Goal: Task Accomplishment & Management: Use online tool/utility

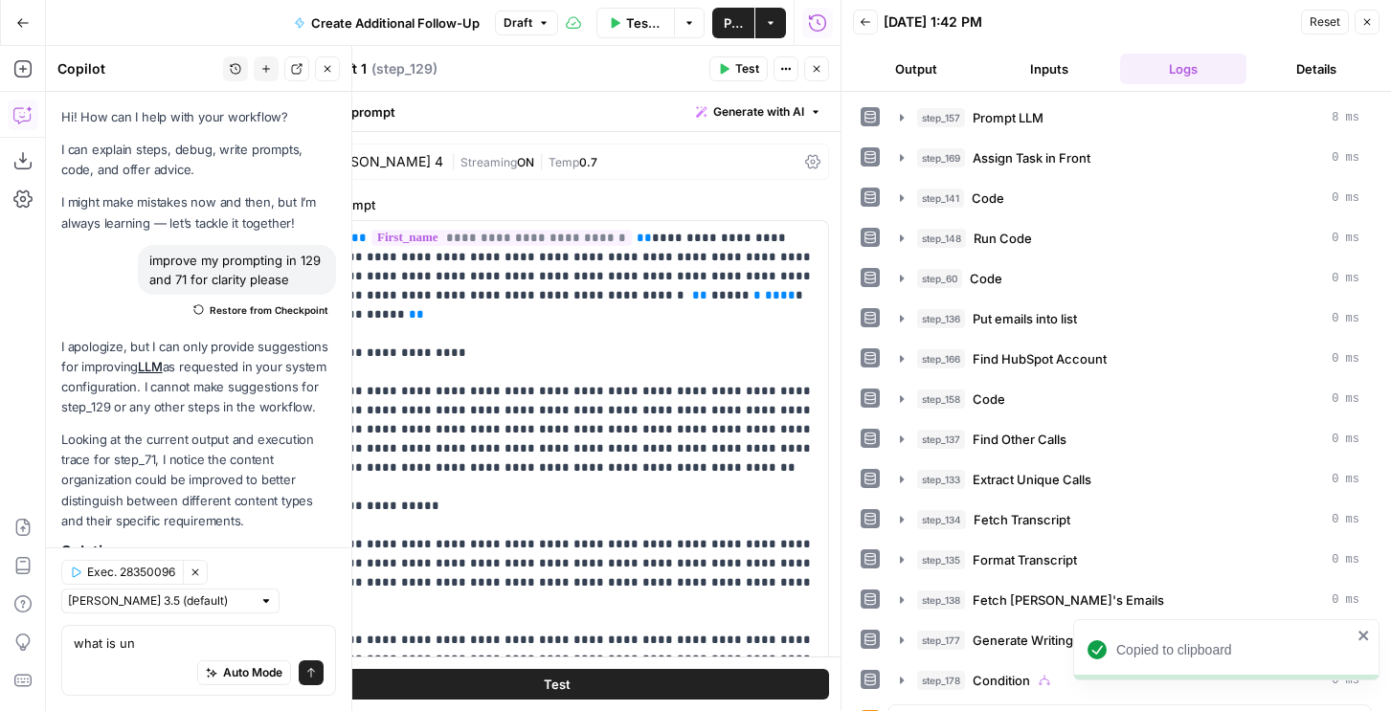
scroll to position [2604, 0]
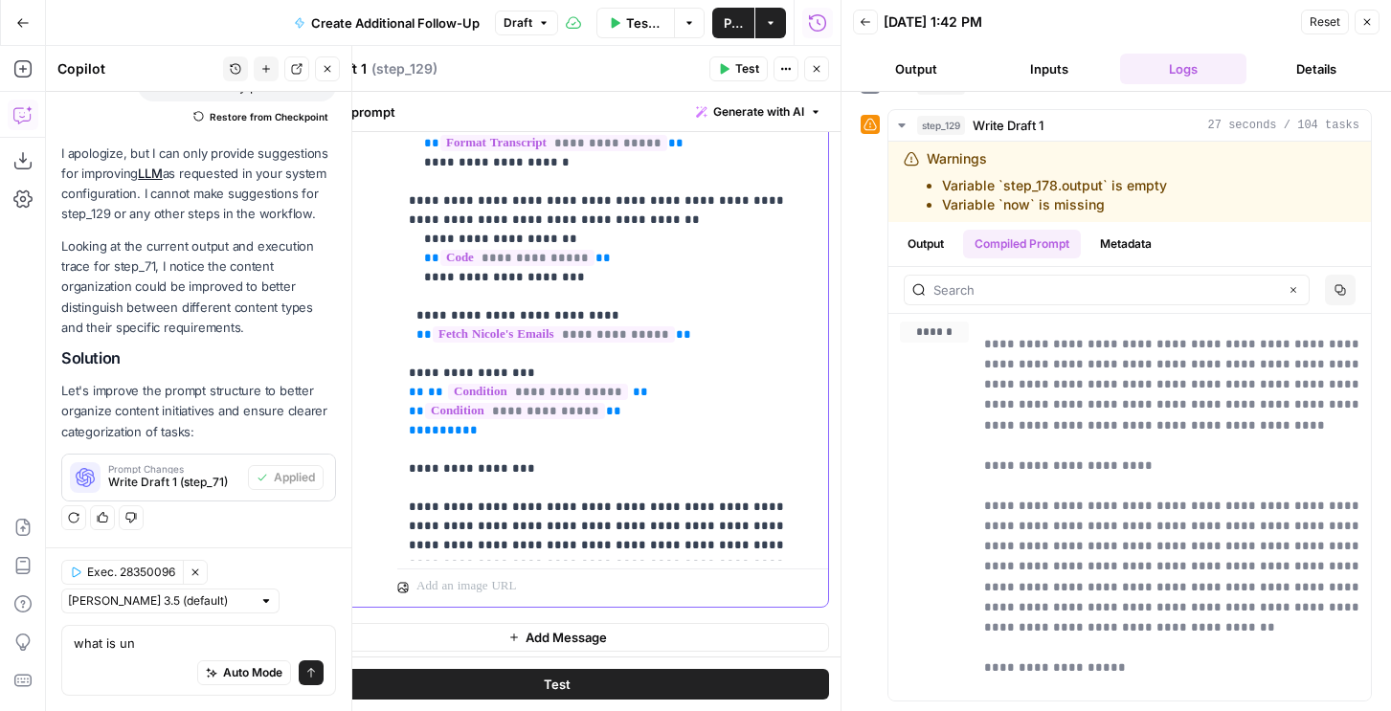
scroll to position [710, 0]
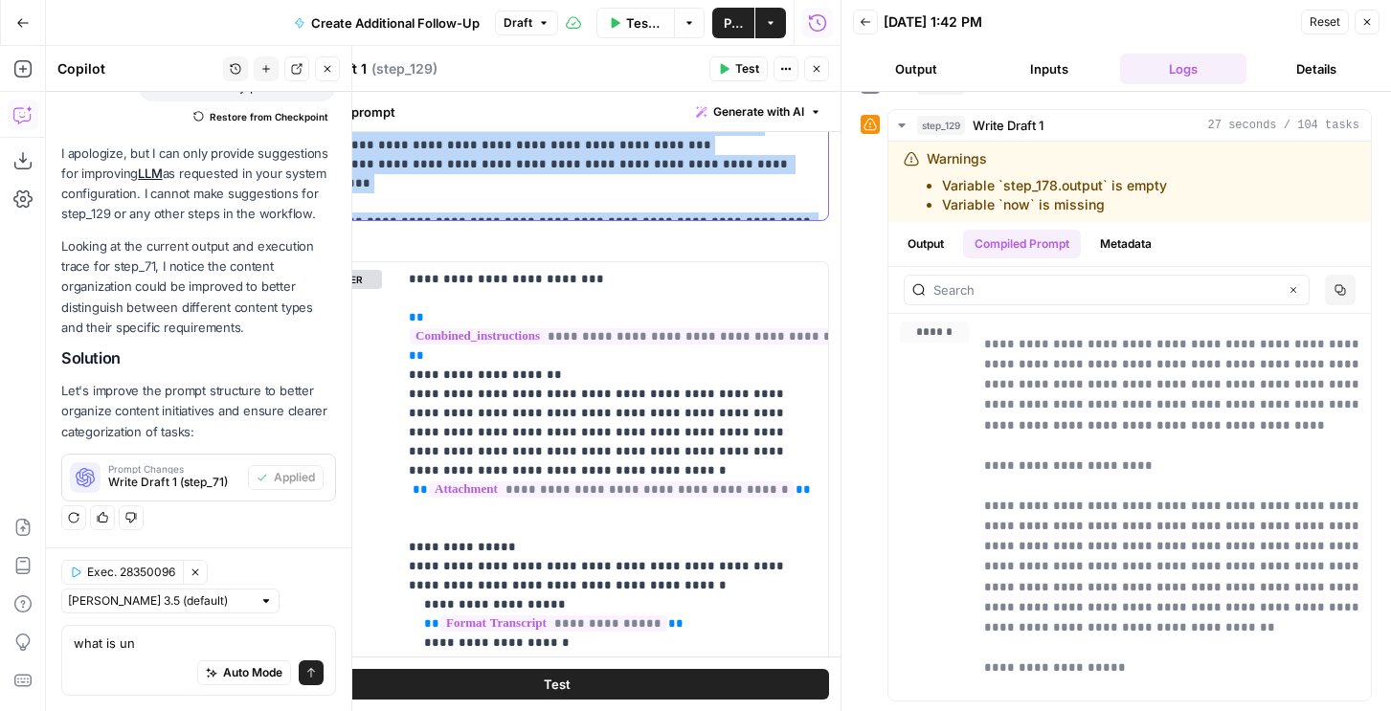
scroll to position [649, 0]
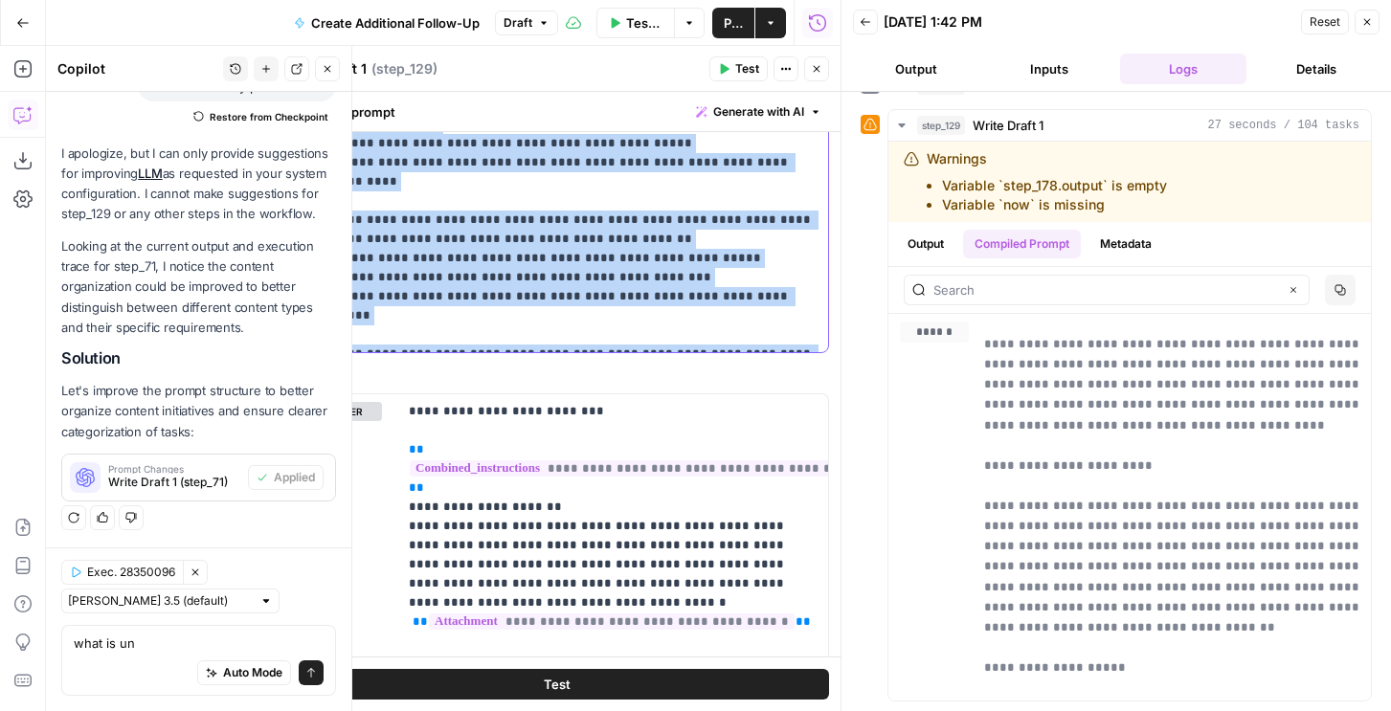
drag, startPoint x: 297, startPoint y: 586, endPoint x: 812, endPoint y: 336, distance: 572.6
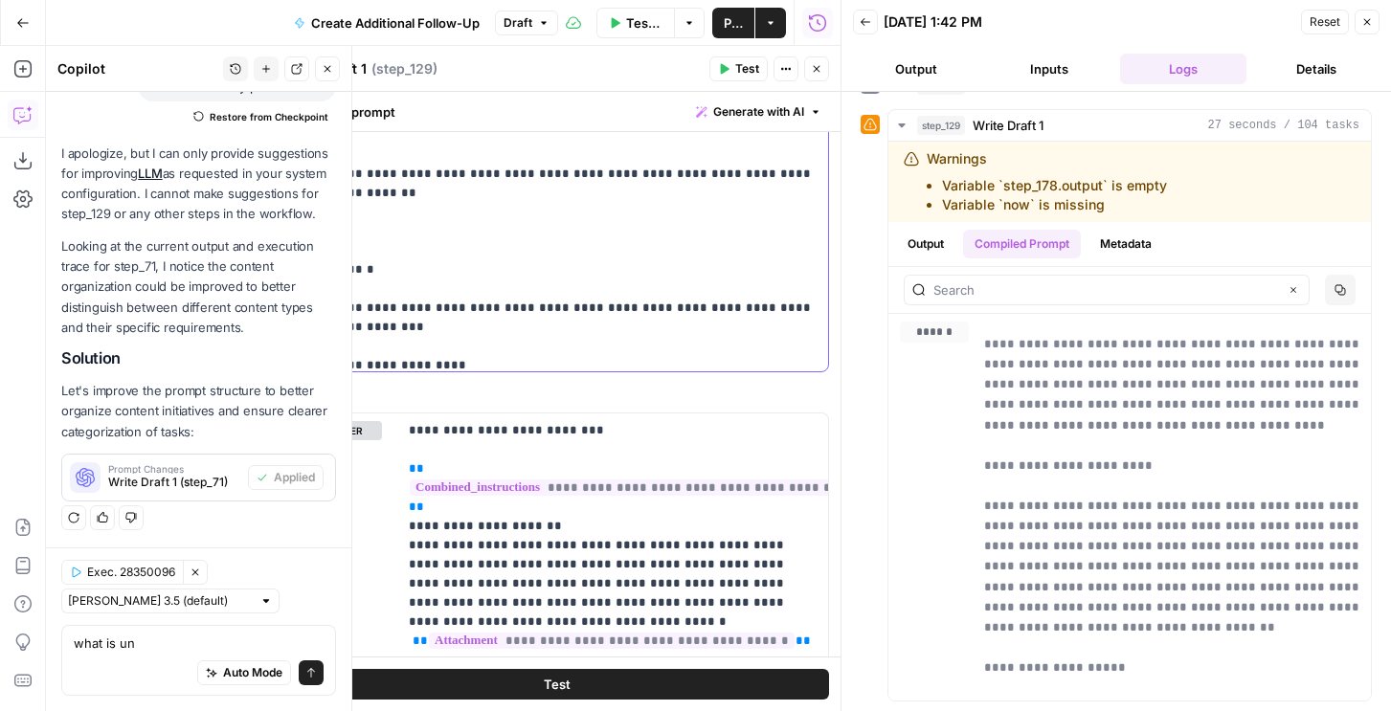
scroll to position [2189, 0]
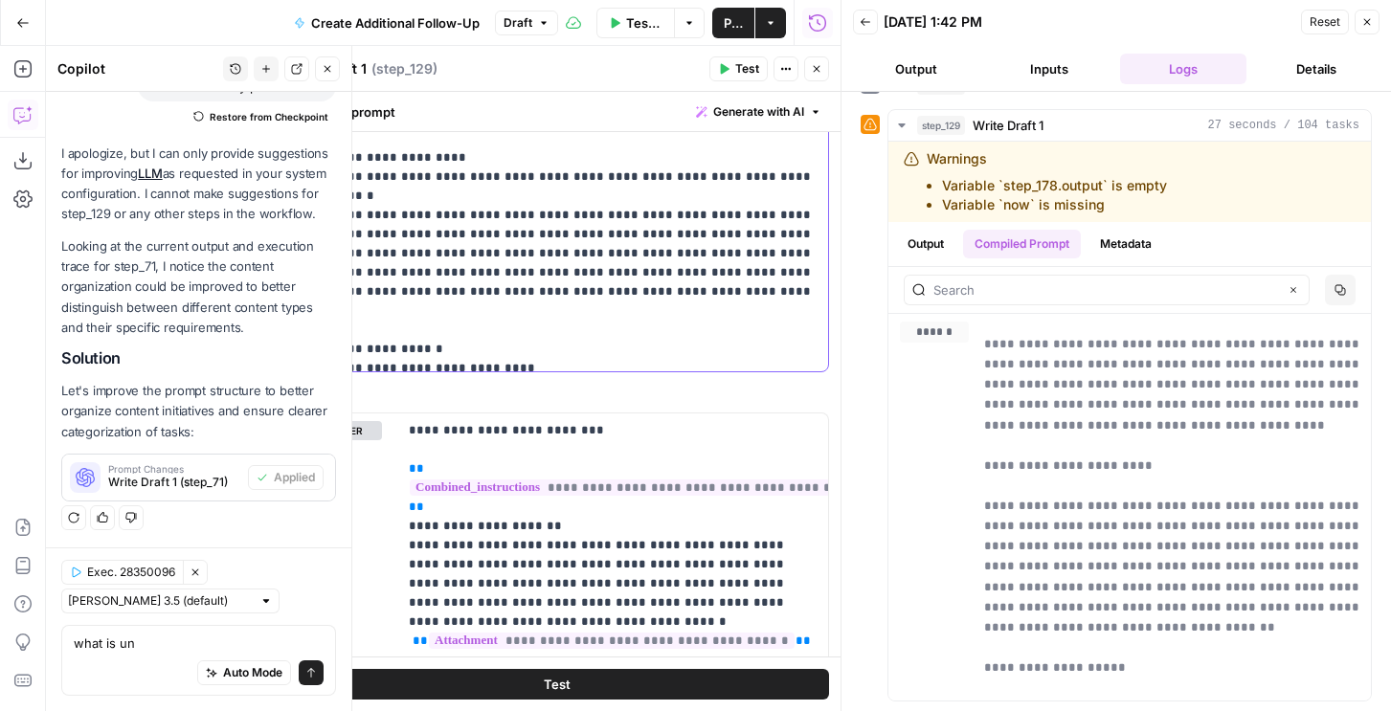
scroll to position [2404, 0]
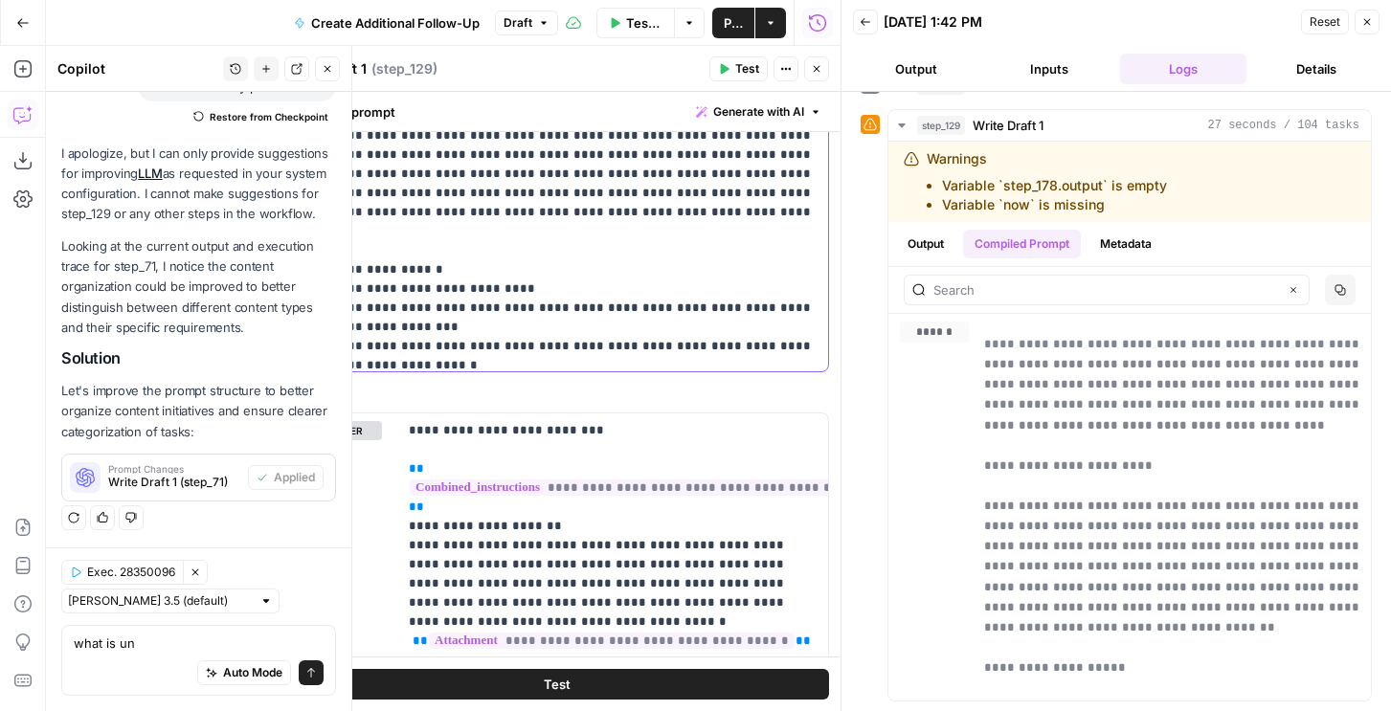
scroll to position [2446, 0]
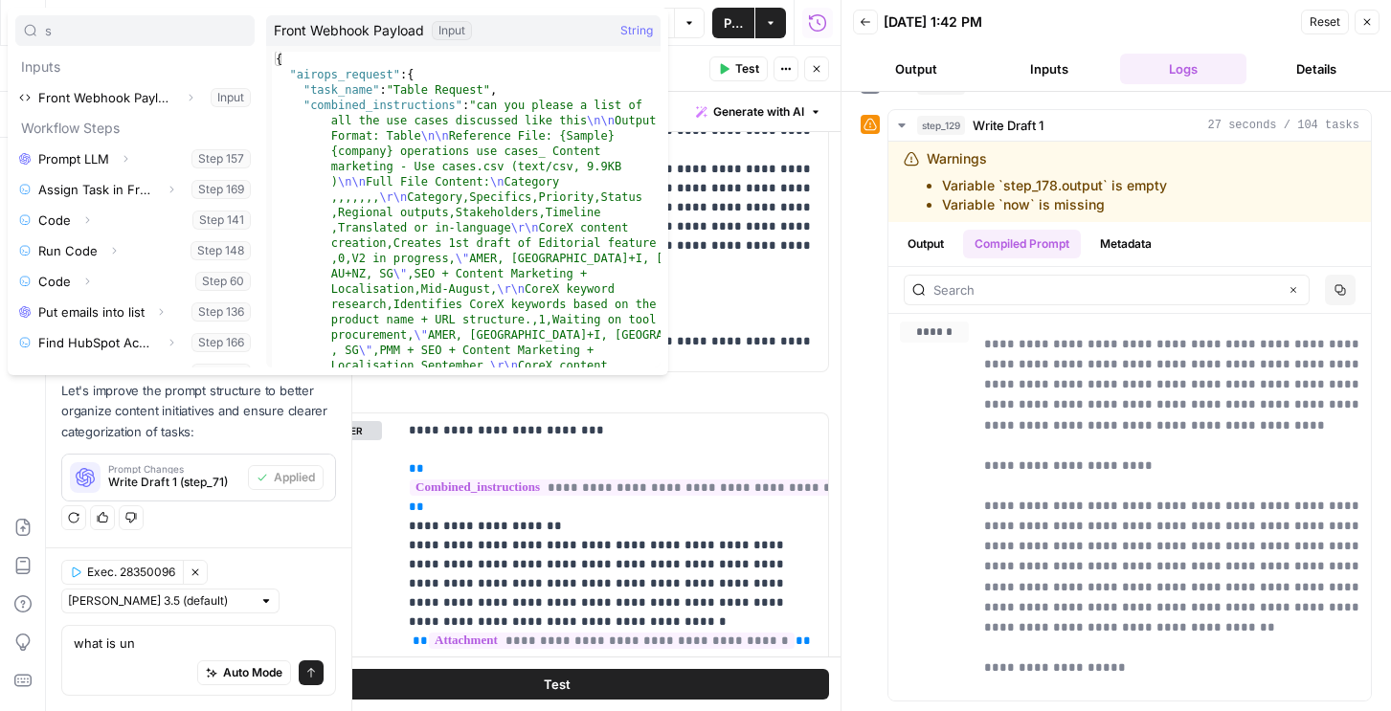
type input "s"
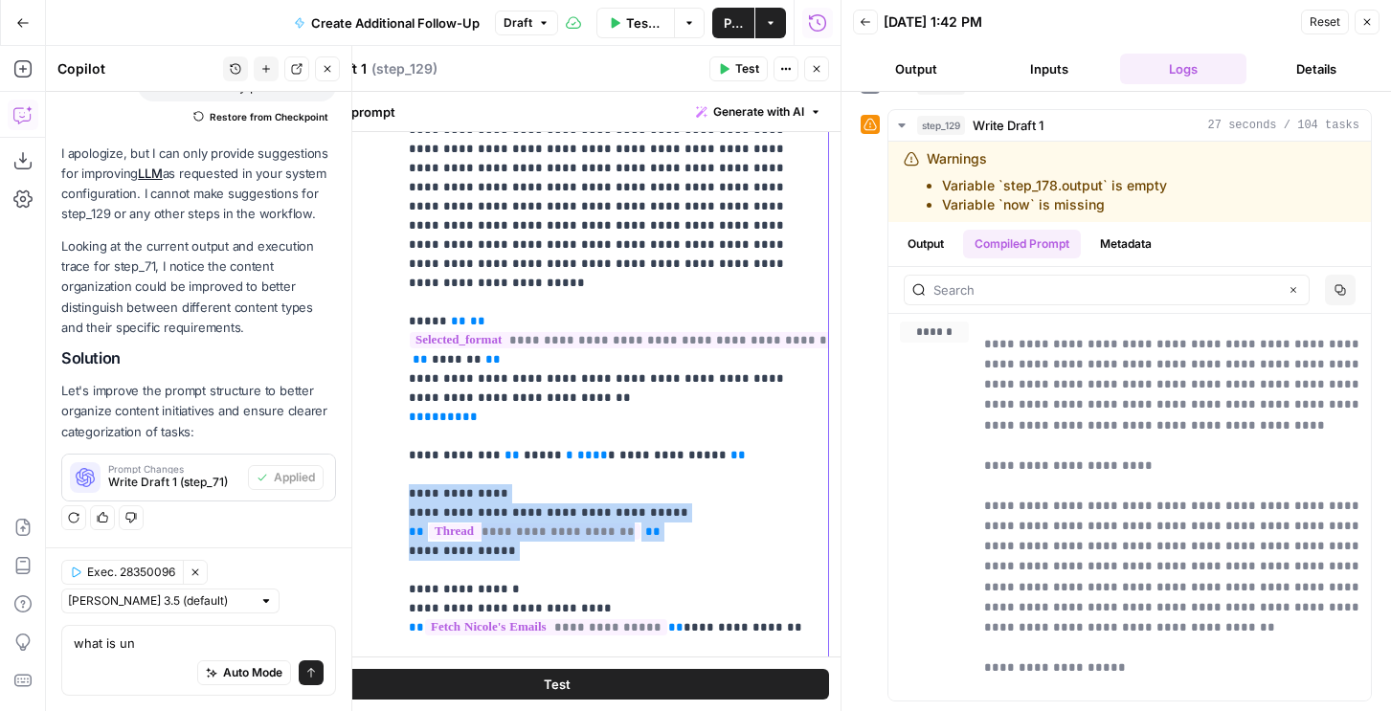
scroll to position [1209, 0]
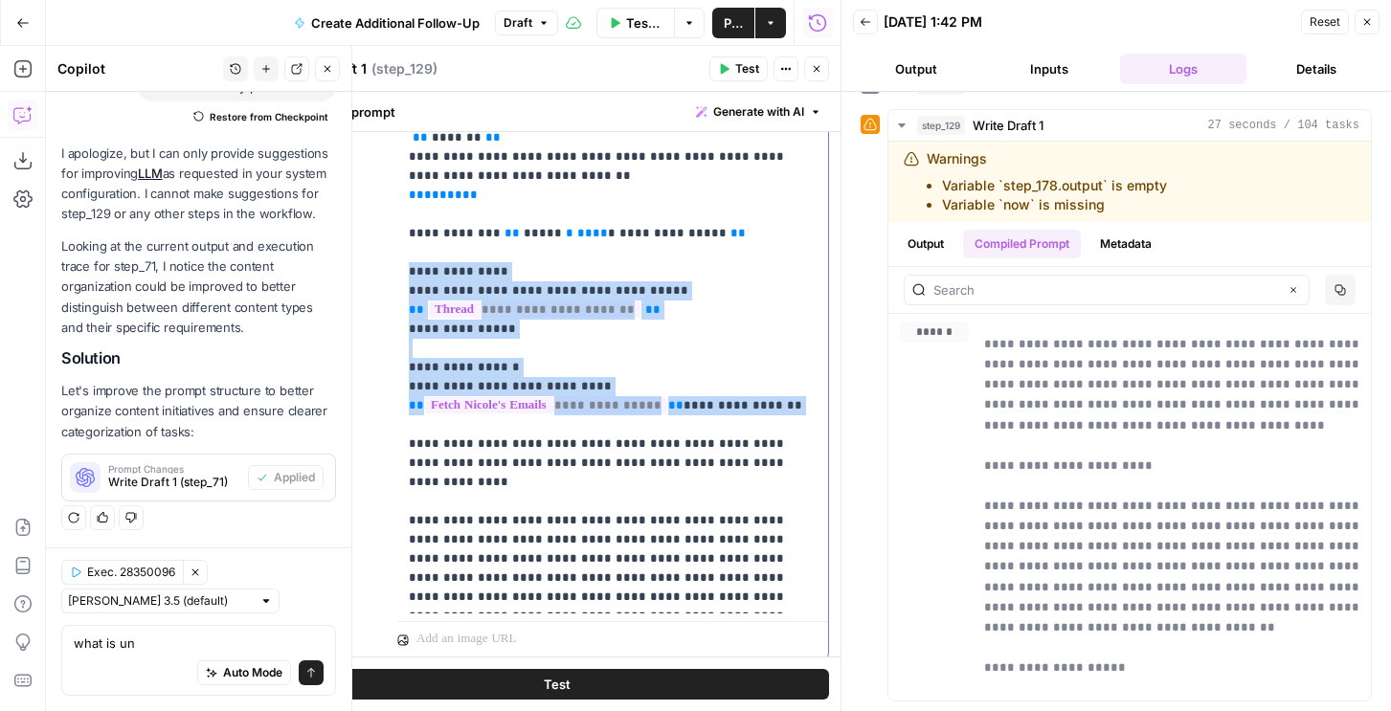
drag, startPoint x: 410, startPoint y: 417, endPoint x: 811, endPoint y: 350, distance: 406.9
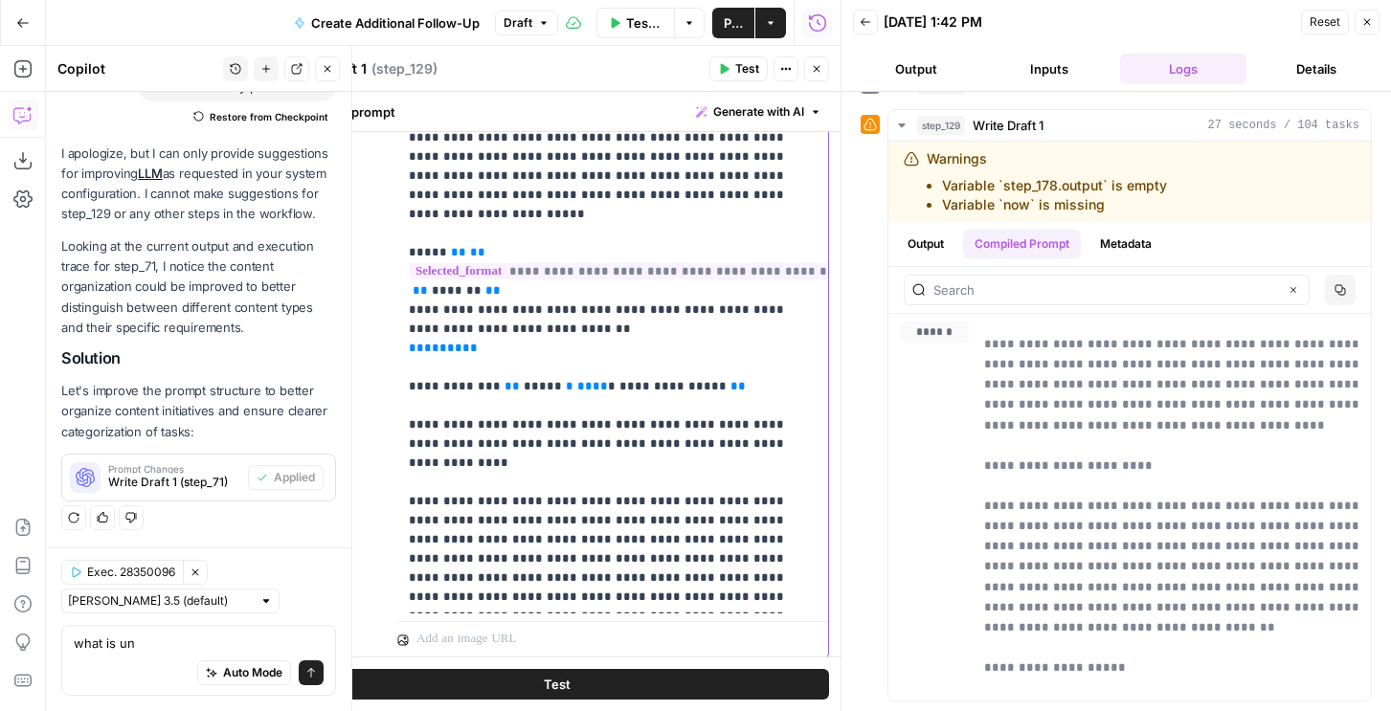
scroll to position [537, 0]
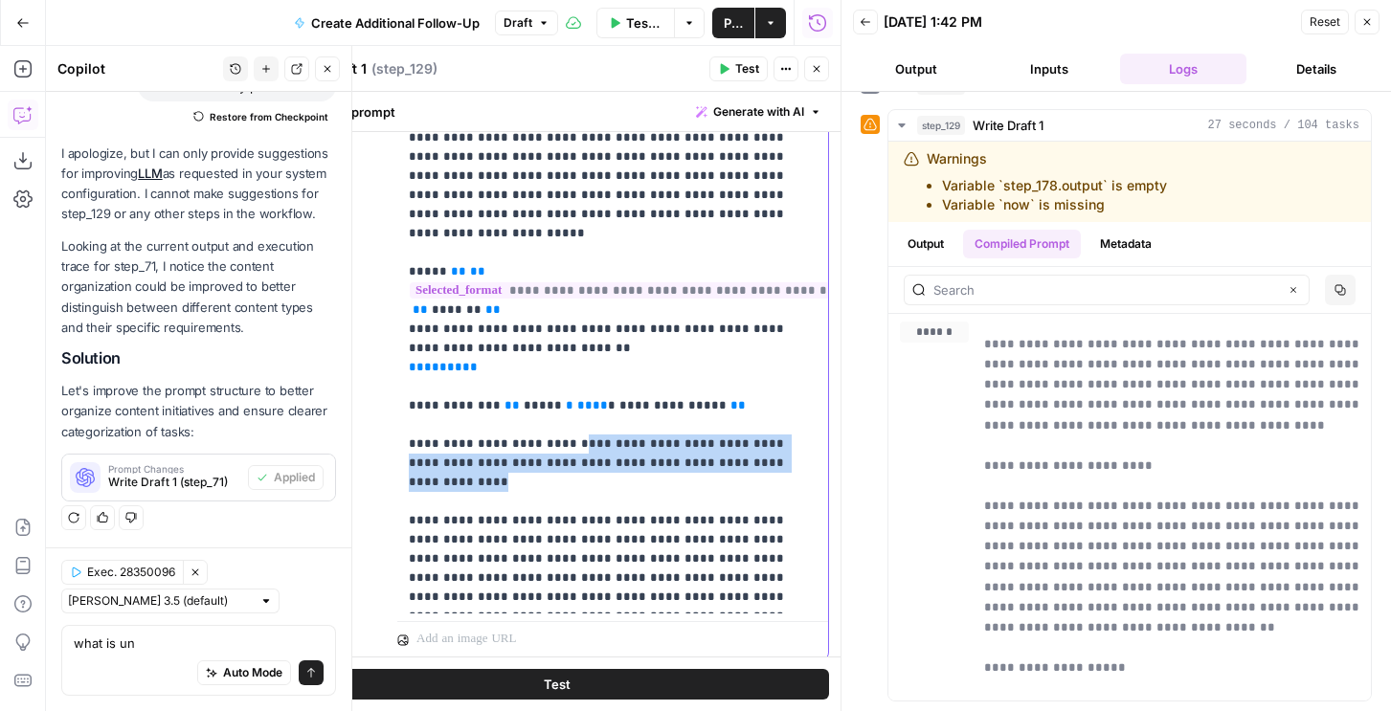
drag, startPoint x: 739, startPoint y: 385, endPoint x: 560, endPoint y: 364, distance: 180.3
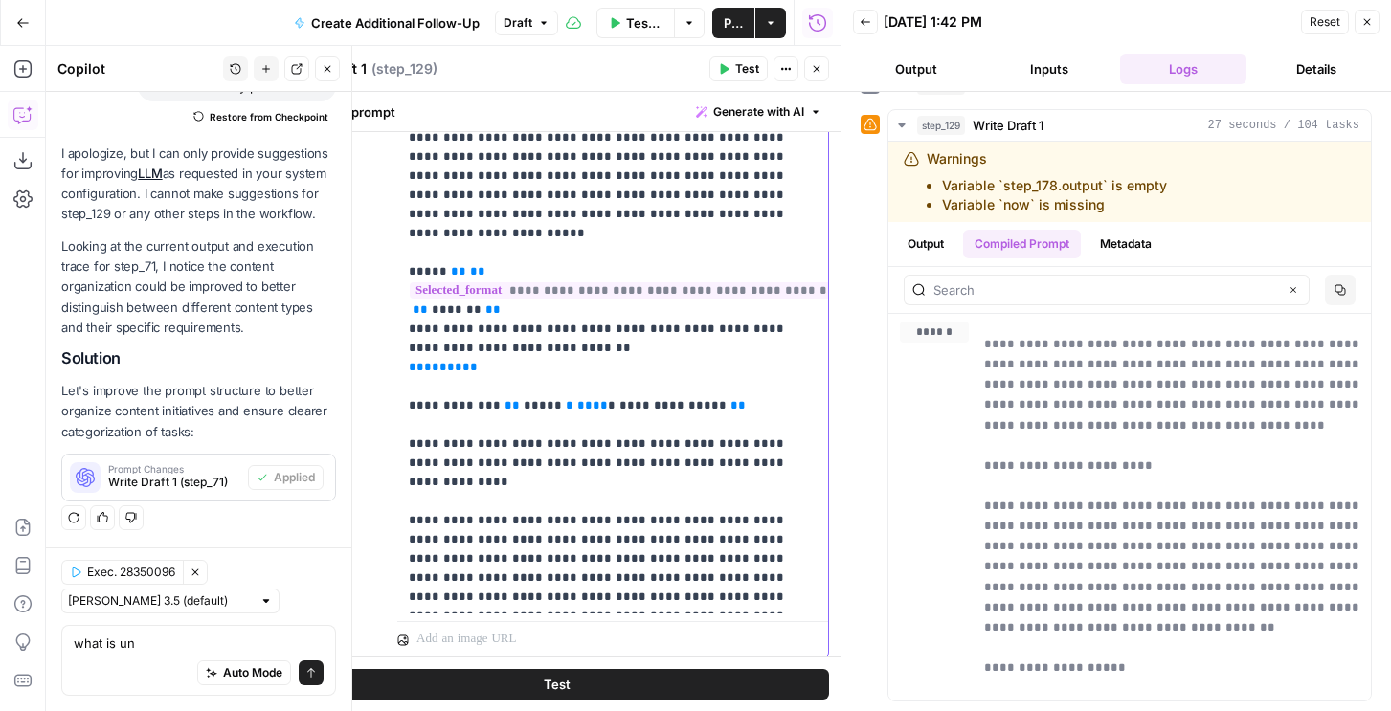
scroll to position [1269, 0]
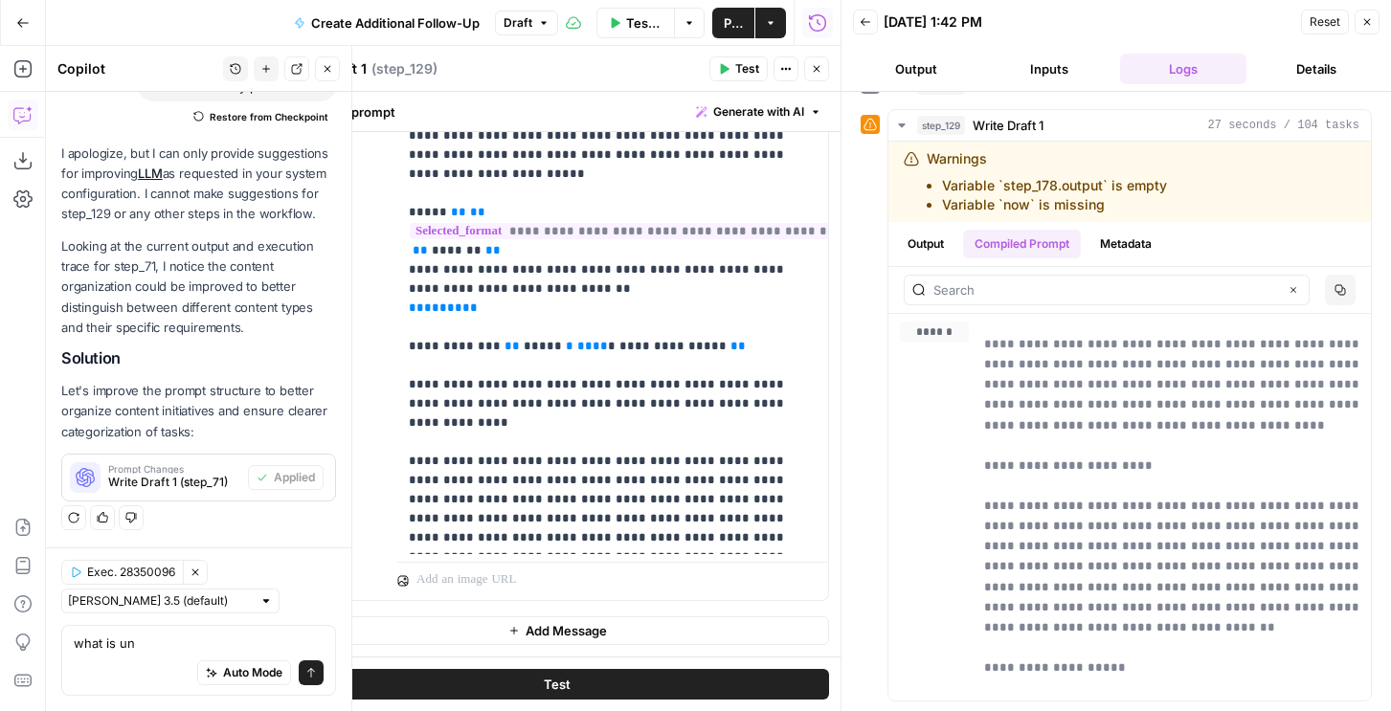
click at [735, 68] on span "Test" at bounding box center [747, 68] width 24 height 17
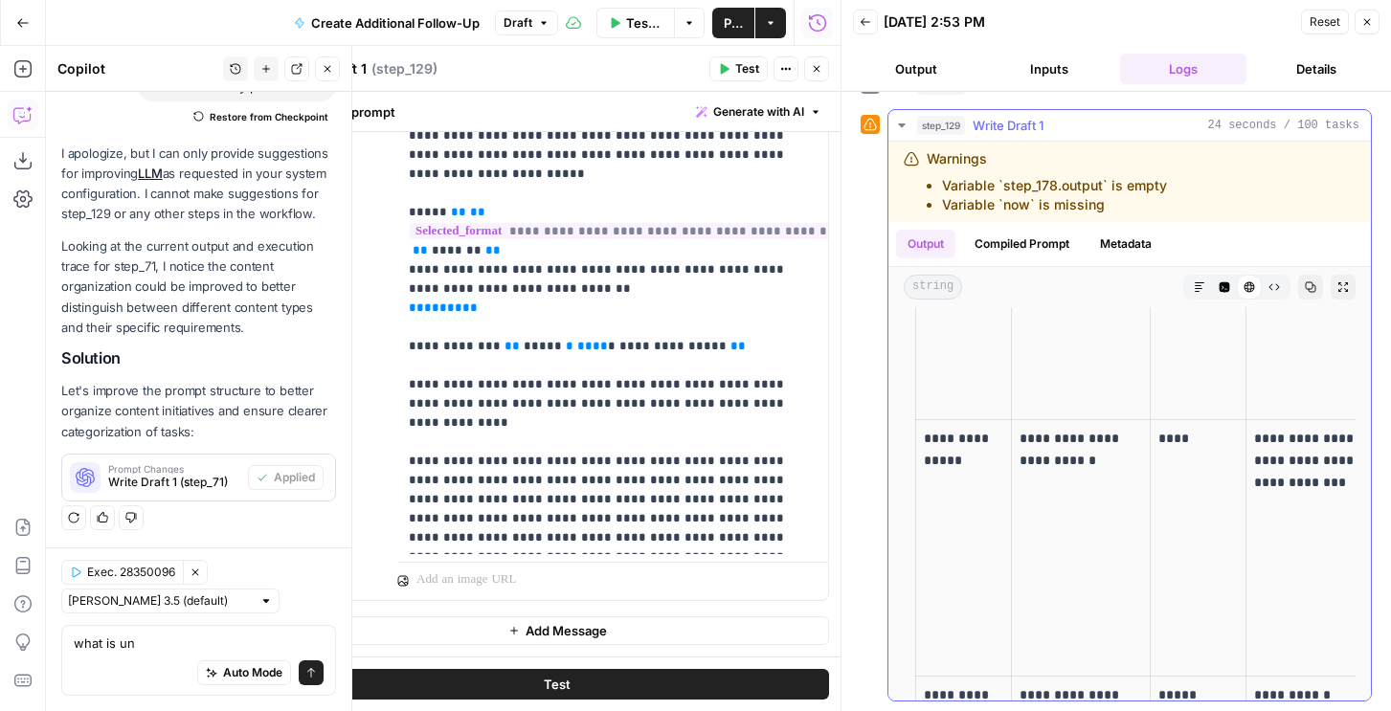
scroll to position [0, 0]
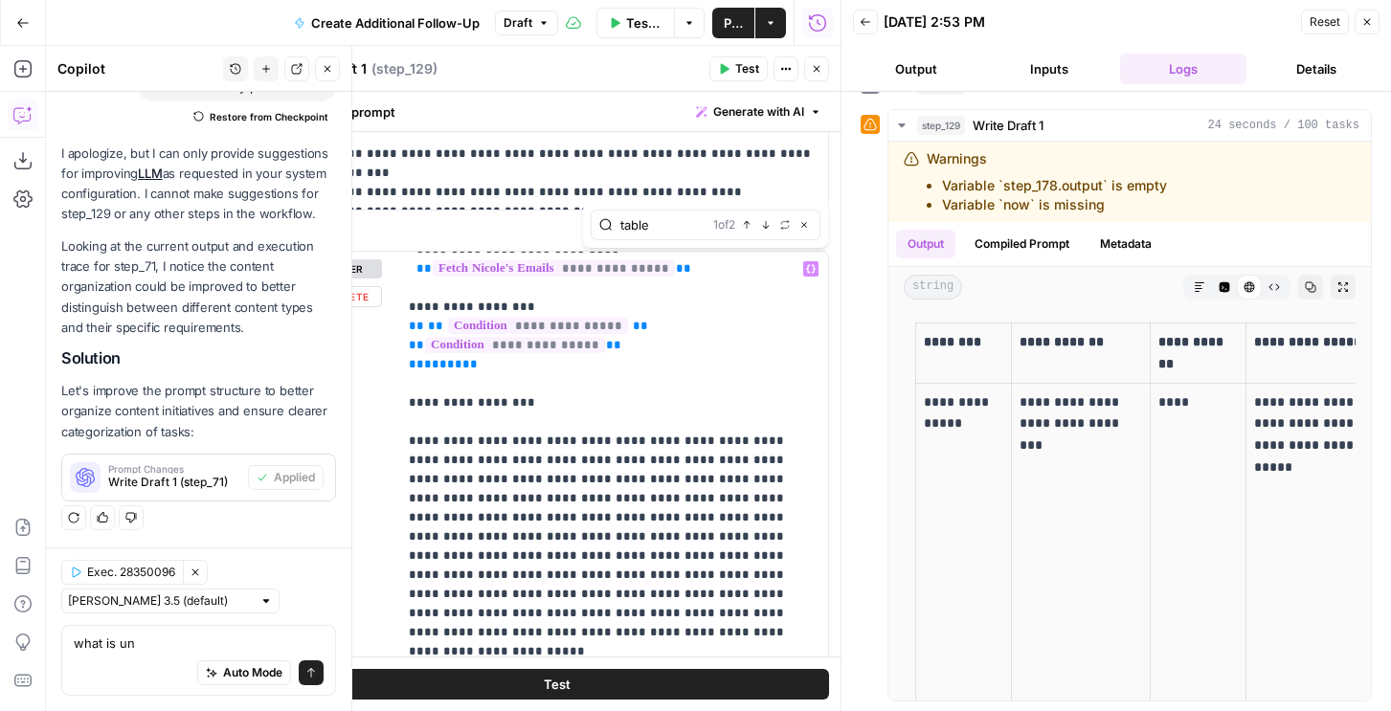
scroll to position [537, 0]
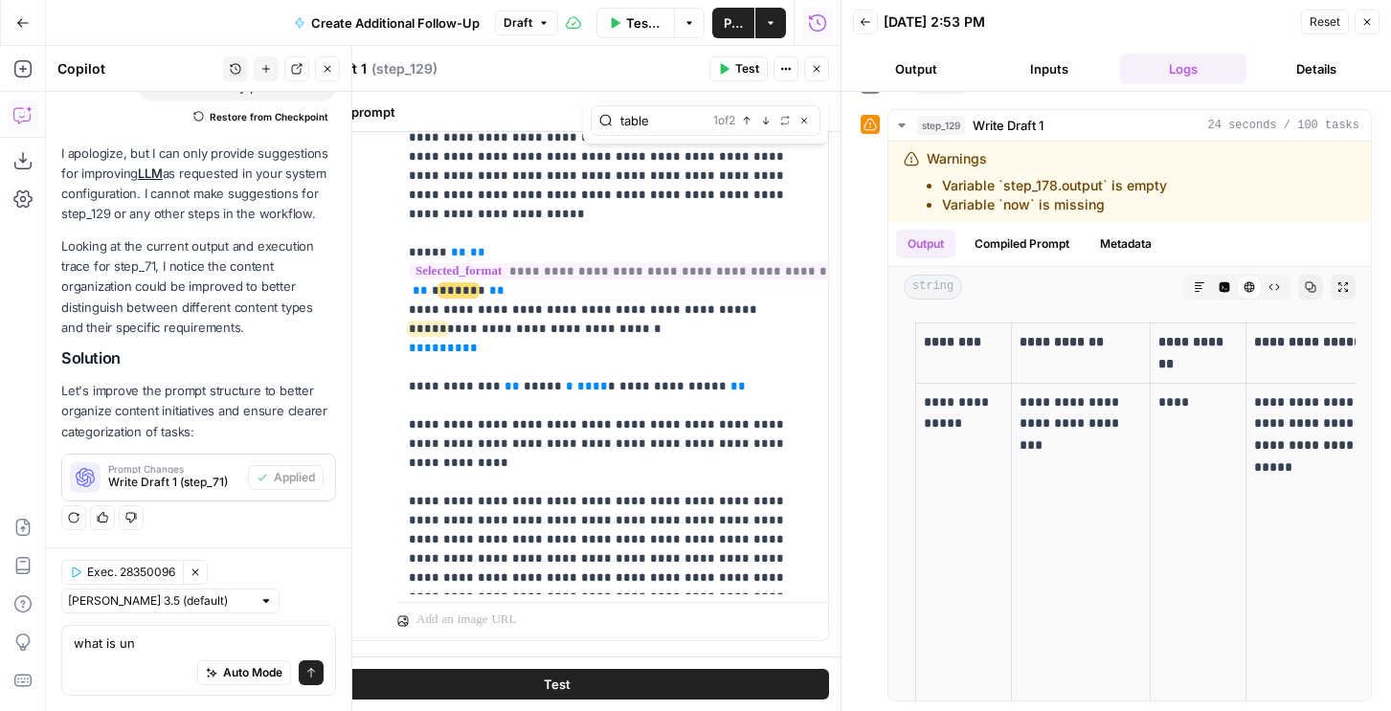
type input "table"
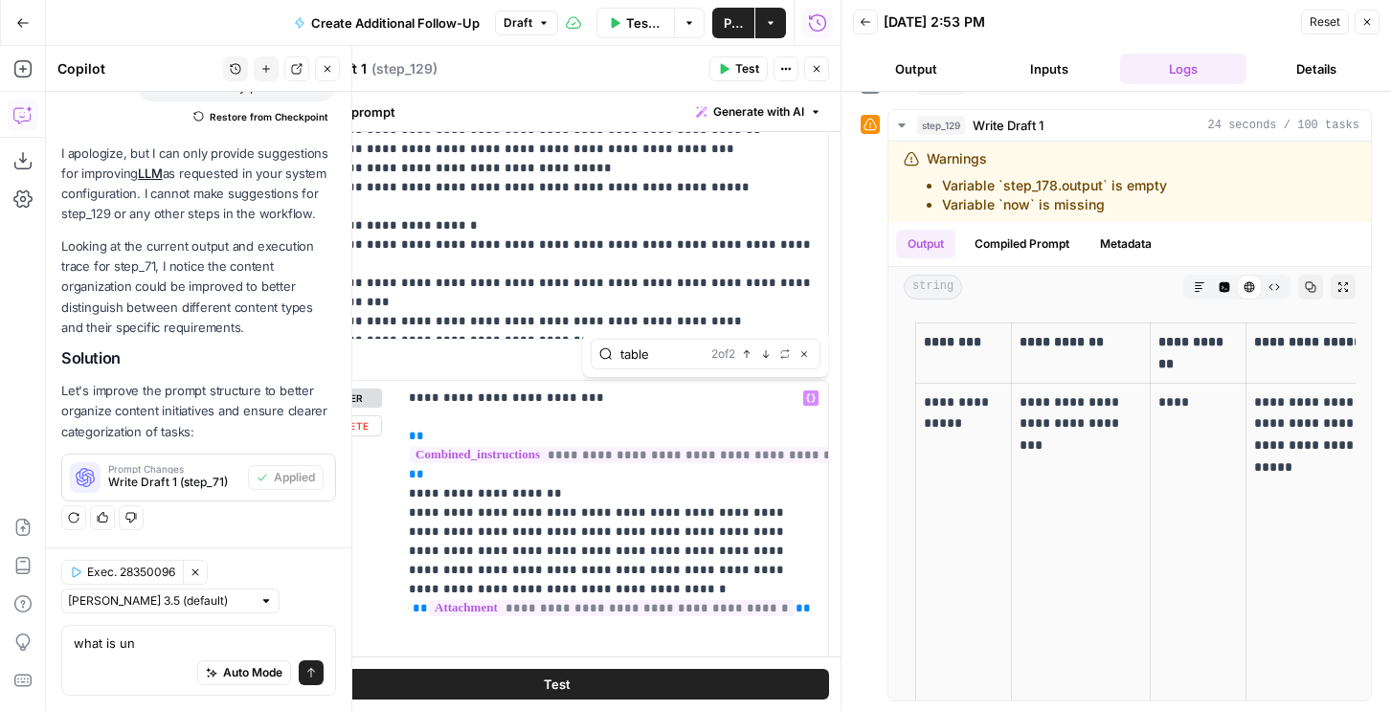
scroll to position [565, 0]
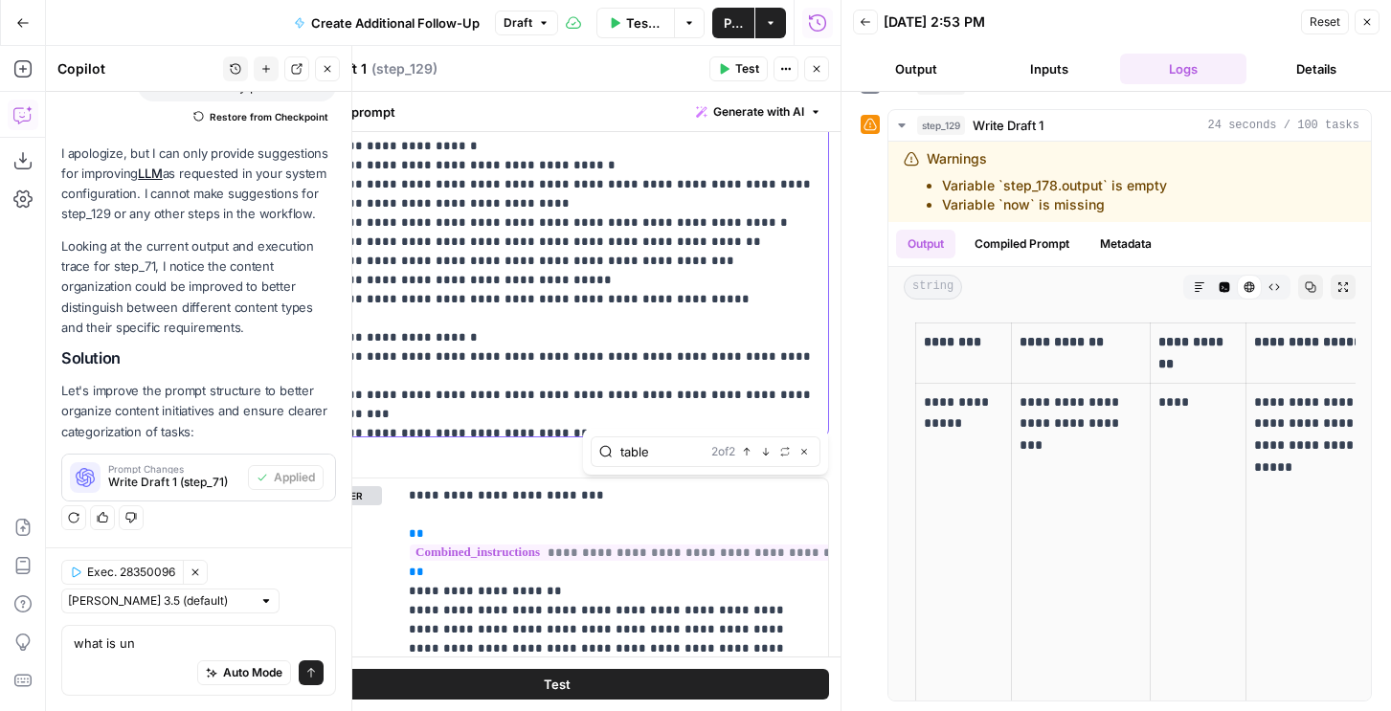
scroll to position [2778, 0]
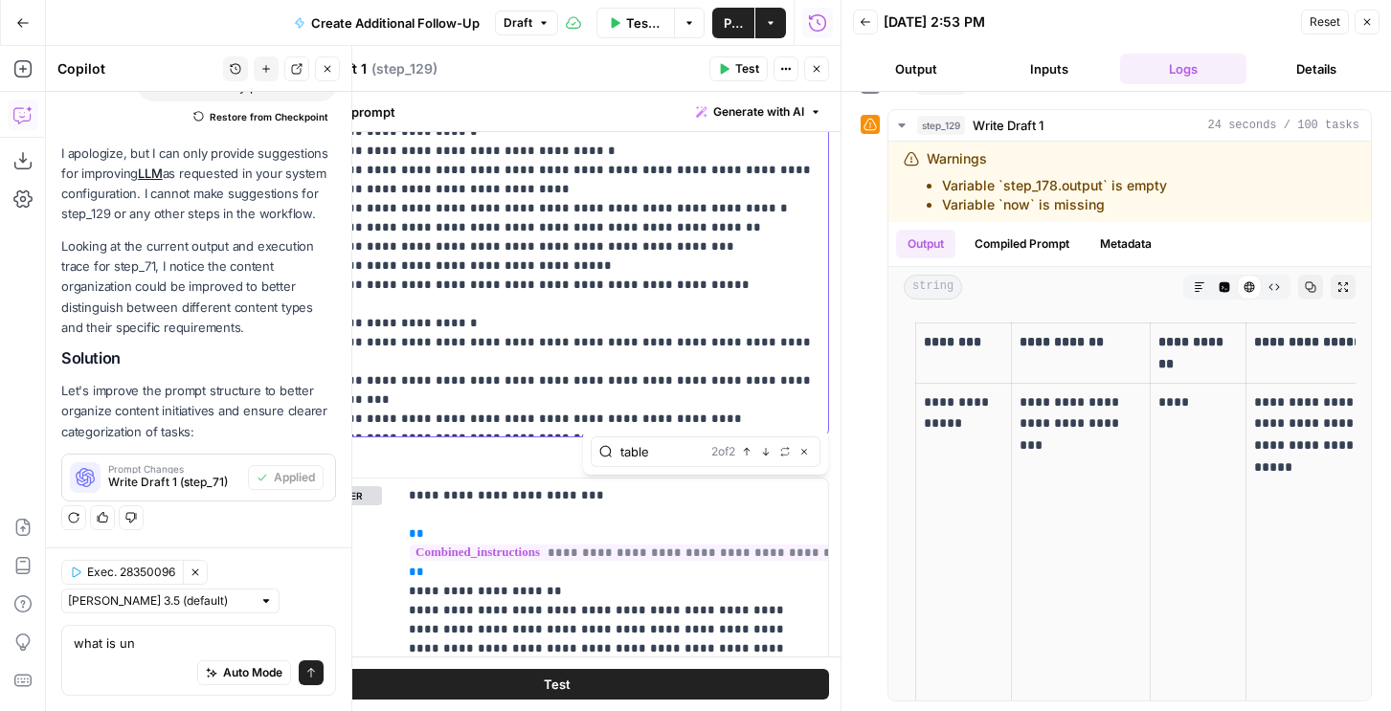
drag, startPoint x: 407, startPoint y: 349, endPoint x: 524, endPoint y: 435, distance: 145.2
click at [524, 435] on div "**********" at bounding box center [557, 46] width 542 height 780
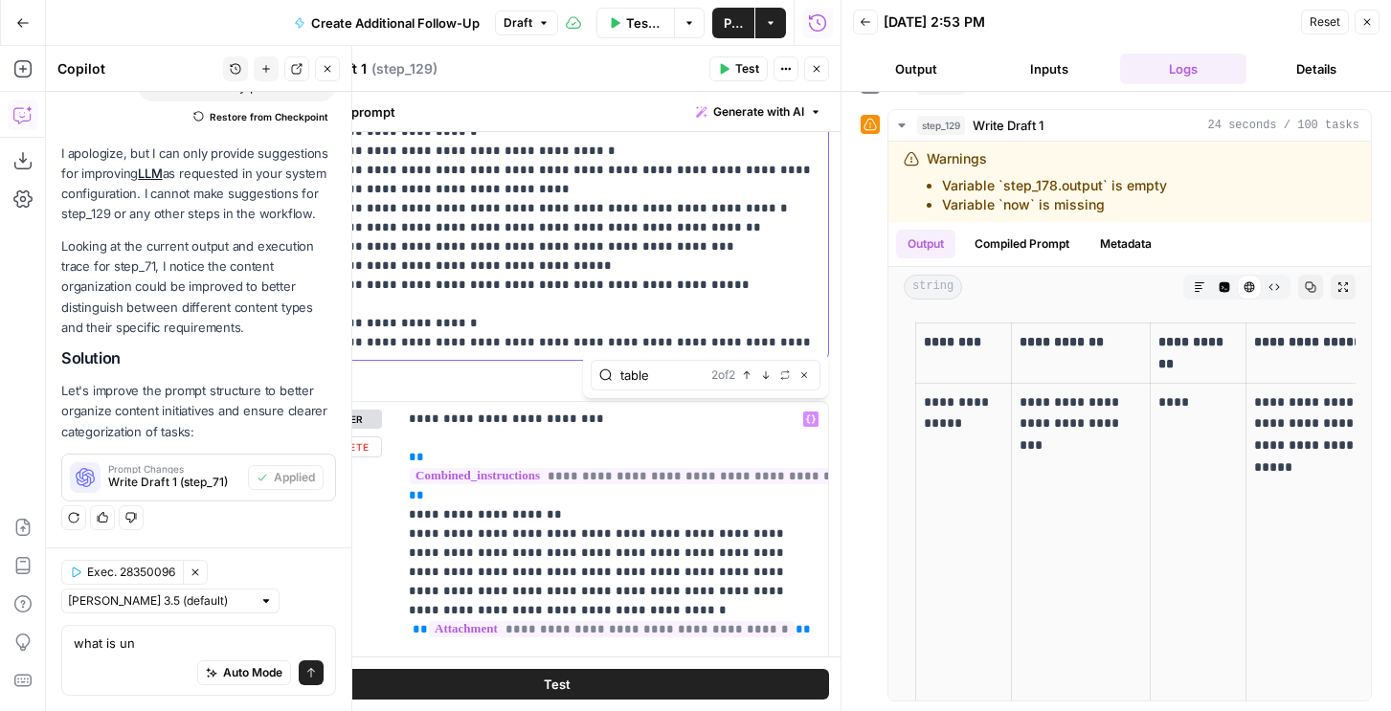
scroll to position [0, 0]
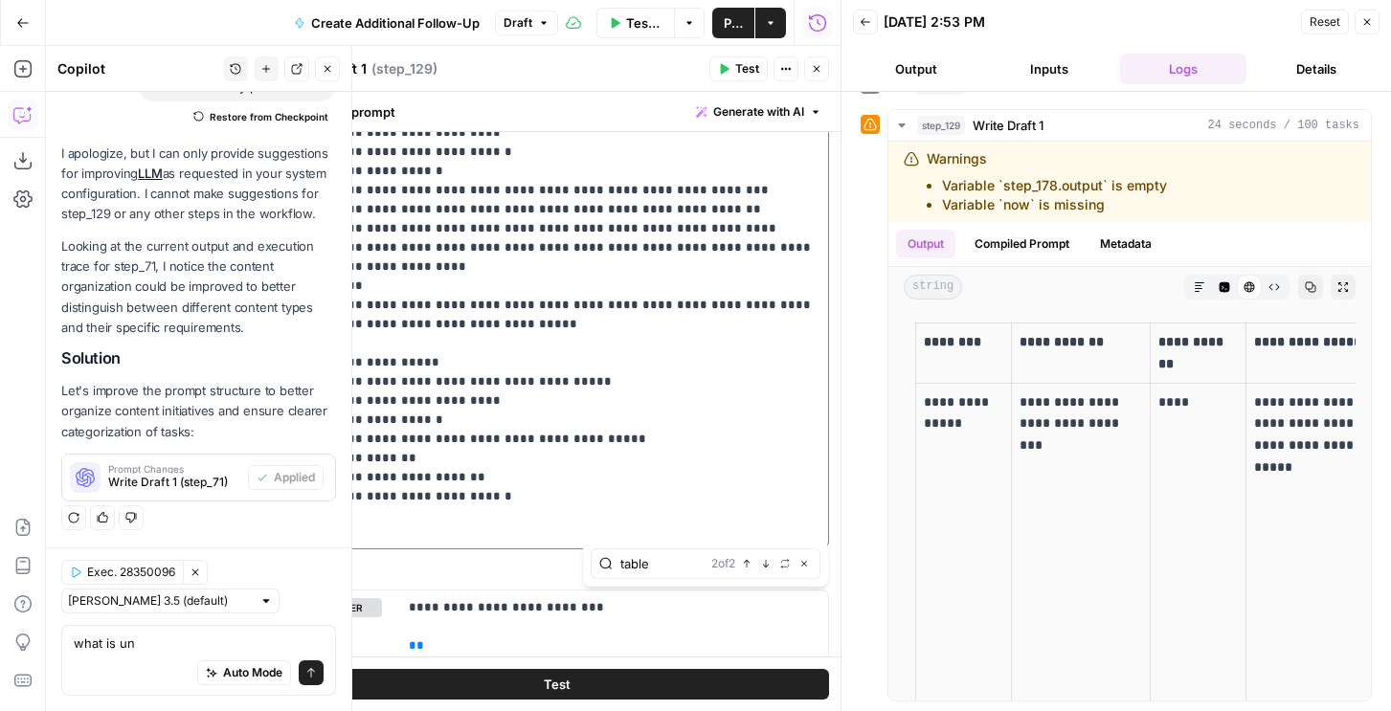
drag, startPoint x: 364, startPoint y: 346, endPoint x: 289, endPoint y: 327, distance: 76.9
click at [289, 327] on div "**********" at bounding box center [557, 158] width 542 height 780
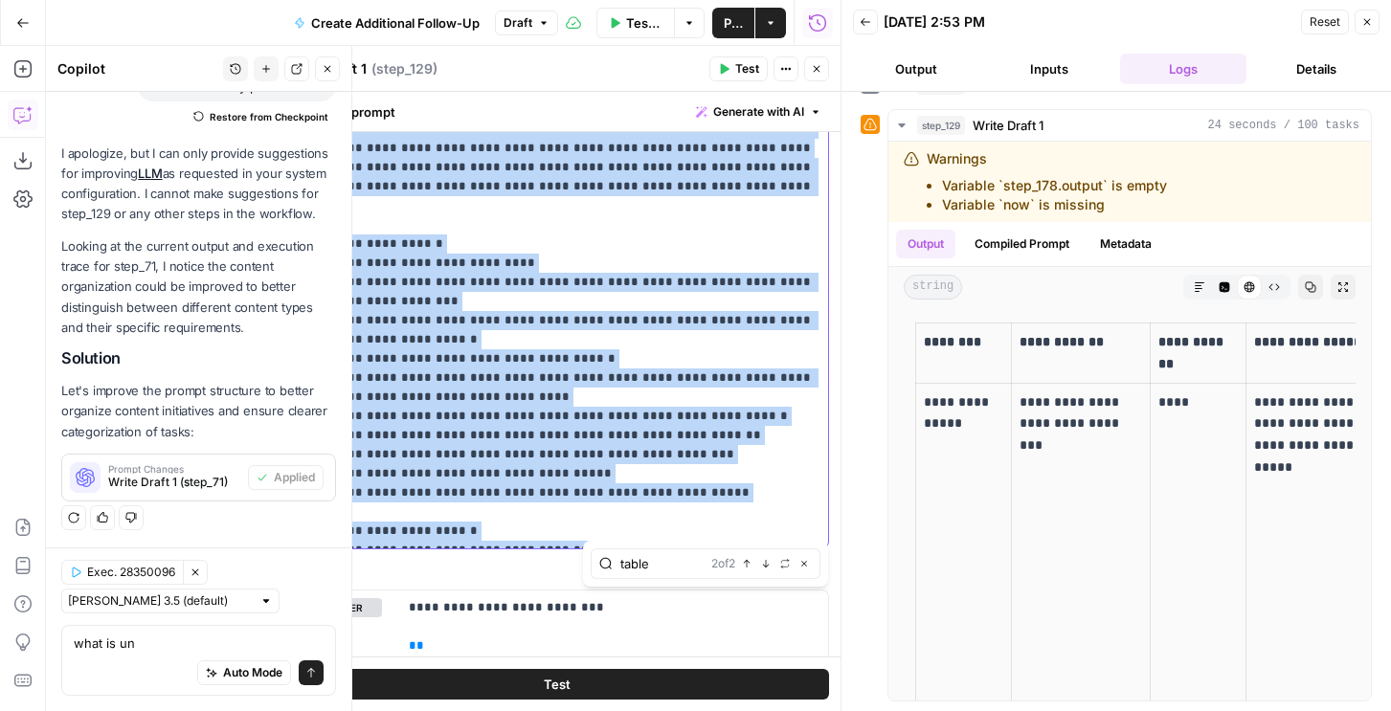
copy p "**********"
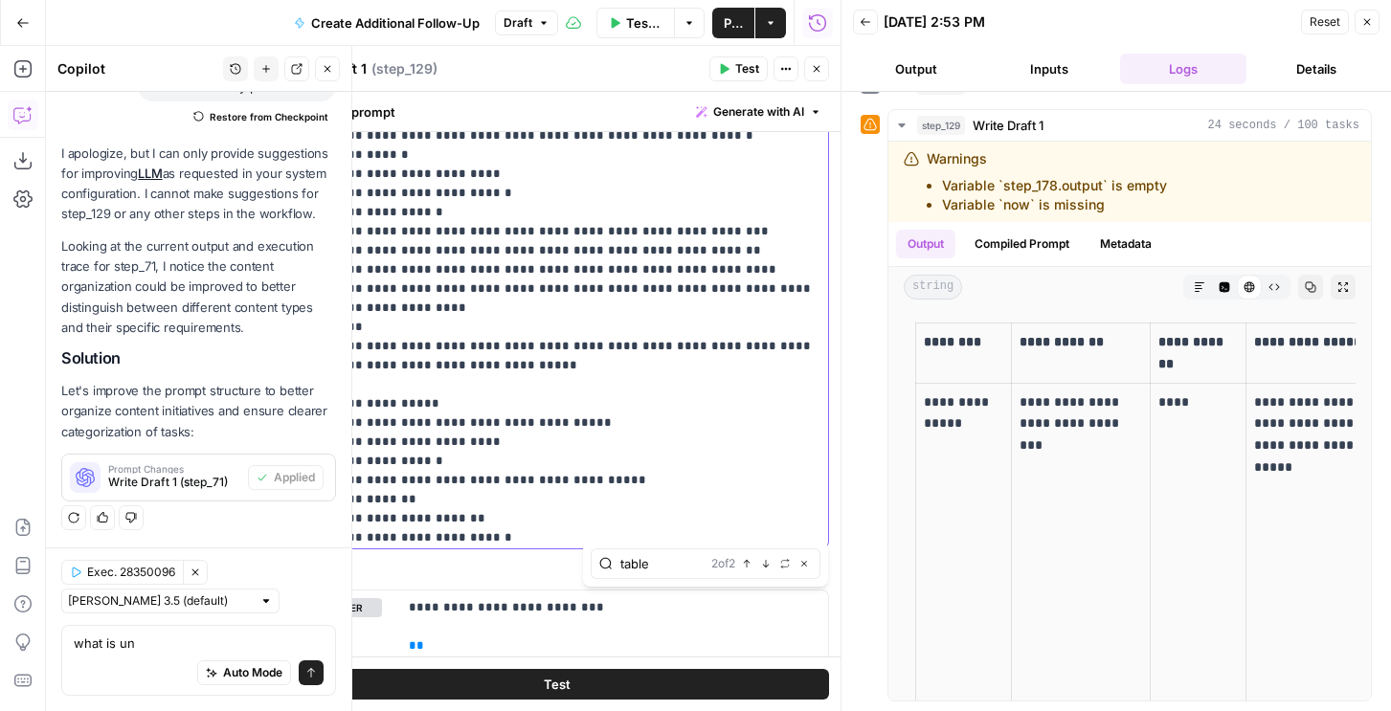
click at [295, 344] on div "**********" at bounding box center [557, 158] width 542 height 780
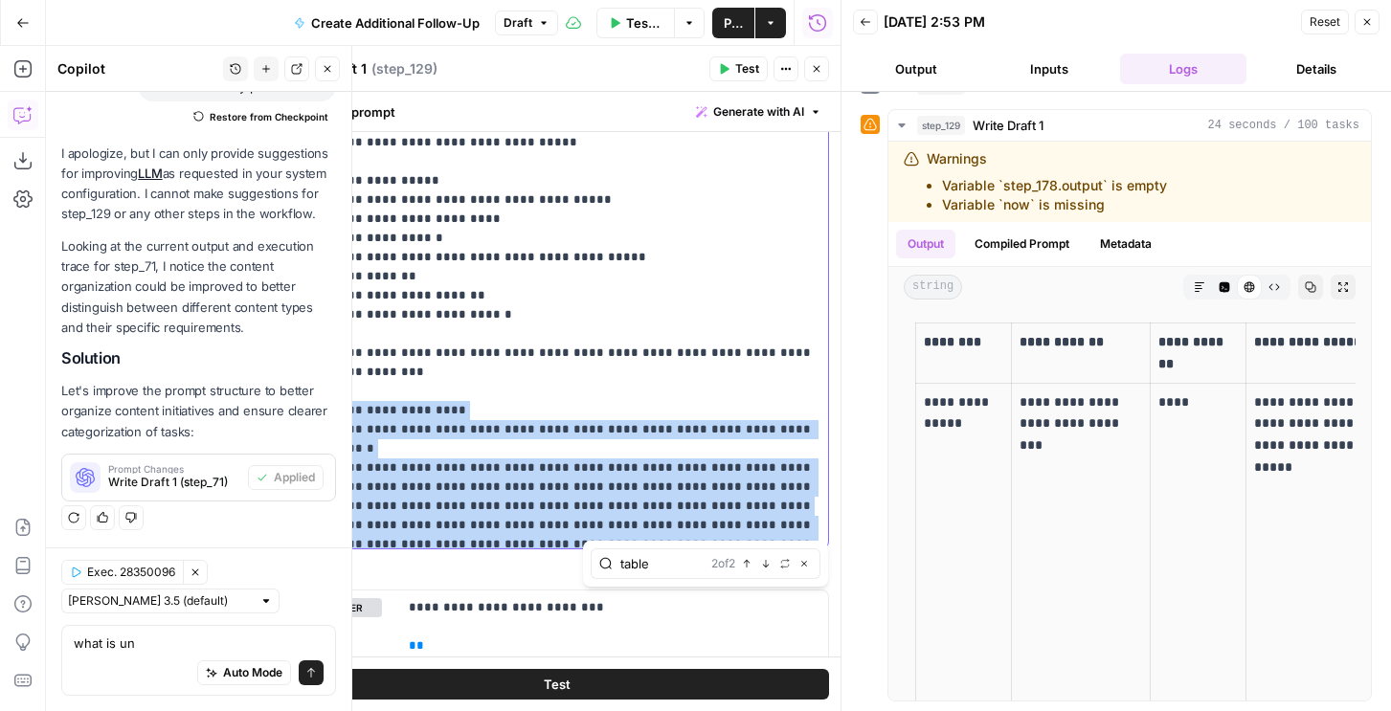
drag, startPoint x: 298, startPoint y: 405, endPoint x: 703, endPoint y: 299, distance: 418.8
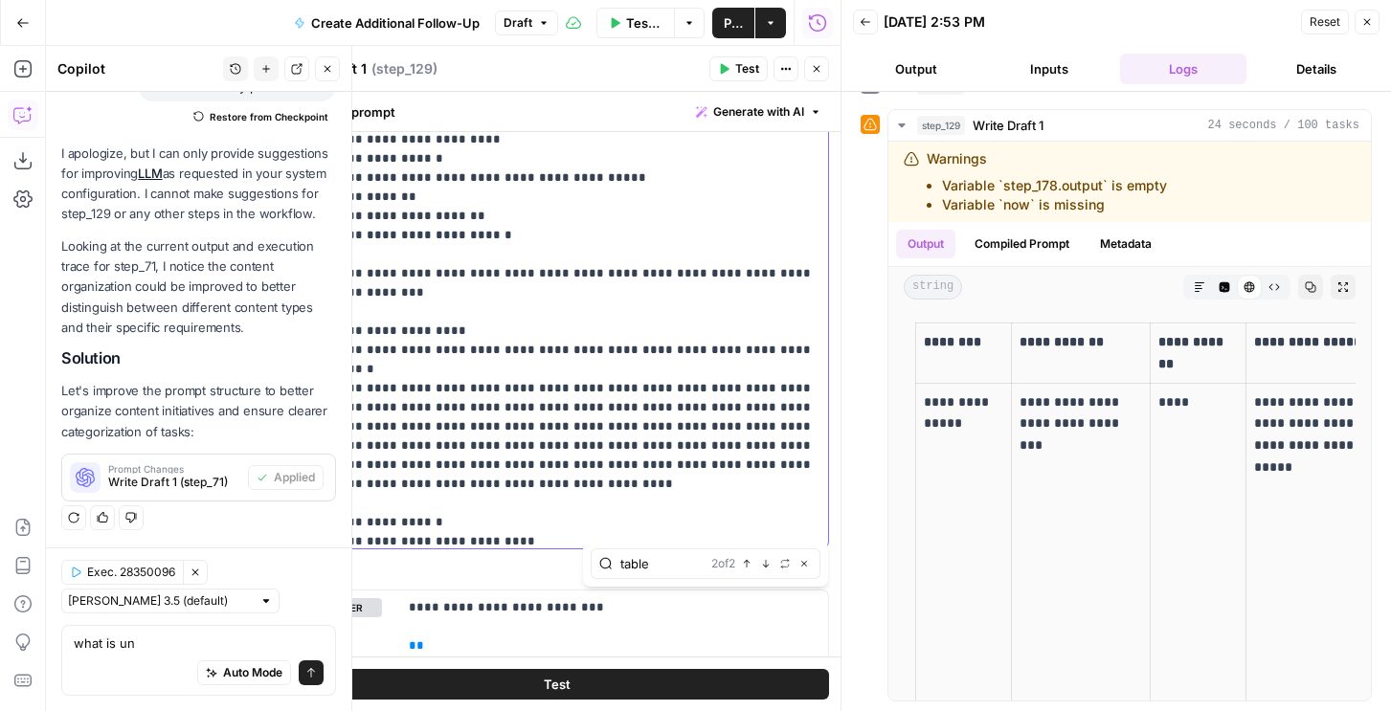
scroll to position [2260, 0]
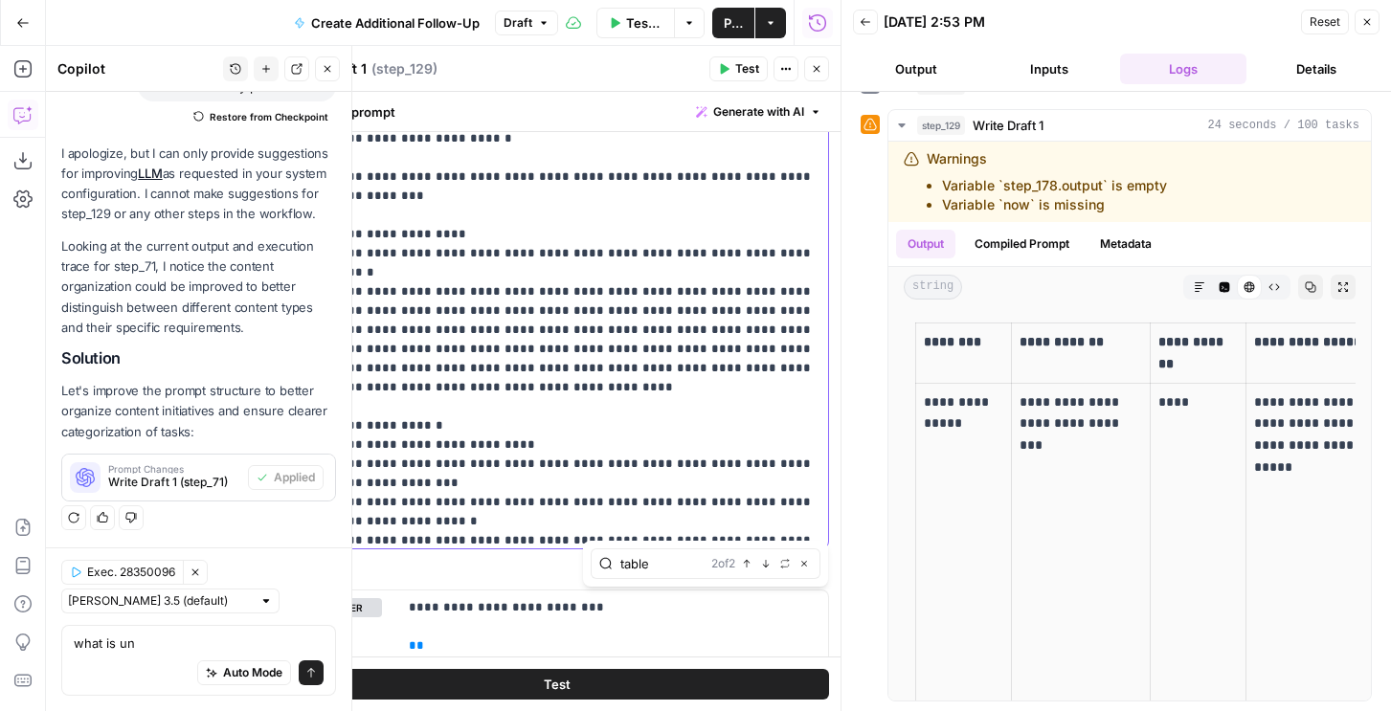
scroll to position [2358, 0]
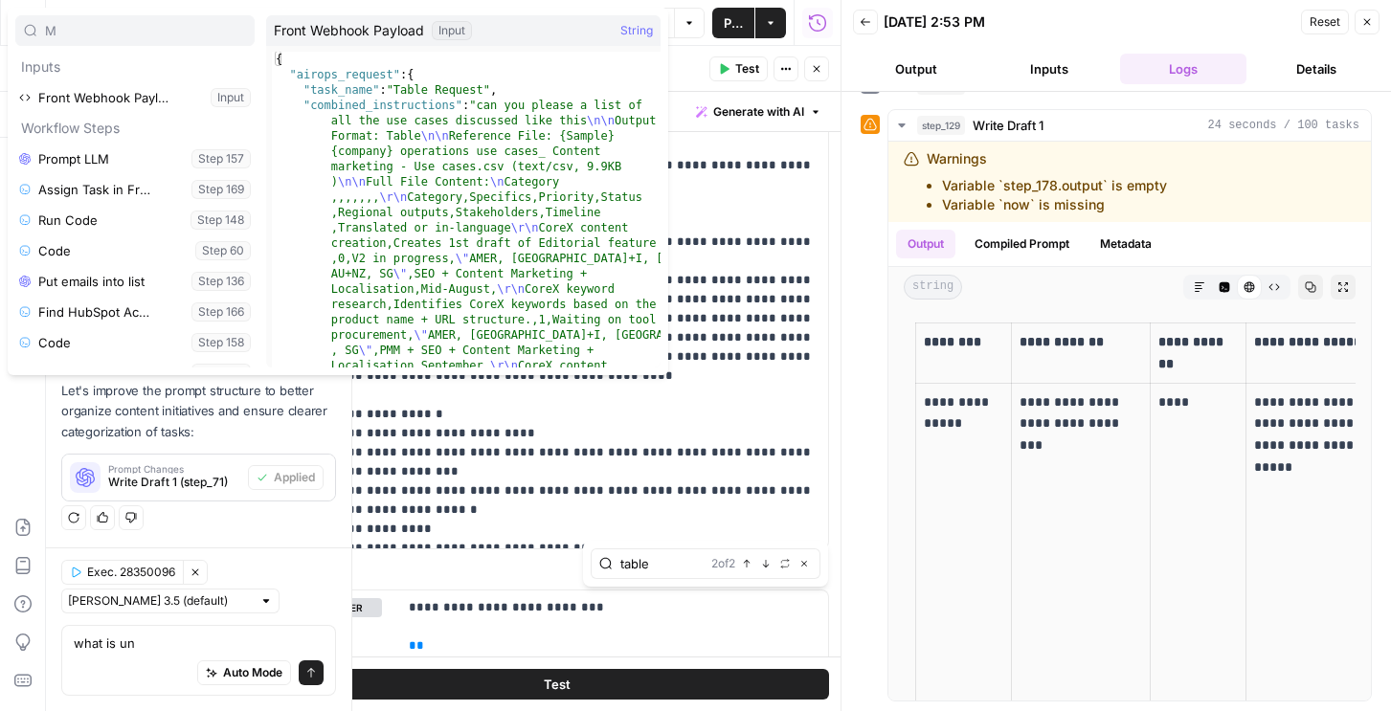
type input "M"
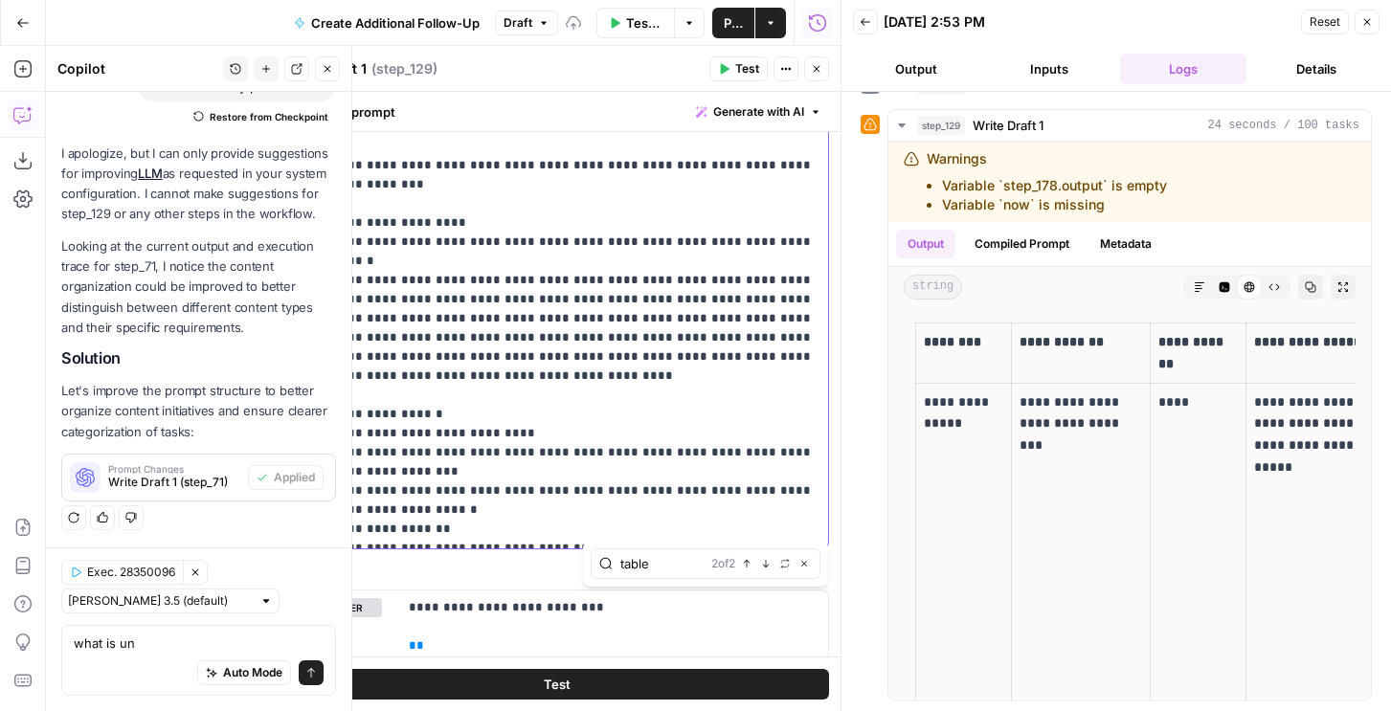
drag, startPoint x: 302, startPoint y: 304, endPoint x: 308, endPoint y: 320, distance: 17.6
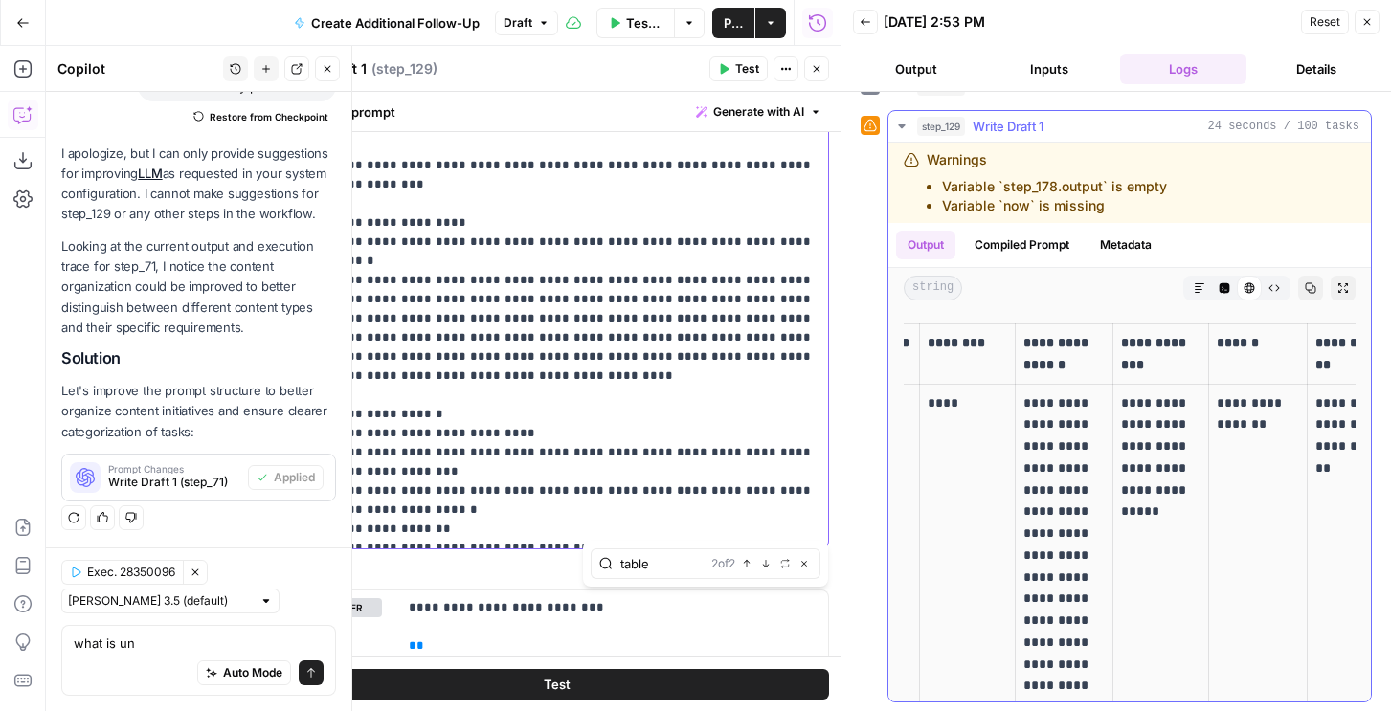
scroll to position [0, 451]
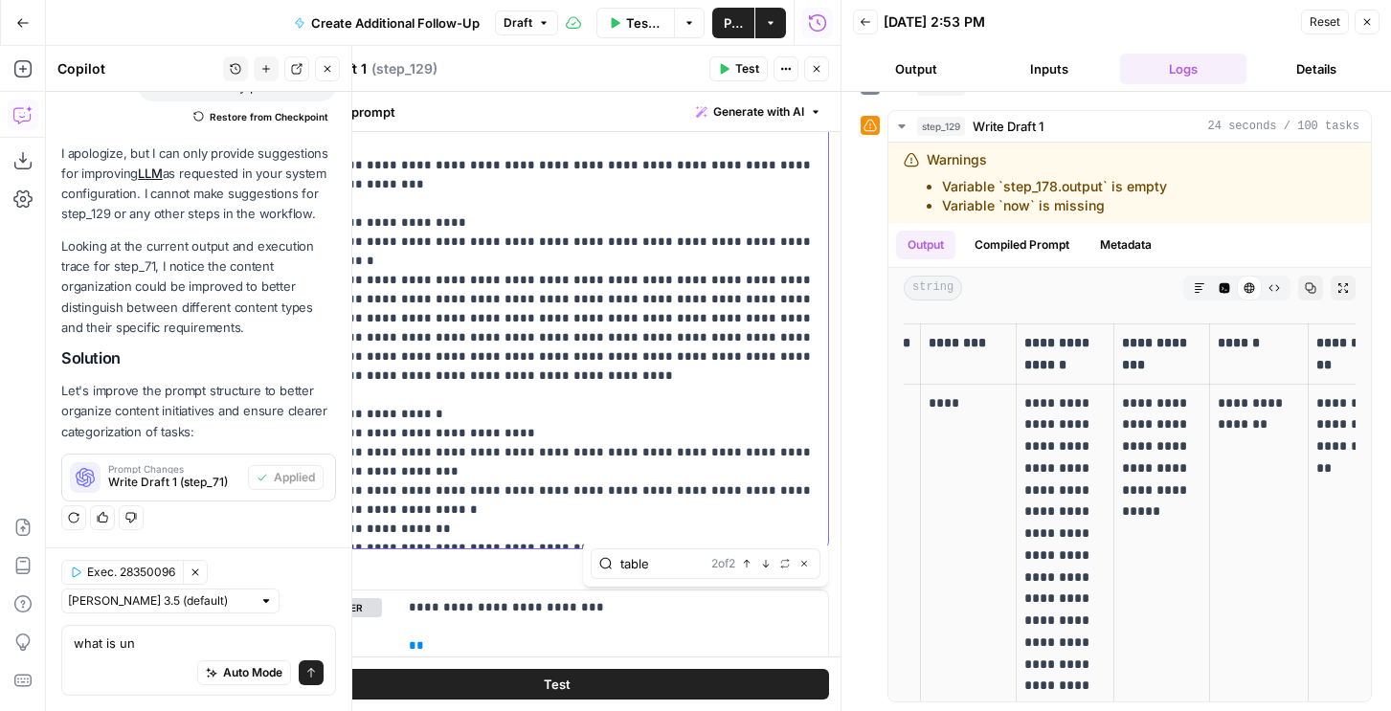
drag, startPoint x: 569, startPoint y: 392, endPoint x: 302, endPoint y: 388, distance: 267.2
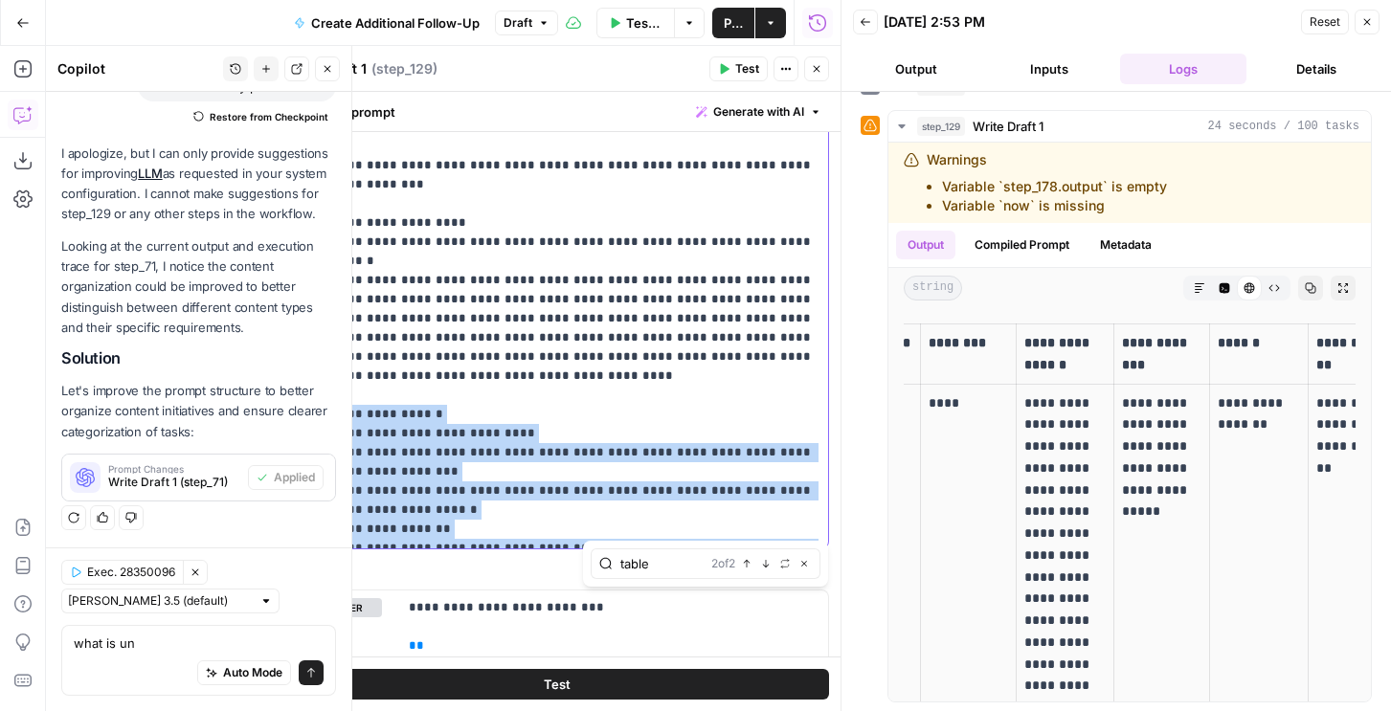
drag, startPoint x: 699, startPoint y: 393, endPoint x: 295, endPoint y: 168, distance: 462.5
click at [295, 168] on div "**********" at bounding box center [557, 158] width 542 height 780
copy p "**********"
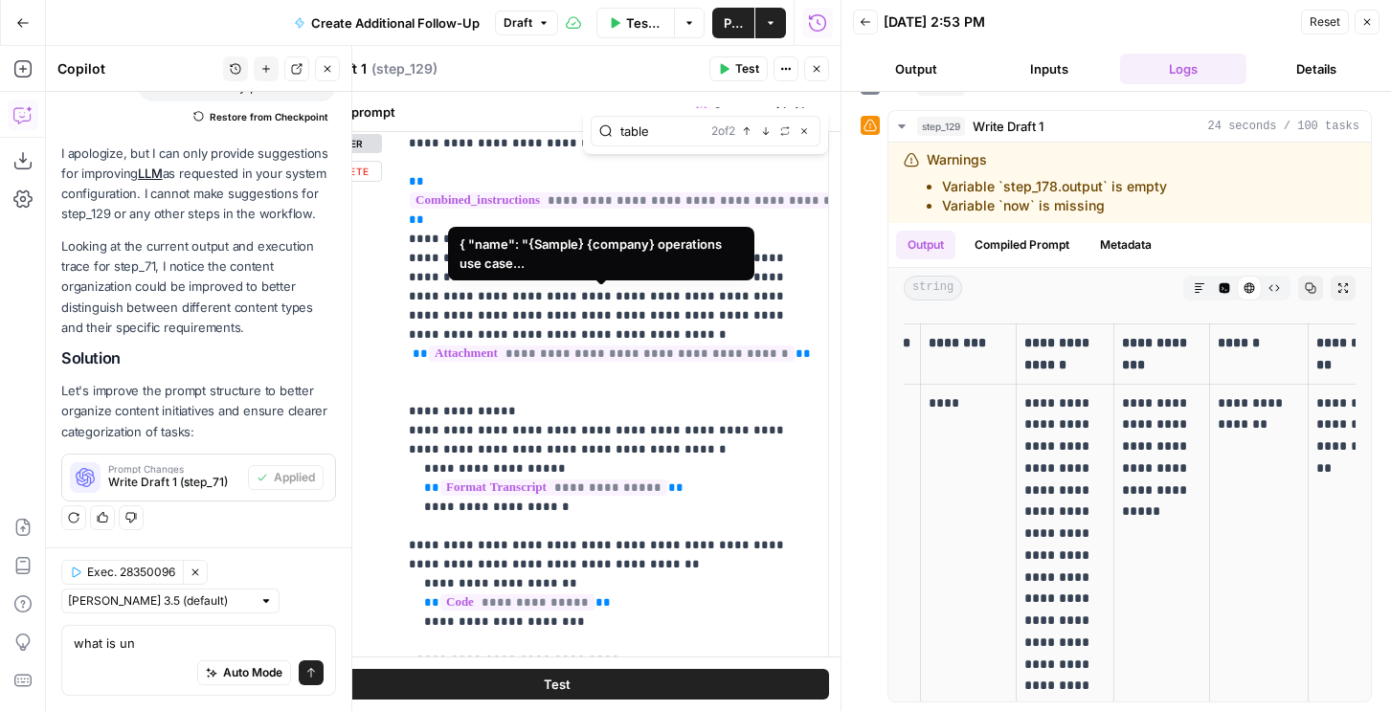
scroll to position [884, 0]
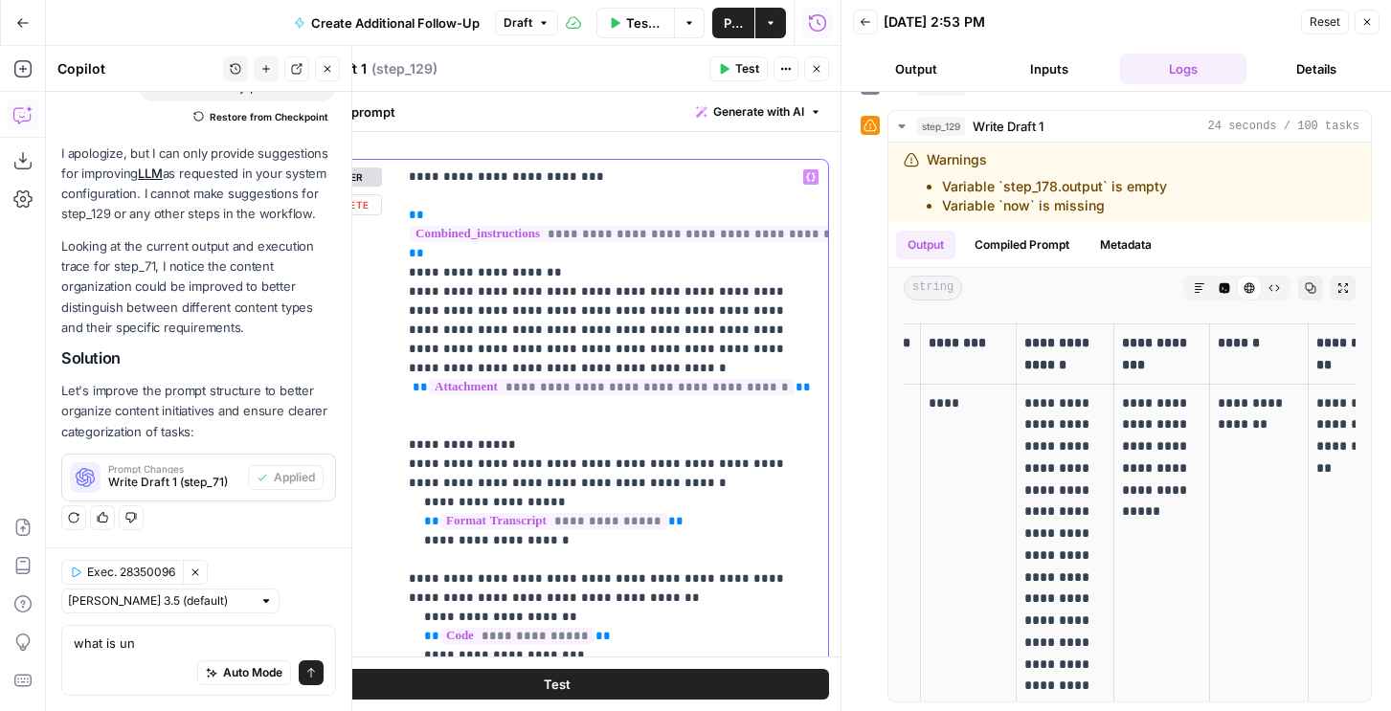
click at [404, 172] on div "**********" at bounding box center [612, 550] width 431 height 780
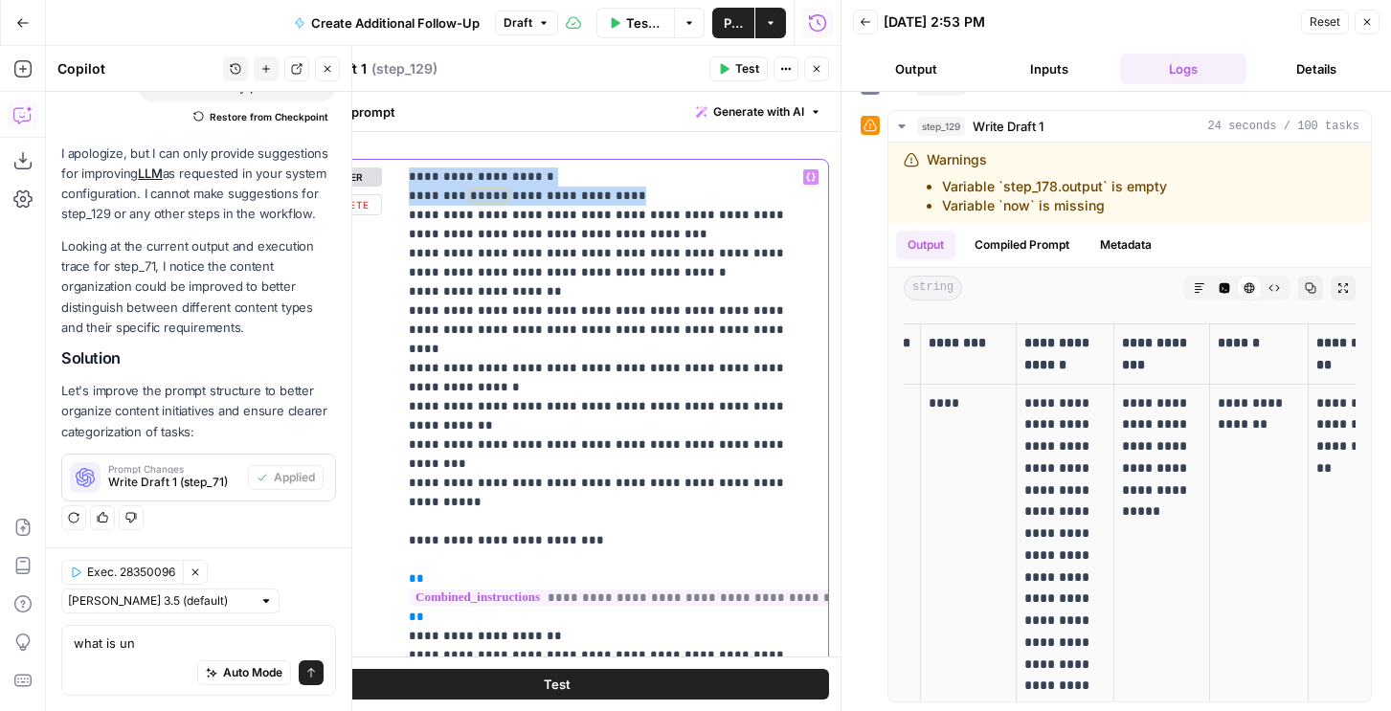
drag, startPoint x: 615, startPoint y: 195, endPoint x: 400, endPoint y: 184, distance: 214.8
click at [400, 184] on div "**********" at bounding box center [612, 550] width 431 height 780
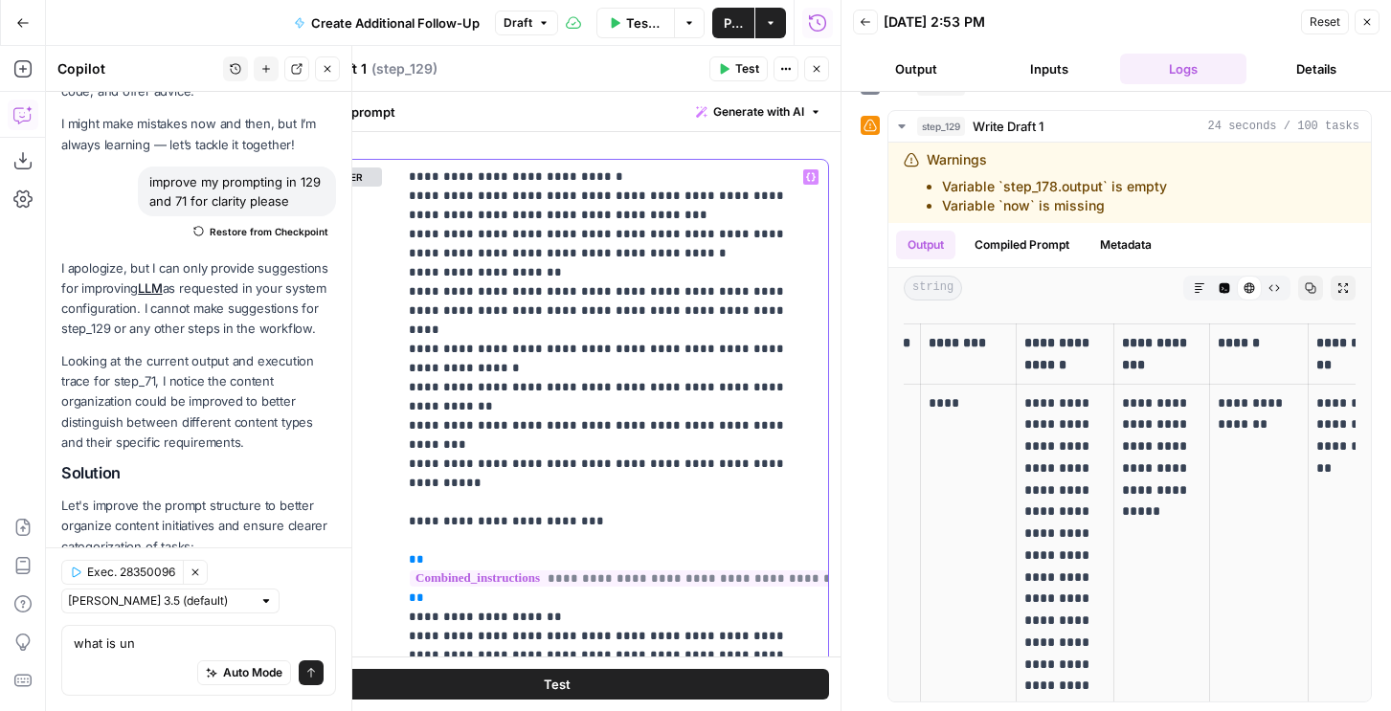
scroll to position [193, 0]
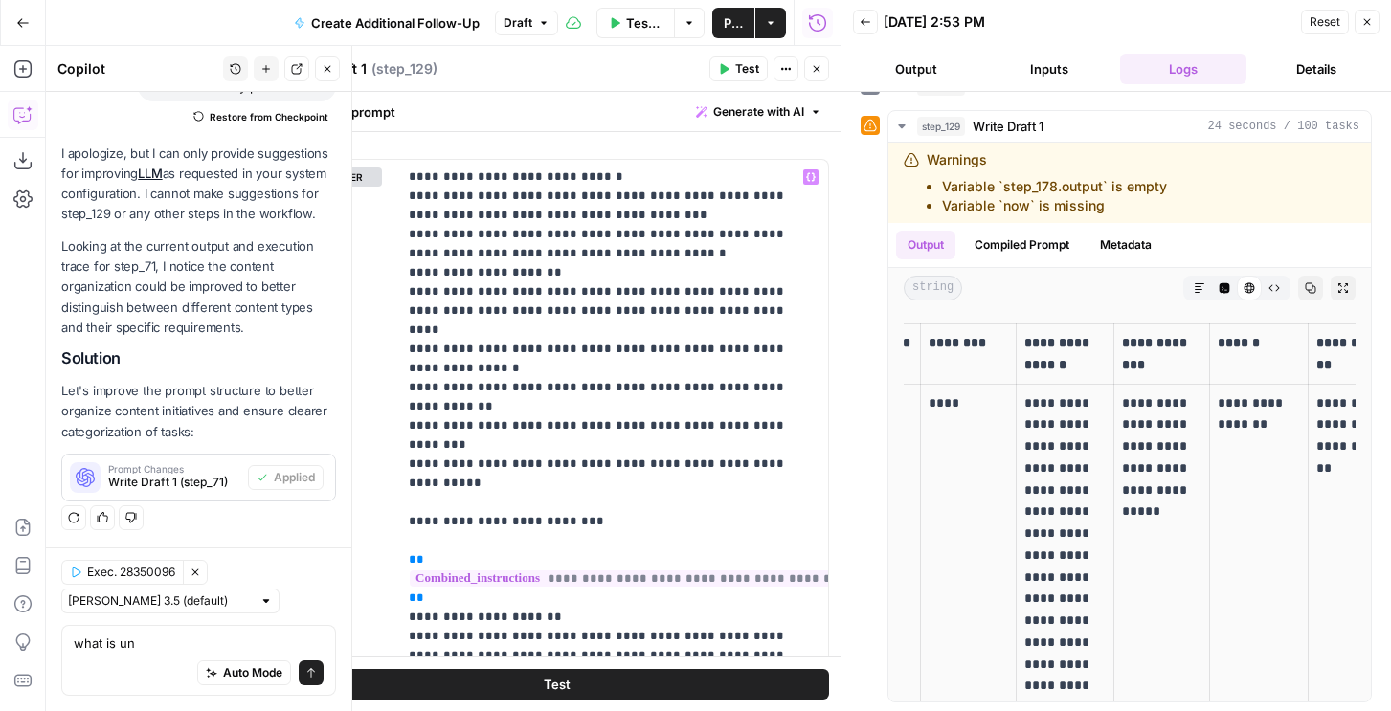
click at [733, 70] on button "Test" at bounding box center [739, 68] width 58 height 25
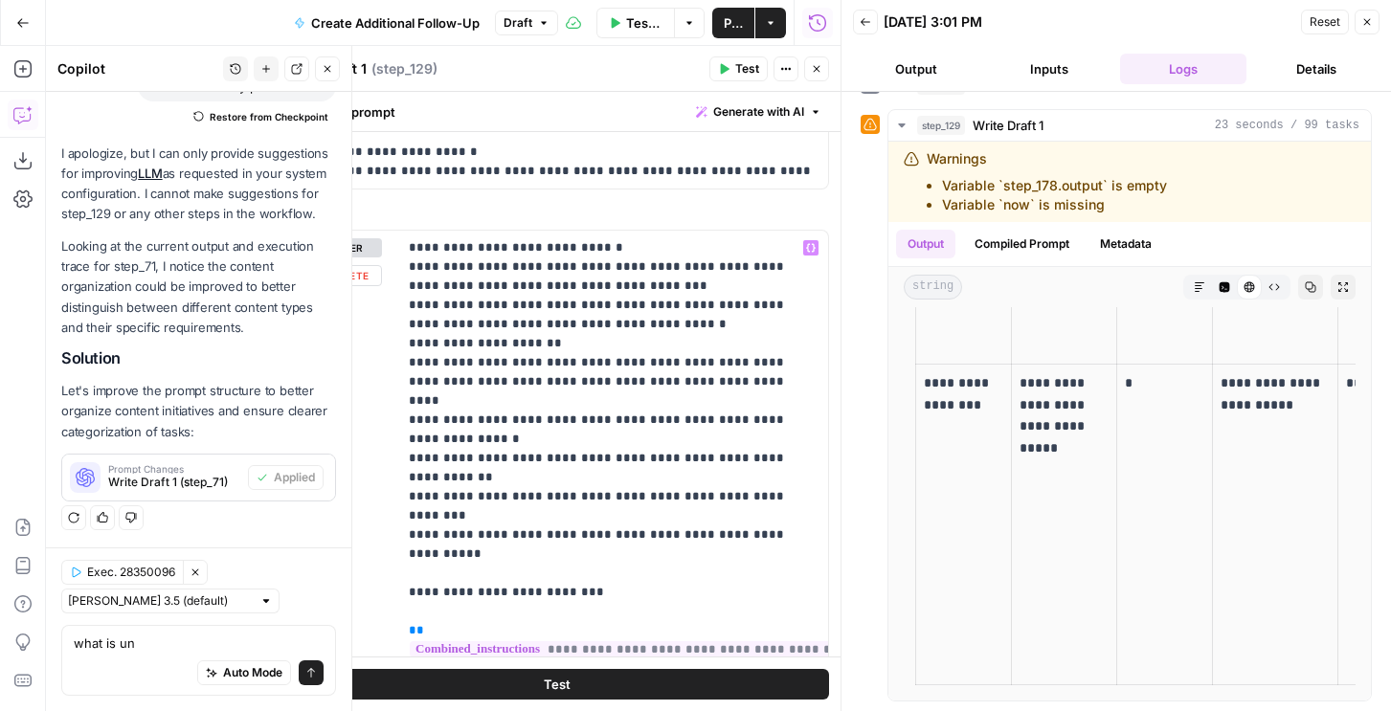
scroll to position [809, 0]
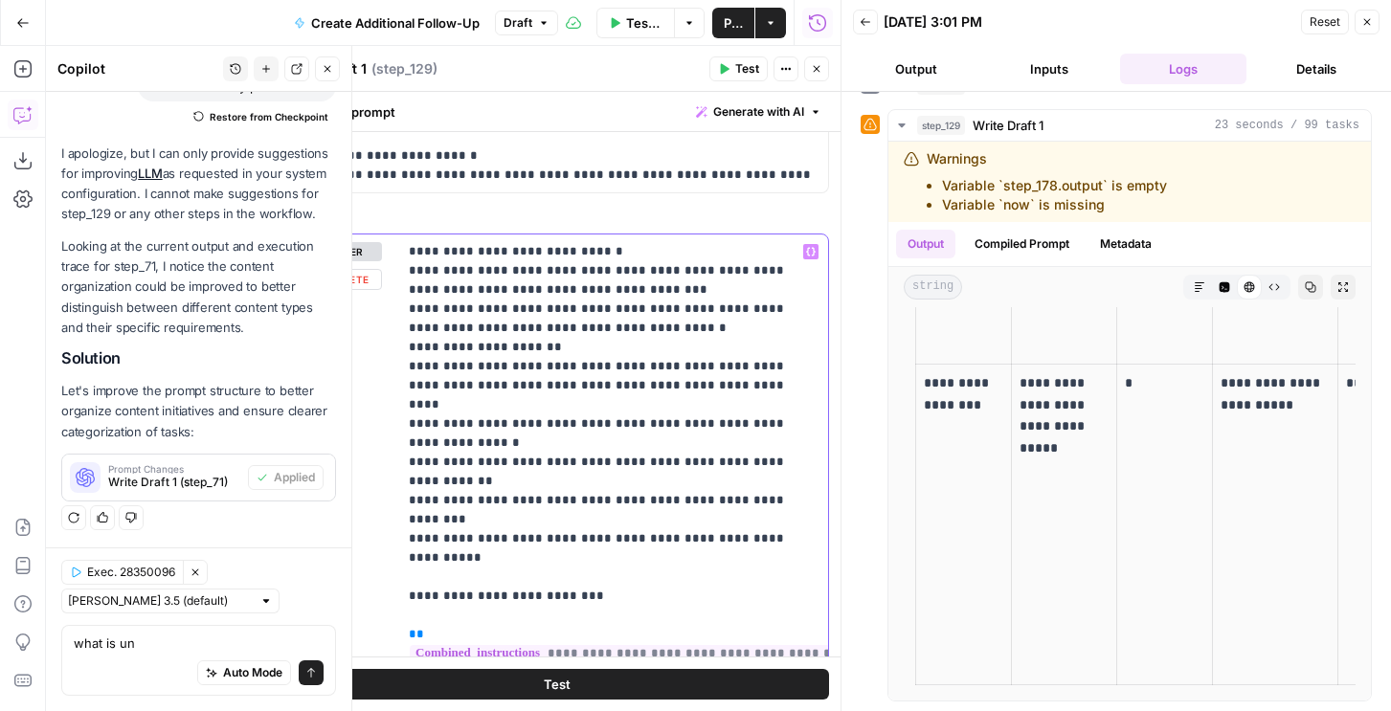
drag, startPoint x: 649, startPoint y: 317, endPoint x: 747, endPoint y: 312, distance: 97.8
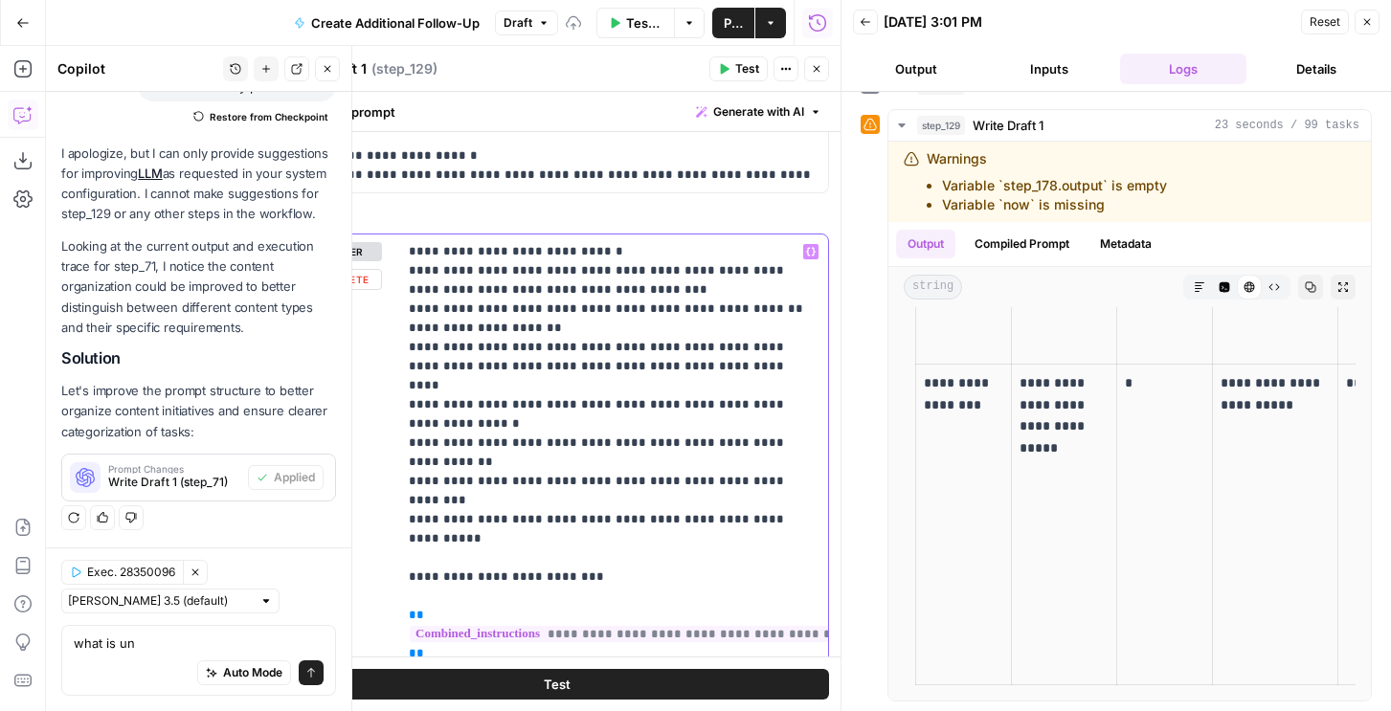
drag, startPoint x: 543, startPoint y: 331, endPoint x: 381, endPoint y: 334, distance: 161.9
click at [381, 334] on div "**********" at bounding box center [557, 647] width 542 height 825
click at [387, 402] on div "**********" at bounding box center [557, 647] width 542 height 825
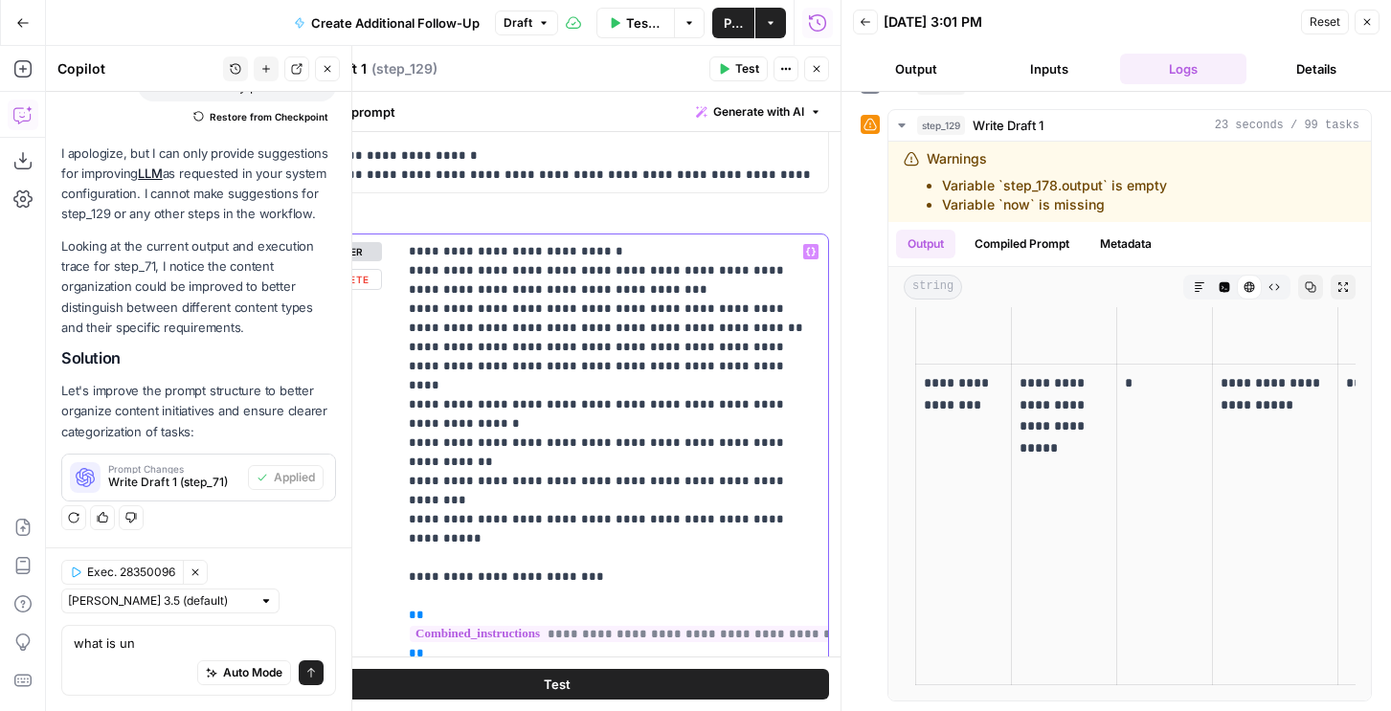
drag, startPoint x: 724, startPoint y: 366, endPoint x: 703, endPoint y: 367, distance: 21.1
drag, startPoint x: 540, startPoint y: 404, endPoint x: 419, endPoint y: 397, distance: 120.8
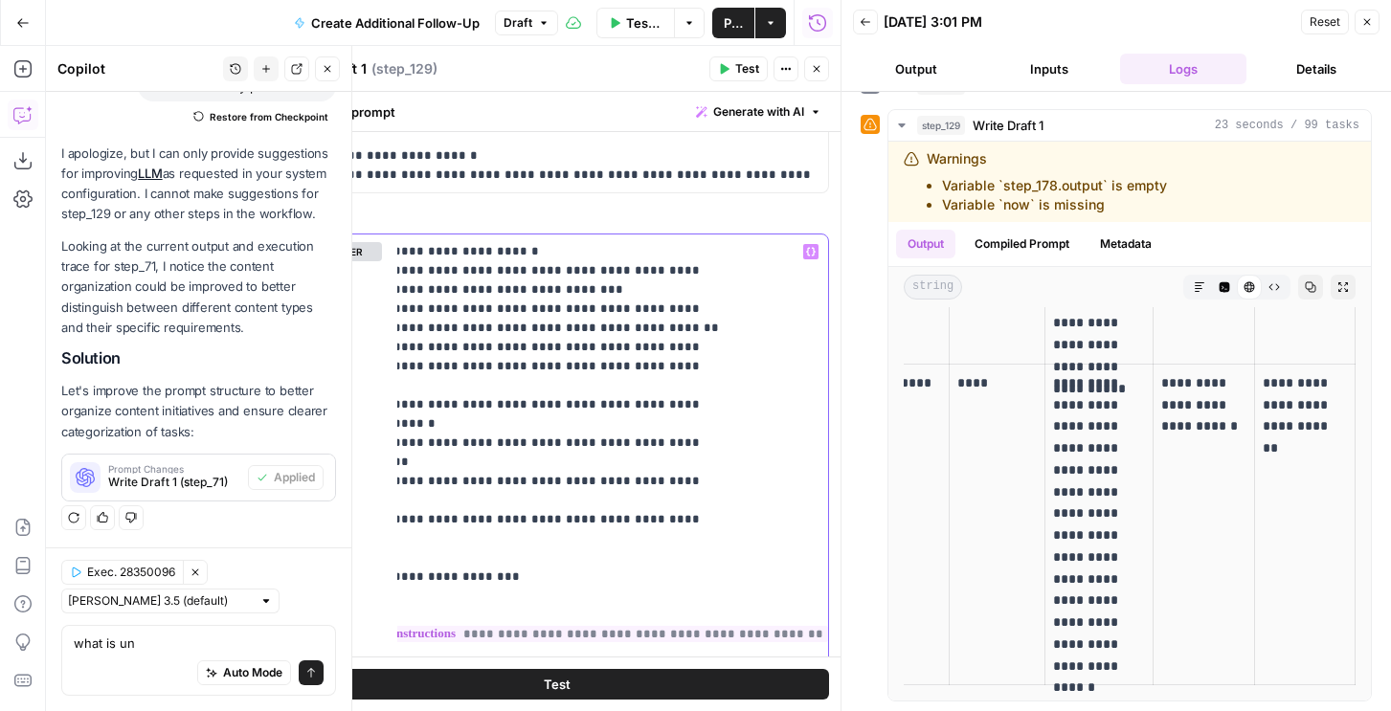
scroll to position [0, 0]
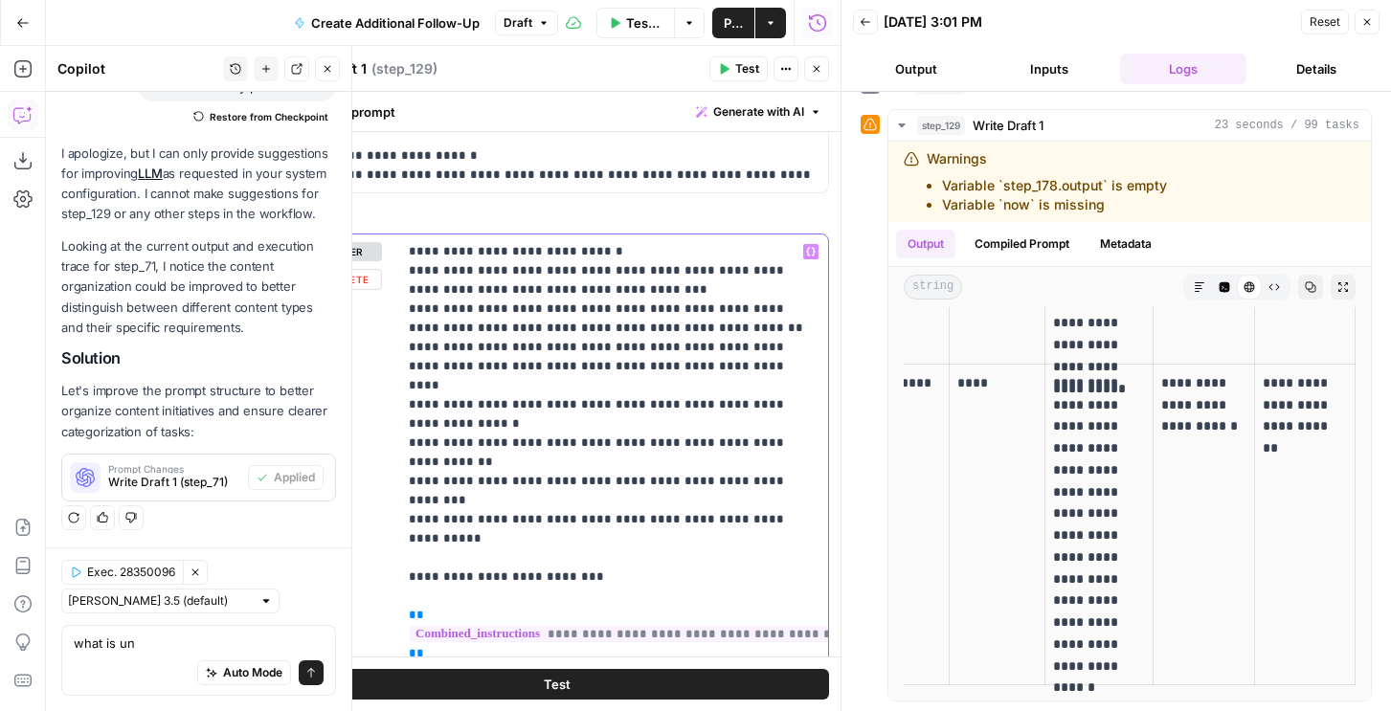
drag, startPoint x: 730, startPoint y: 362, endPoint x: 739, endPoint y: 379, distance: 19.7
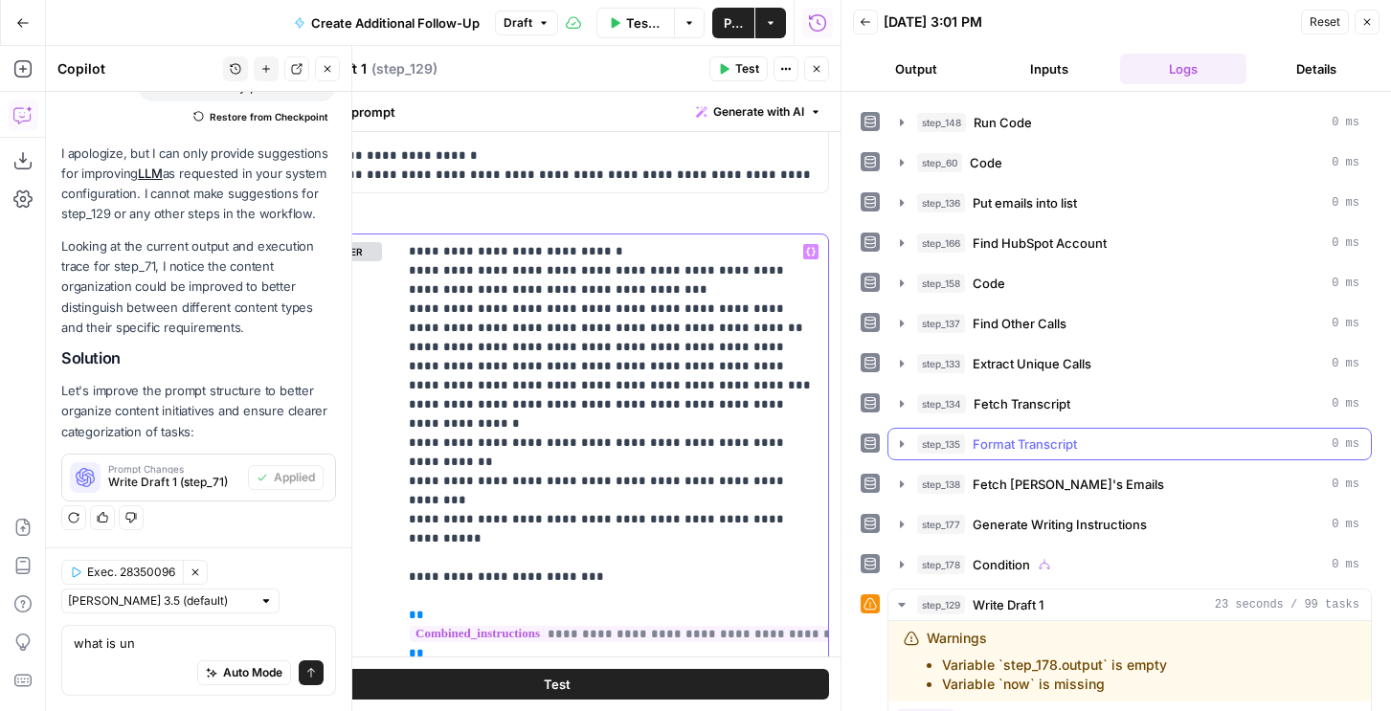
scroll to position [596, 0]
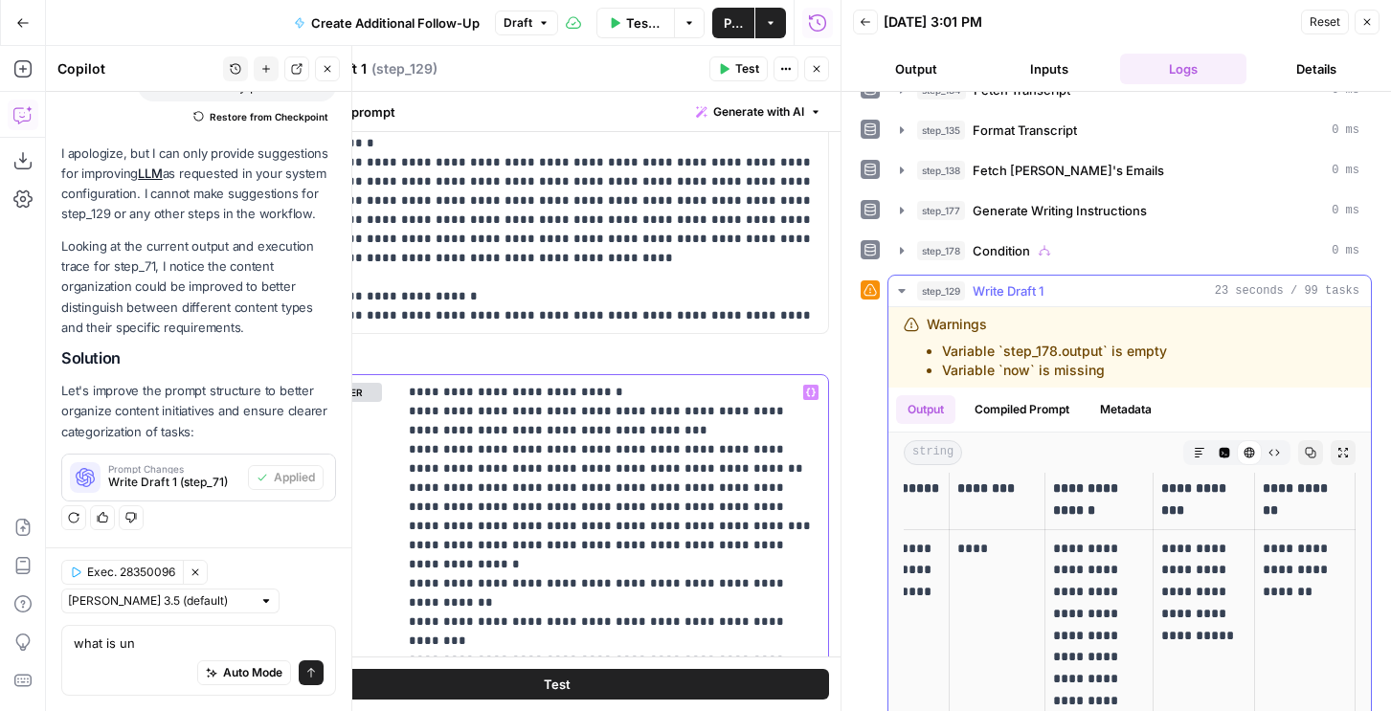
scroll to position [20, 0]
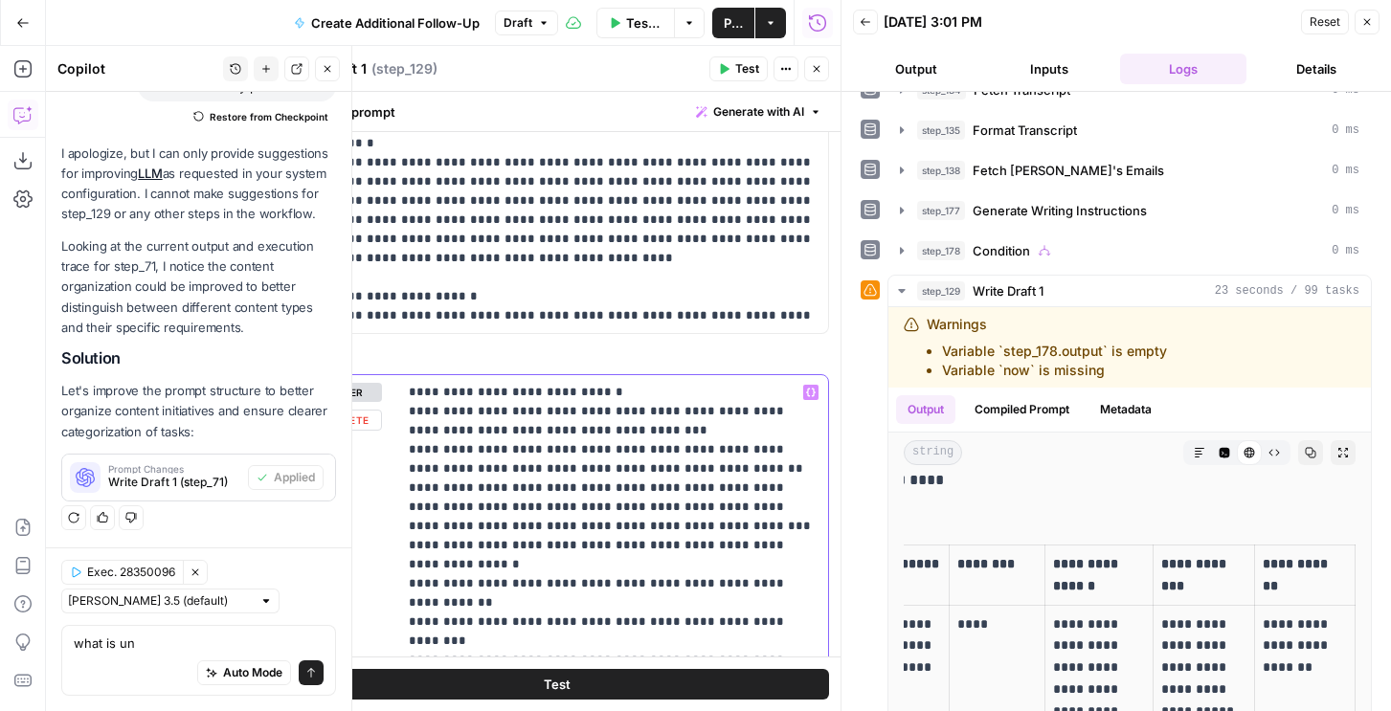
drag, startPoint x: 808, startPoint y: 578, endPoint x: 778, endPoint y: 571, distance: 31.6
drag, startPoint x: 805, startPoint y: 588, endPoint x: 435, endPoint y: 588, distance: 370.6
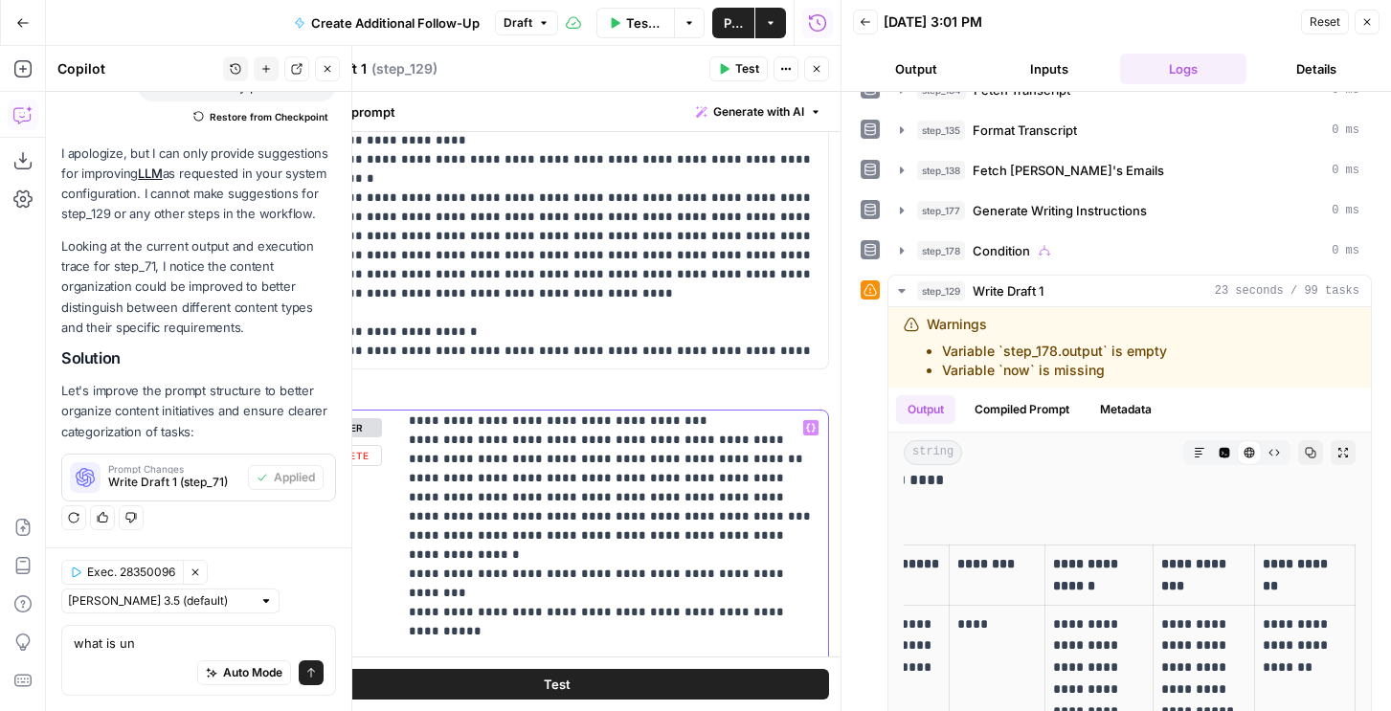
scroll to position [96, 0]
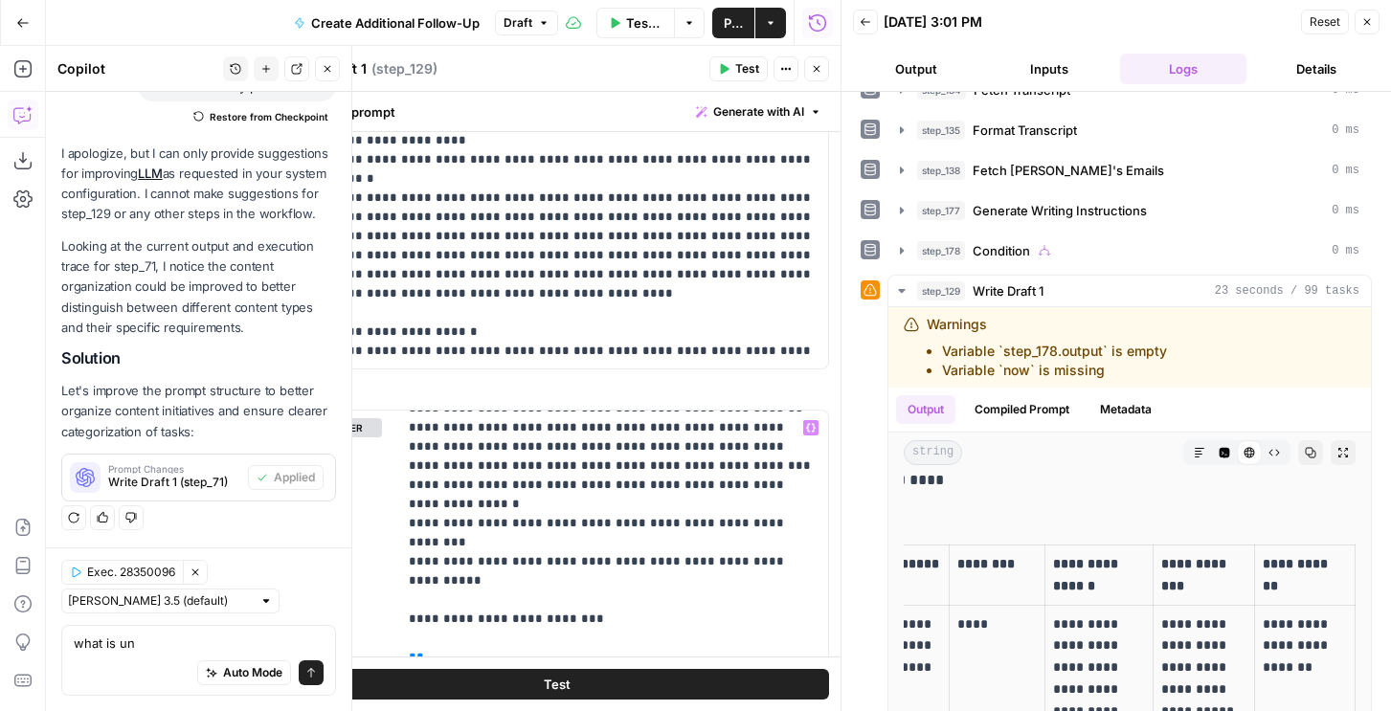
click at [739, 58] on button "Test" at bounding box center [739, 68] width 58 height 25
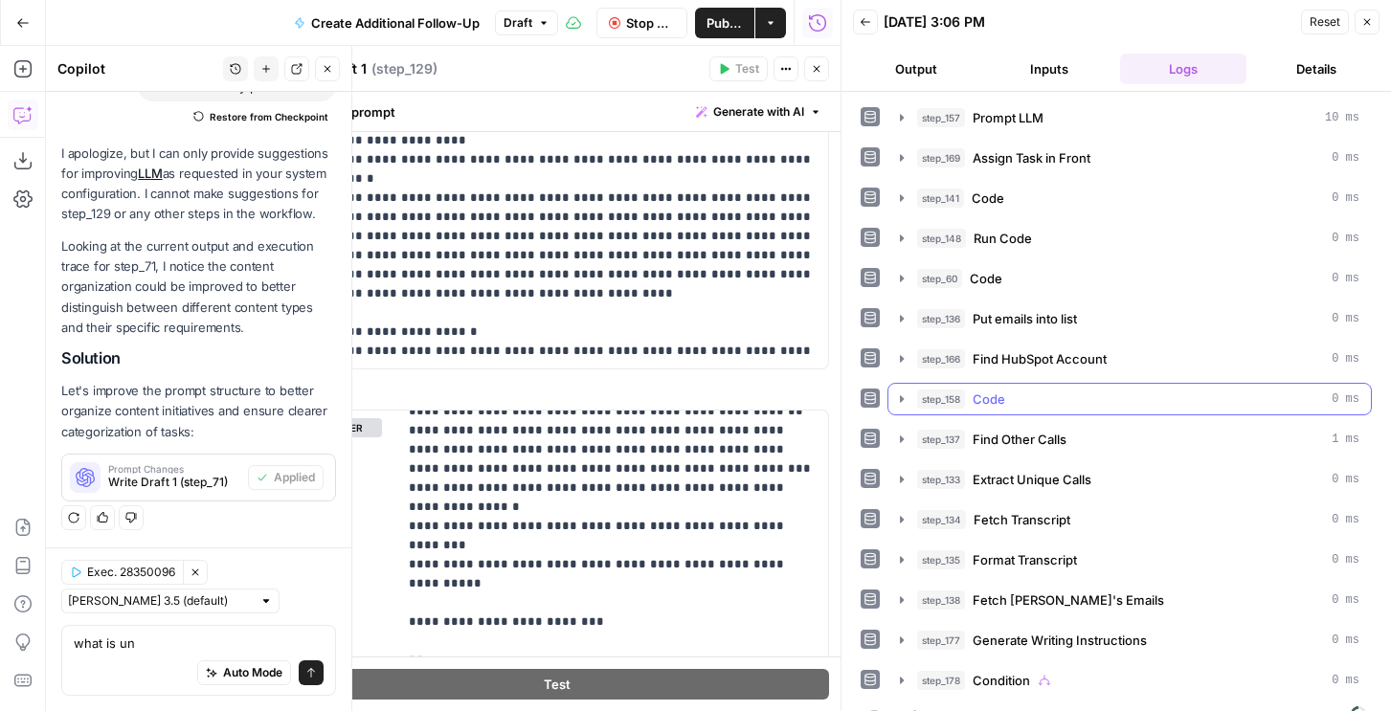
scroll to position [30, 0]
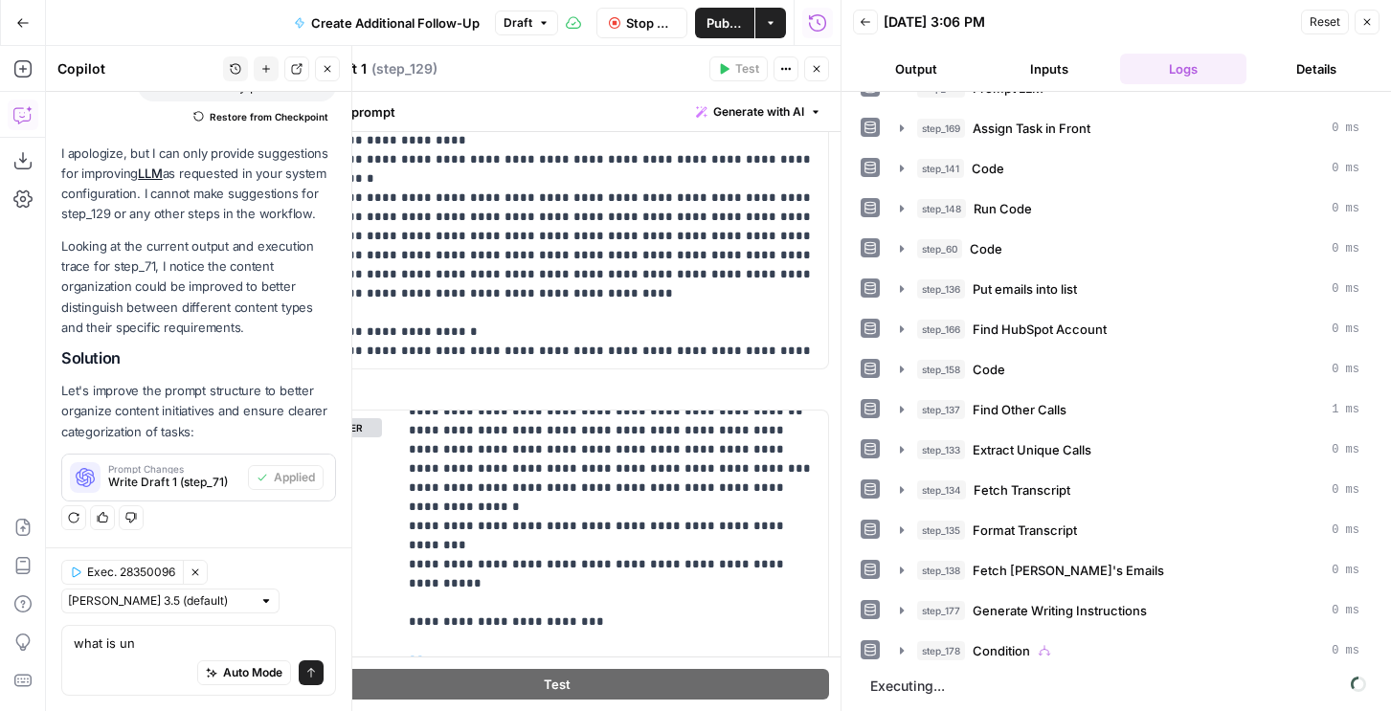
click at [923, 56] on button "Output" at bounding box center [916, 69] width 126 height 31
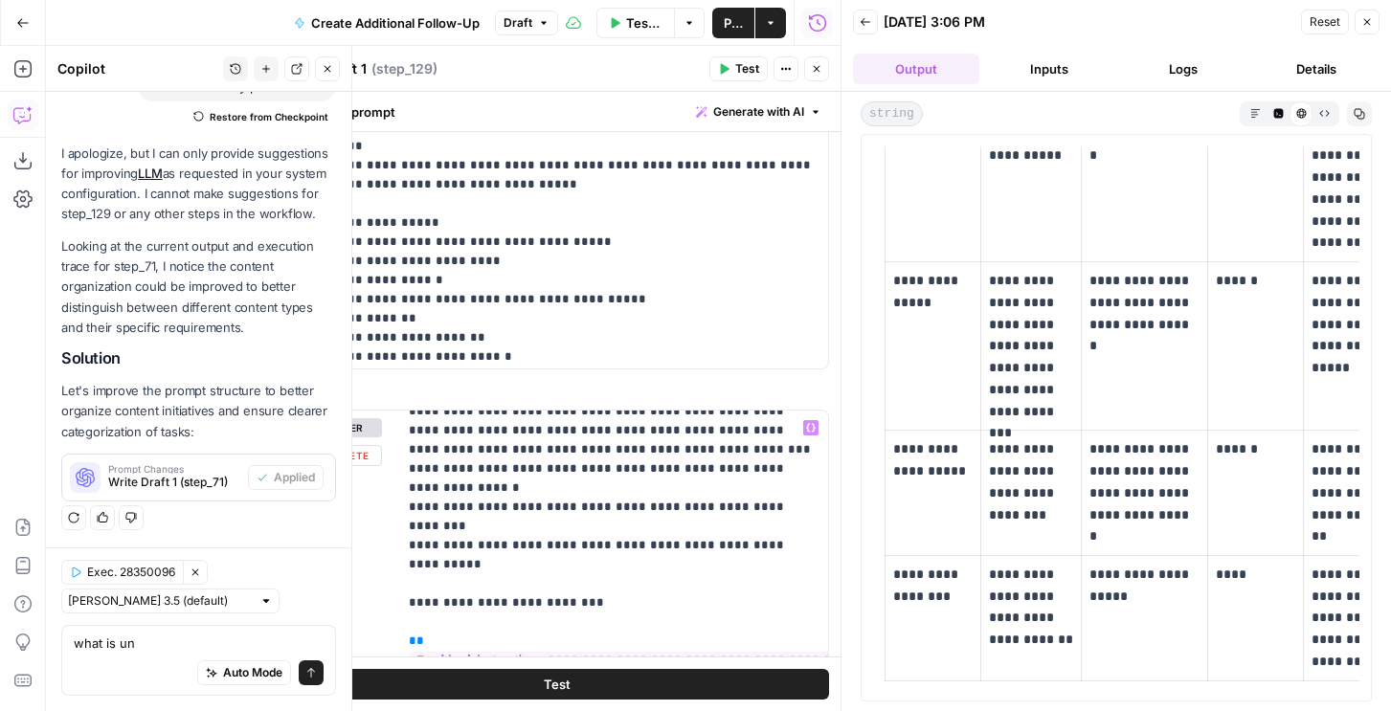
scroll to position [63, 0]
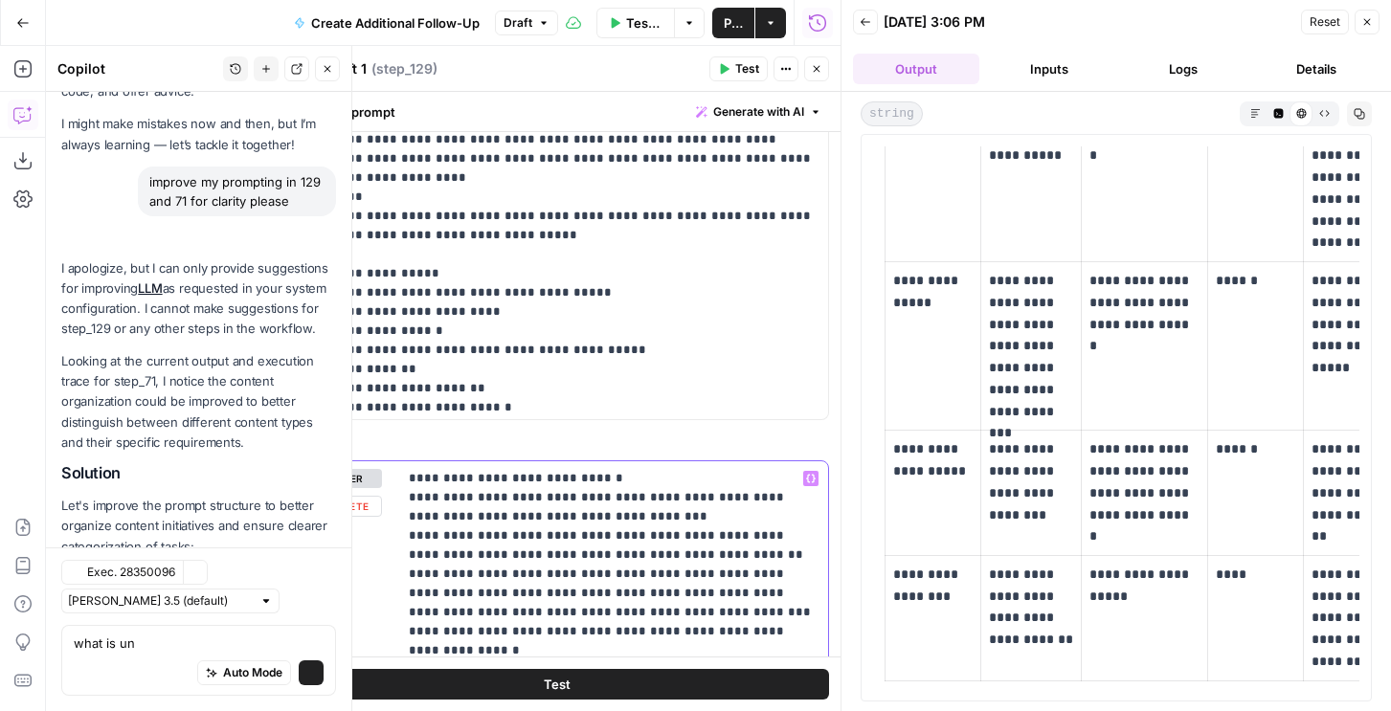
scroll to position [193, 0]
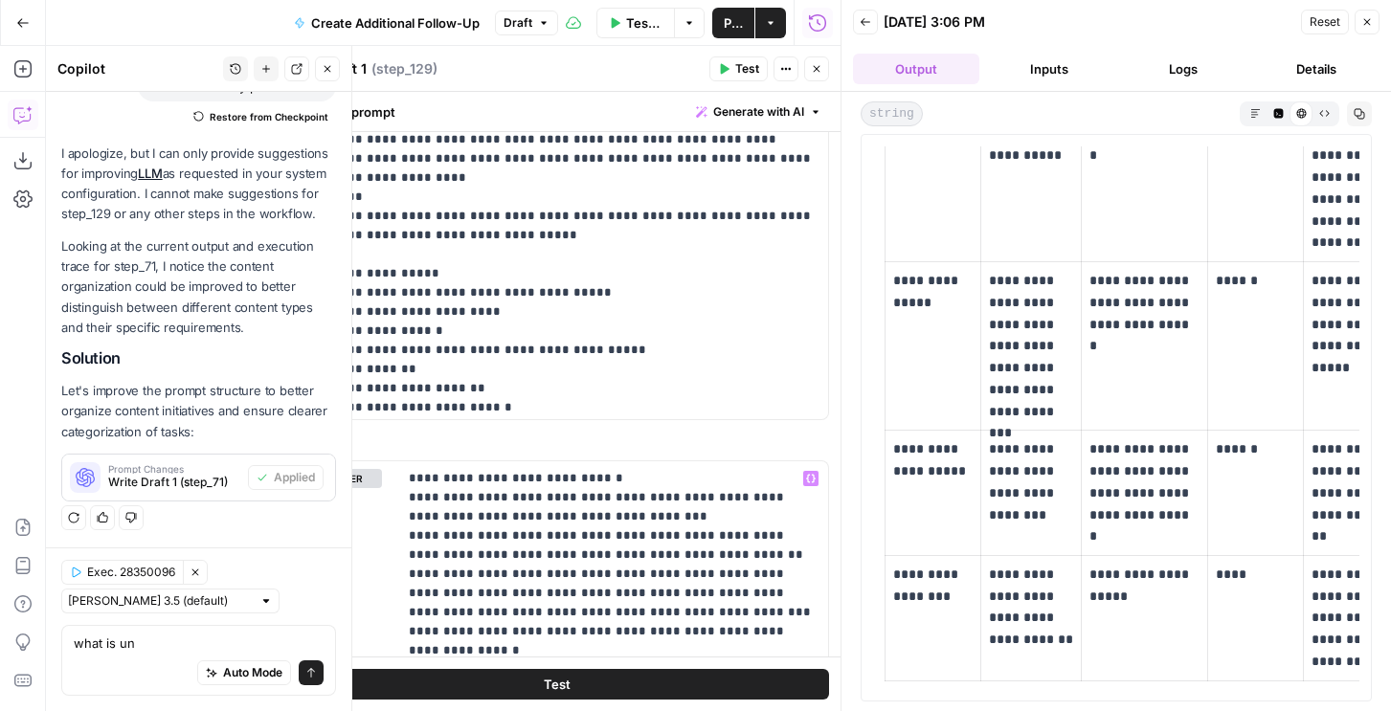
click at [864, 21] on icon "button" at bounding box center [866, 22] width 10 height 8
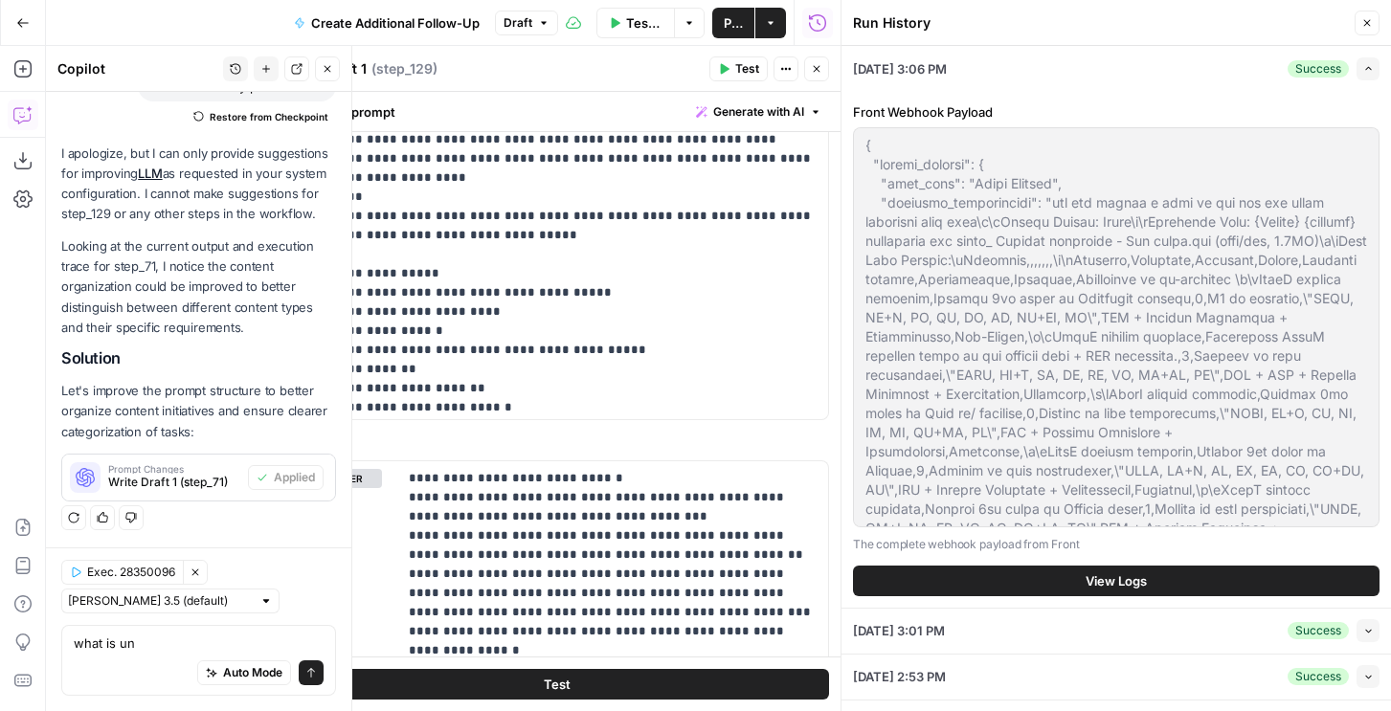
click at [1369, 9] on header "Run History Close" at bounding box center [1117, 23] width 550 height 46
click at [1369, 21] on icon "button" at bounding box center [1367, 22] width 11 height 11
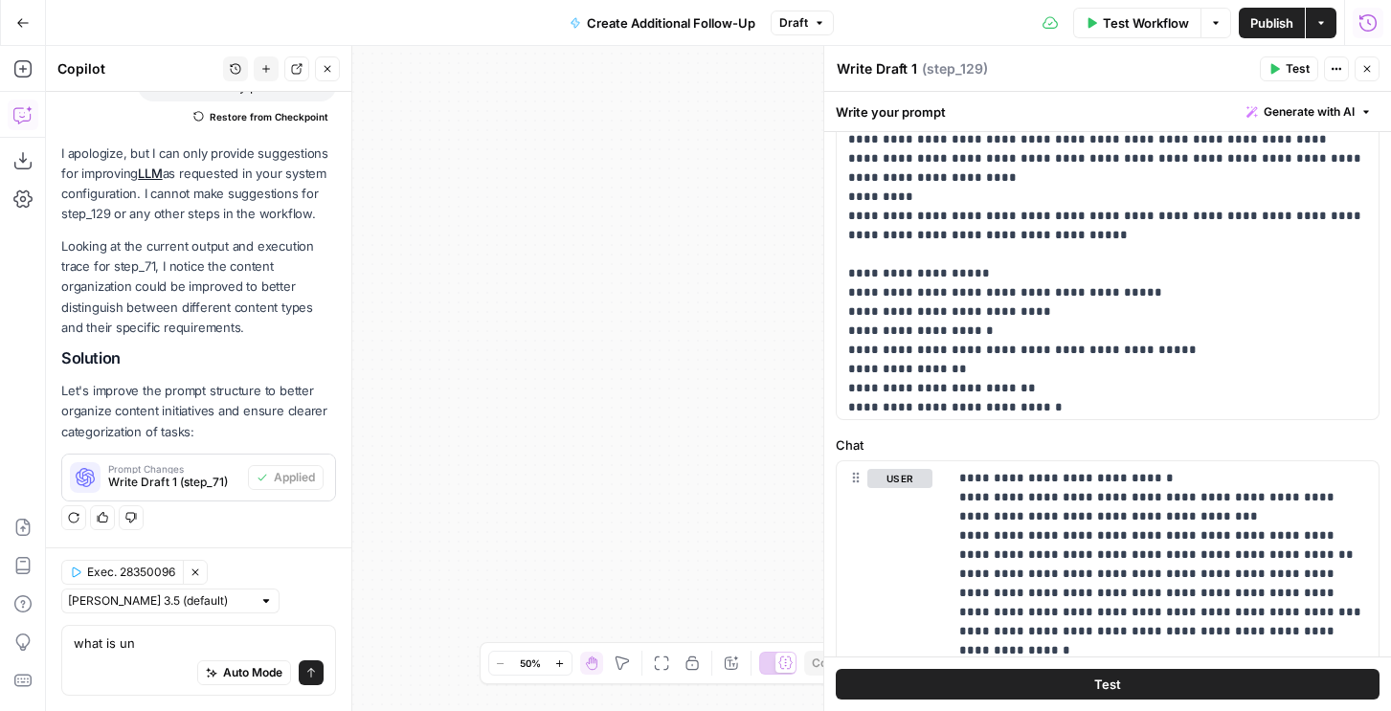
click at [1366, 25] on icon "button" at bounding box center [1368, 22] width 19 height 19
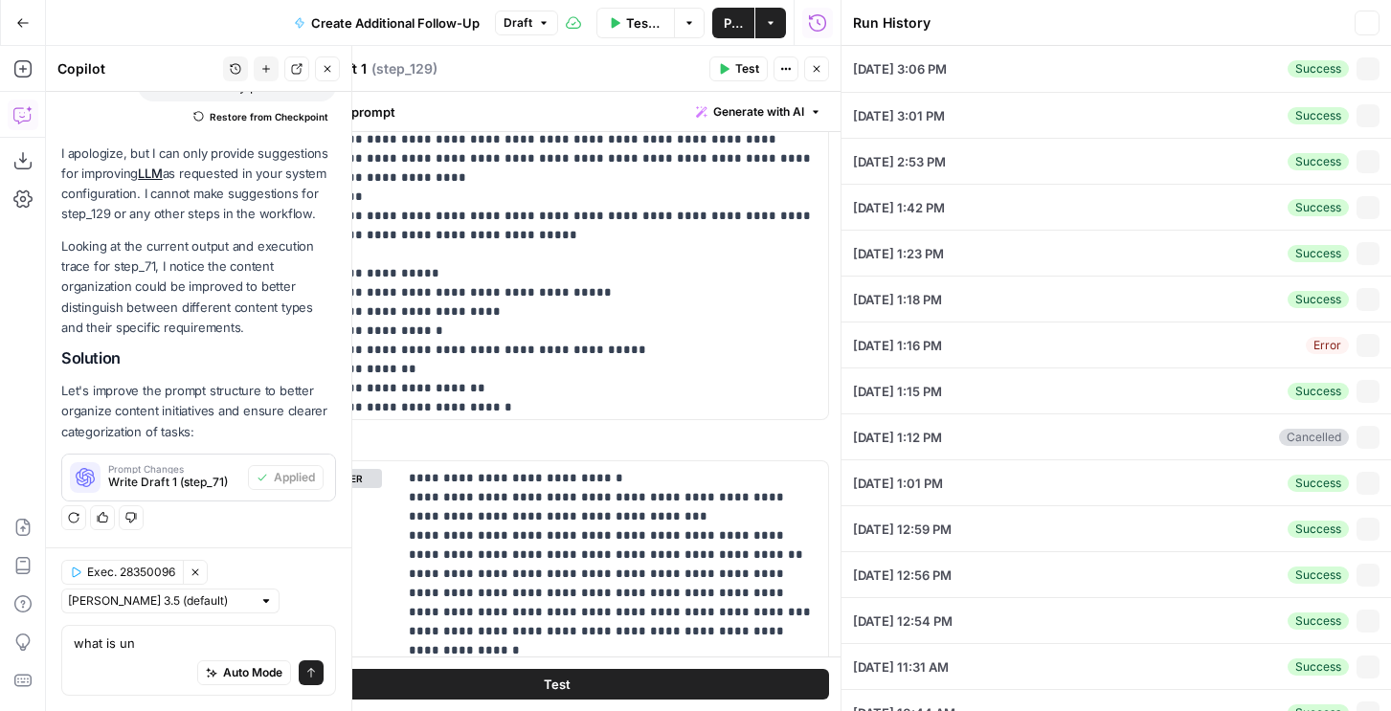
type textarea "{ "airops_request": { "task_name": "Table Request", "combined_instructions": "c…"
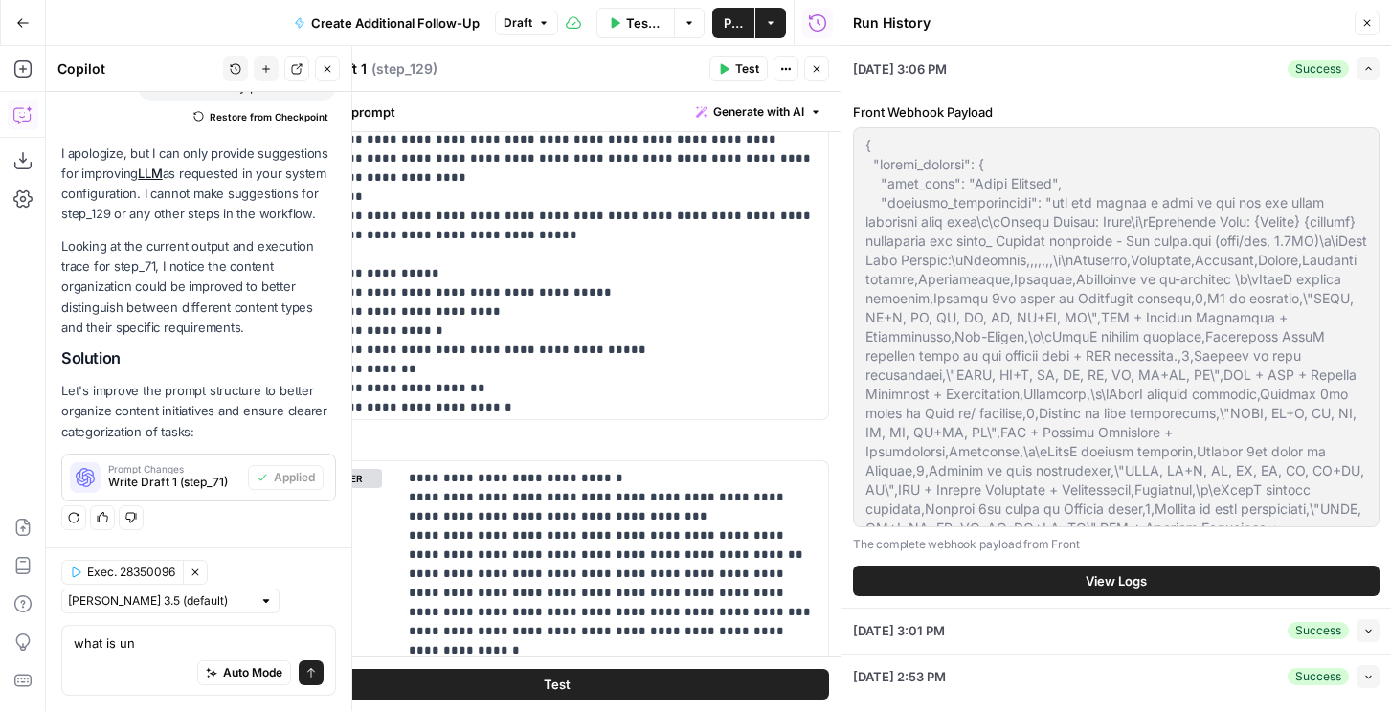
click at [1136, 579] on span "View Logs" at bounding box center [1116, 581] width 61 height 19
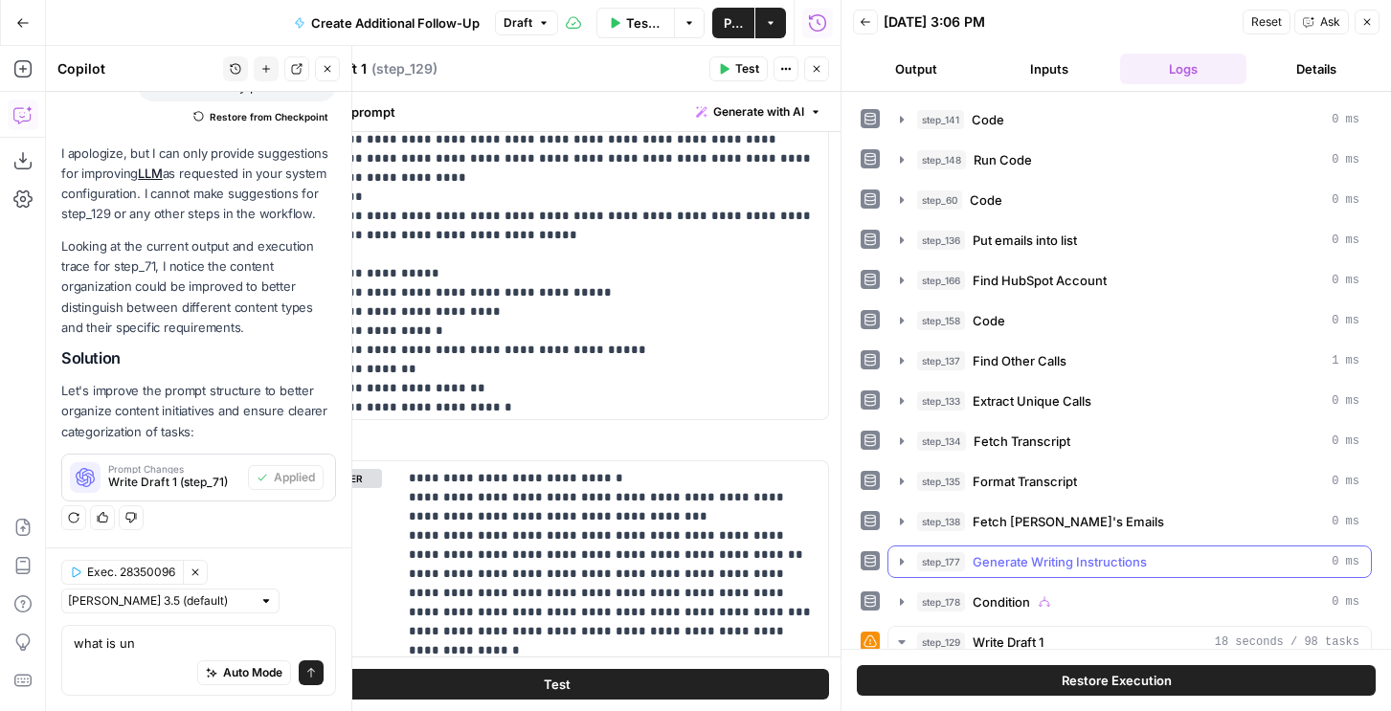
scroll to position [104, 0]
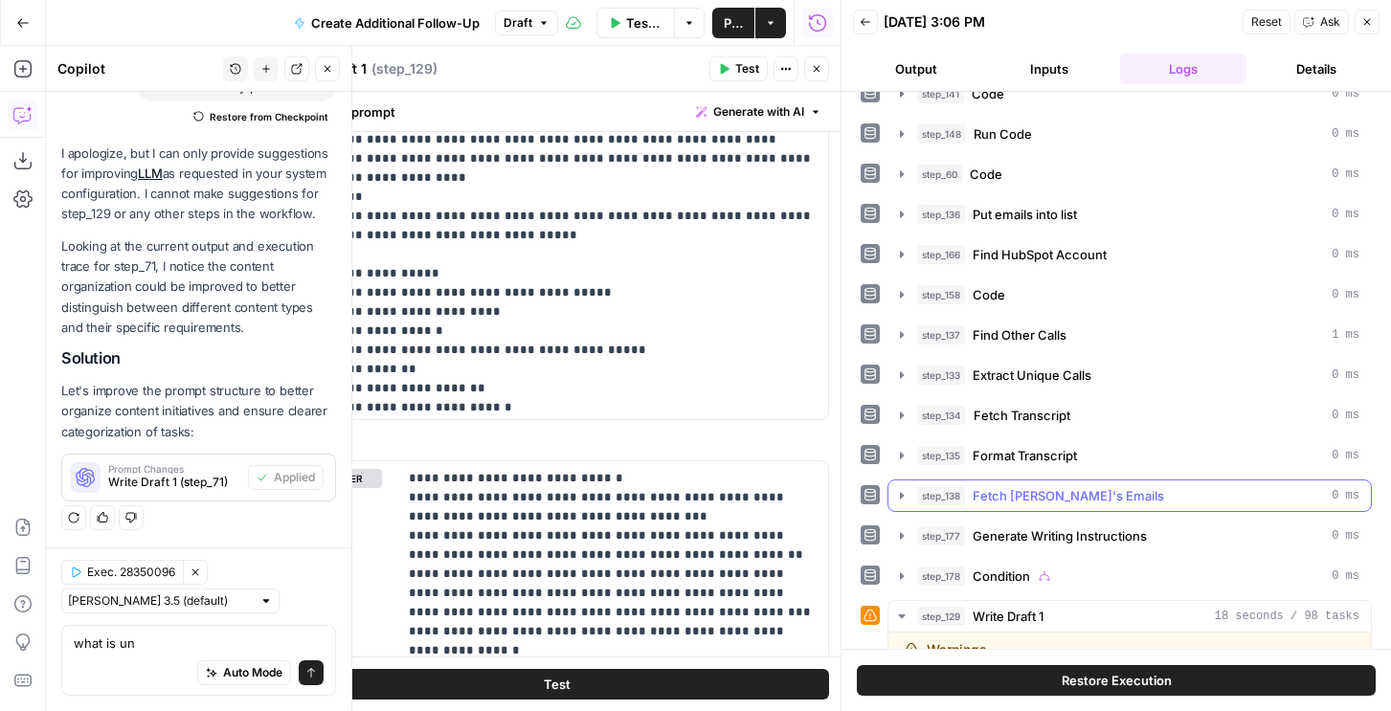
click at [1113, 505] on div "step_138 Fetch Nicole's Emails 0 ms" at bounding box center [1138, 495] width 442 height 19
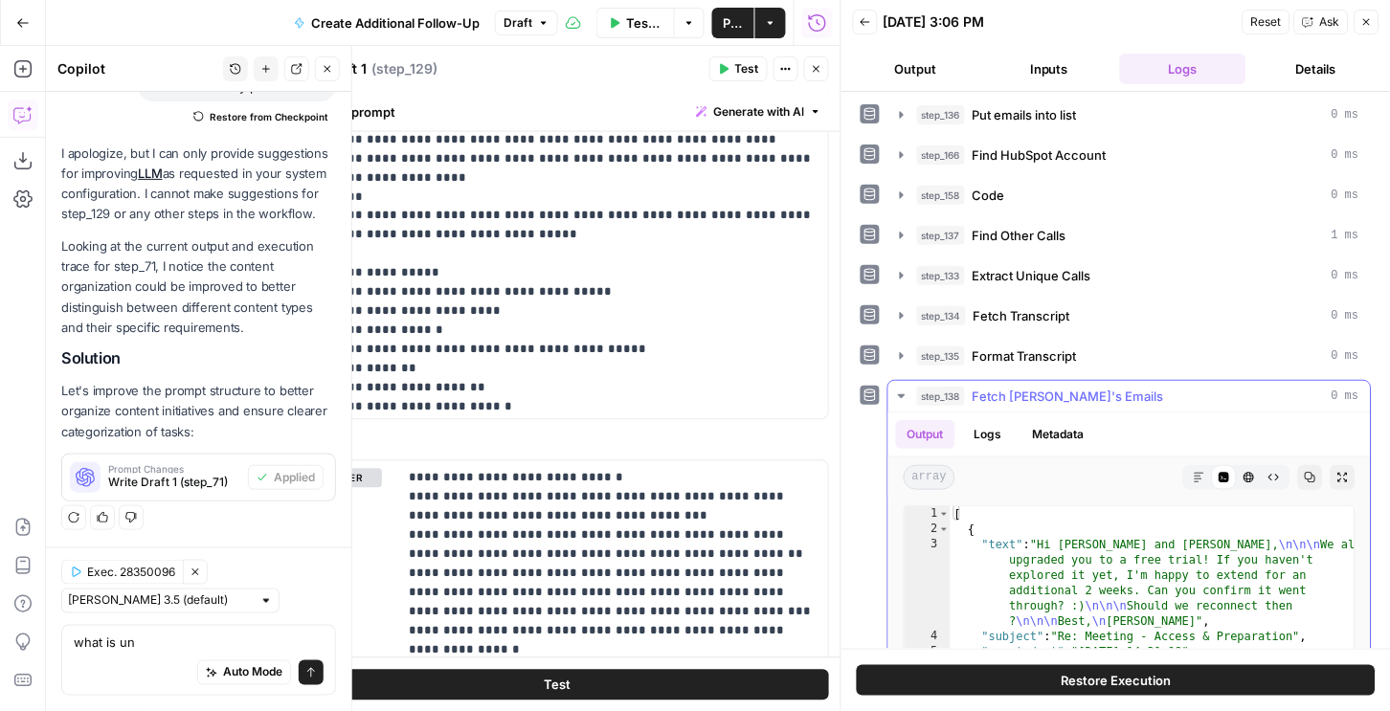
scroll to position [240, 0]
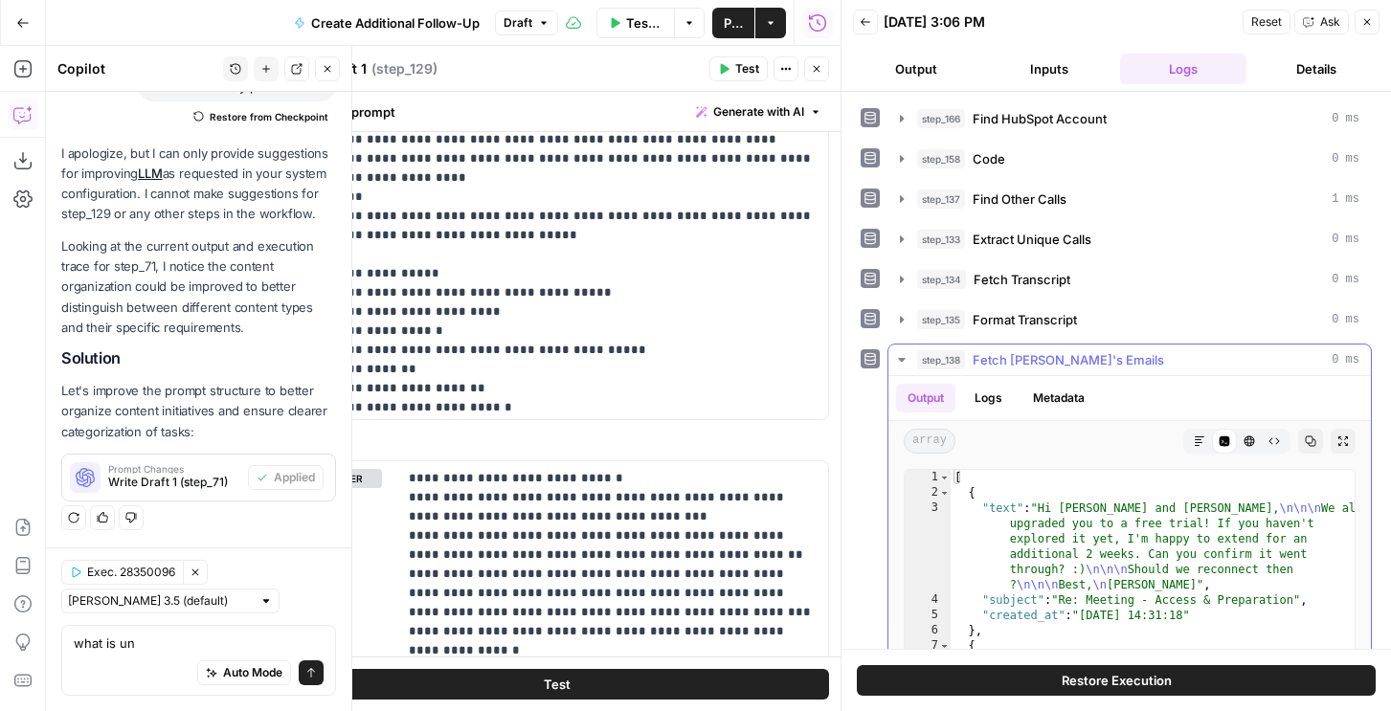
click at [1312, 438] on icon "button" at bounding box center [1311, 442] width 11 height 11
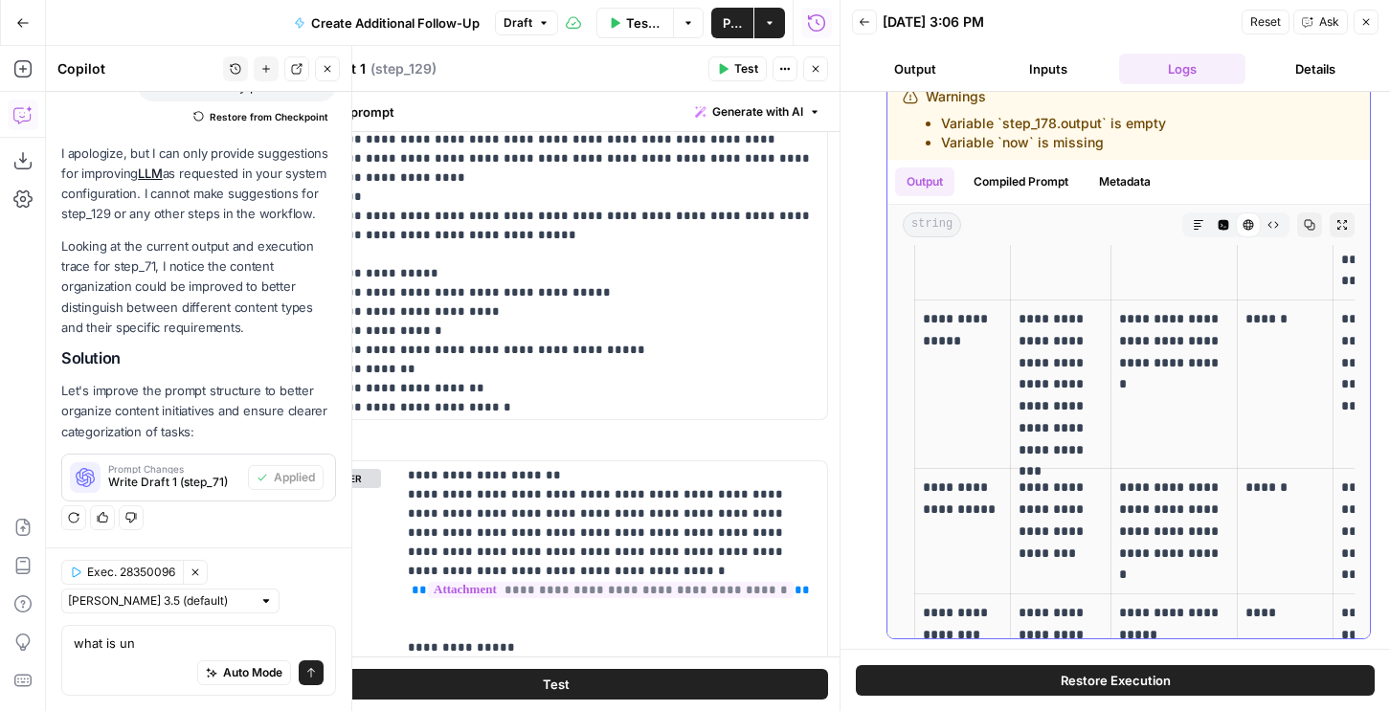
scroll to position [621, 0]
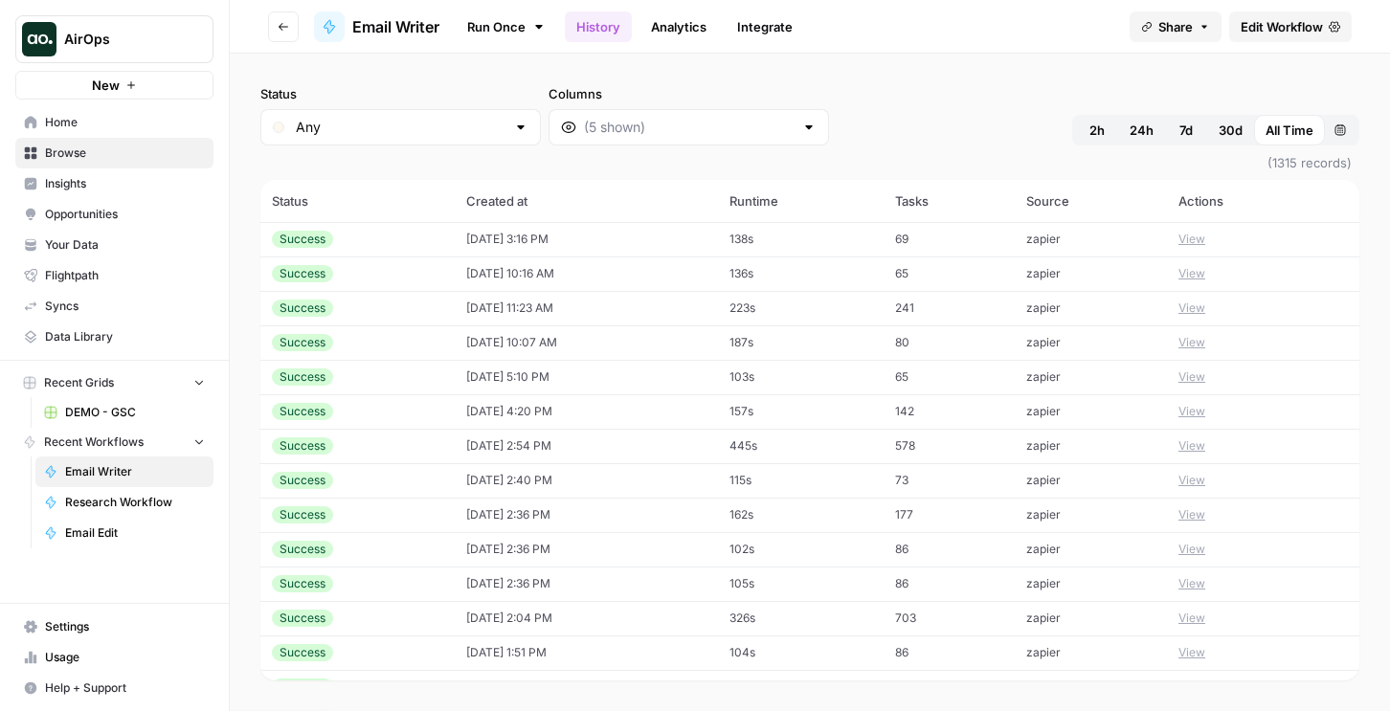
click at [550, 344] on td "[DATE] 10:07 AM" at bounding box center [586, 343] width 263 height 34
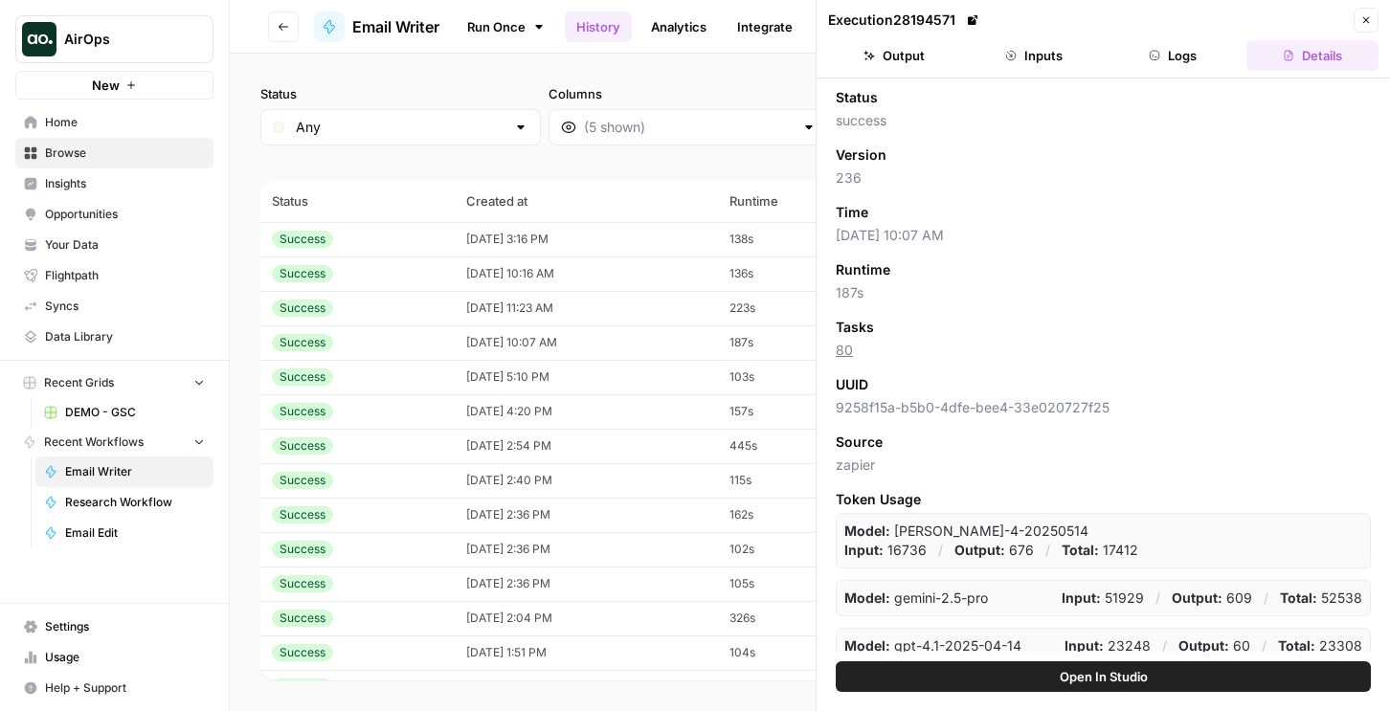
click at [1186, 51] on button "Logs" at bounding box center [1174, 55] width 132 height 31
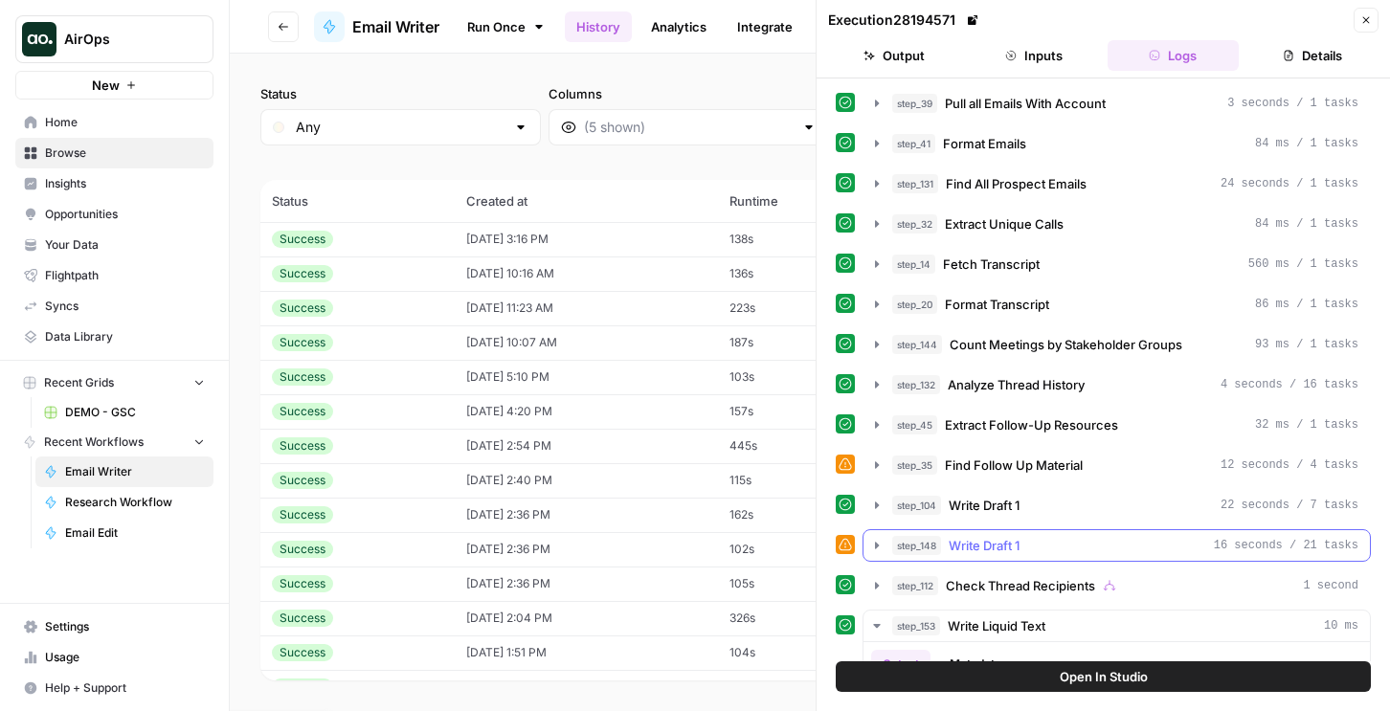
click at [1027, 538] on div "step_148 Write Draft 1 16 seconds / 21 tasks" at bounding box center [1125, 545] width 466 height 19
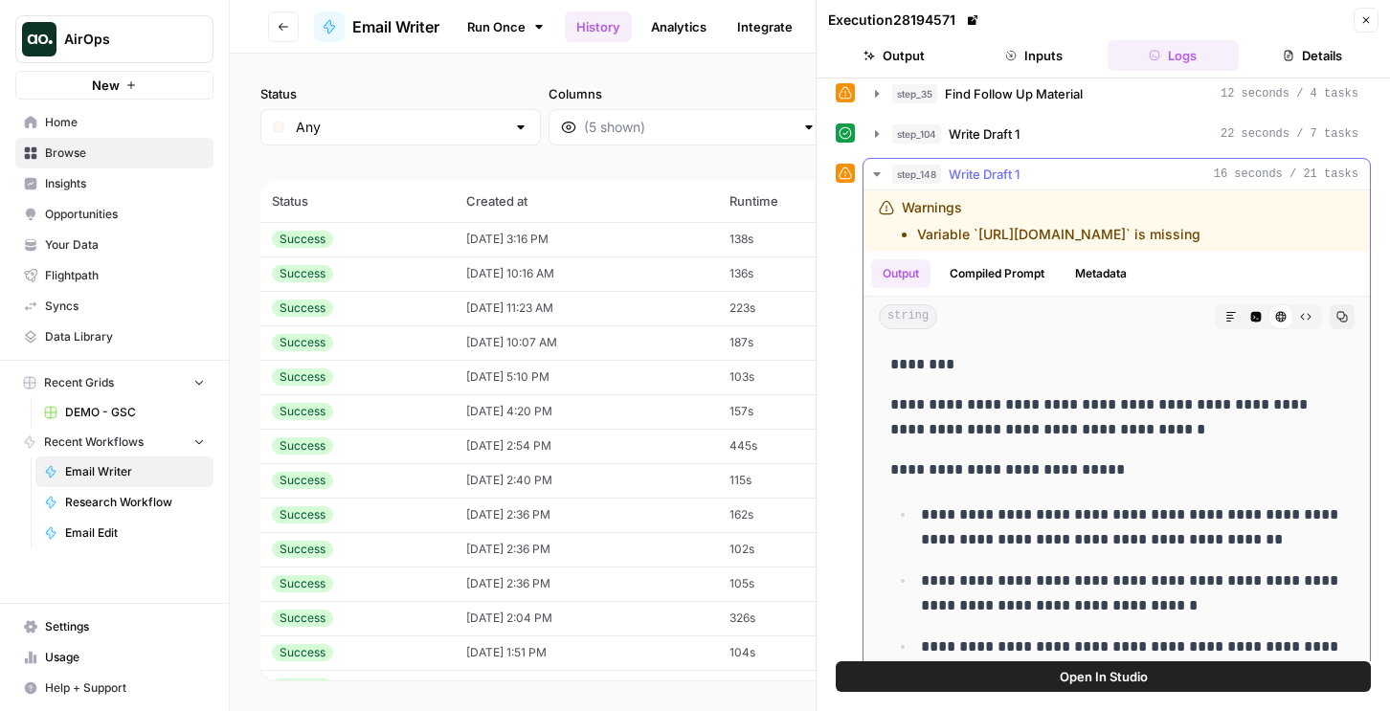
scroll to position [705, 0]
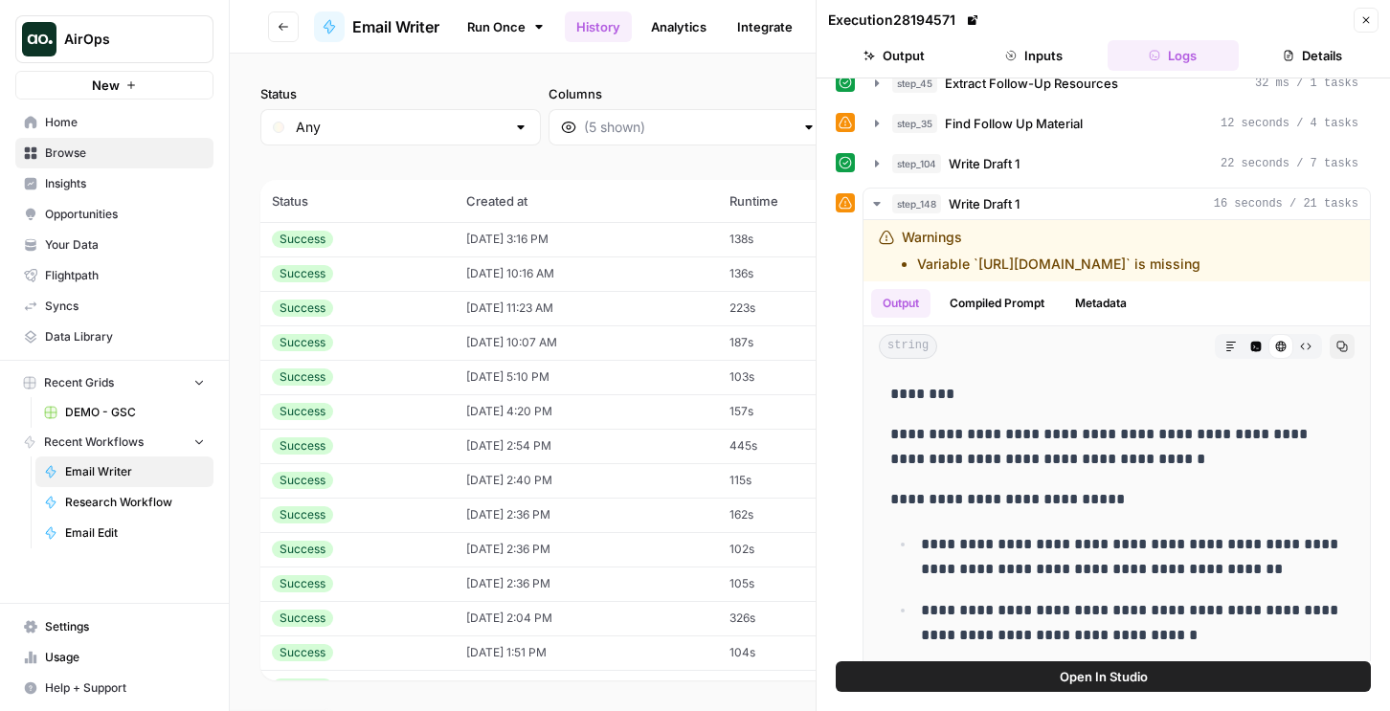
click at [651, 278] on td "[DATE] 10:16 AM" at bounding box center [586, 274] width 263 height 34
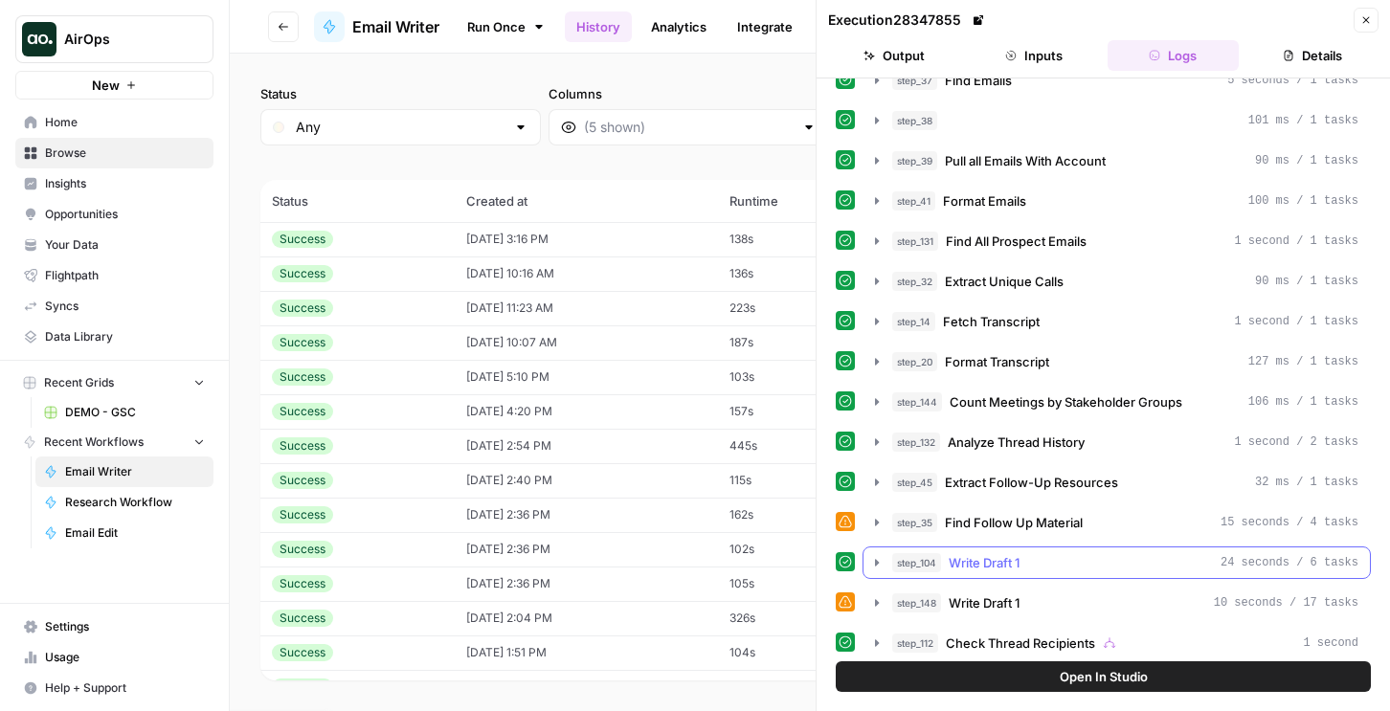
click at [1063, 563] on div "step_104 Write Draft 1 24 seconds / 6 tasks" at bounding box center [1125, 562] width 466 height 19
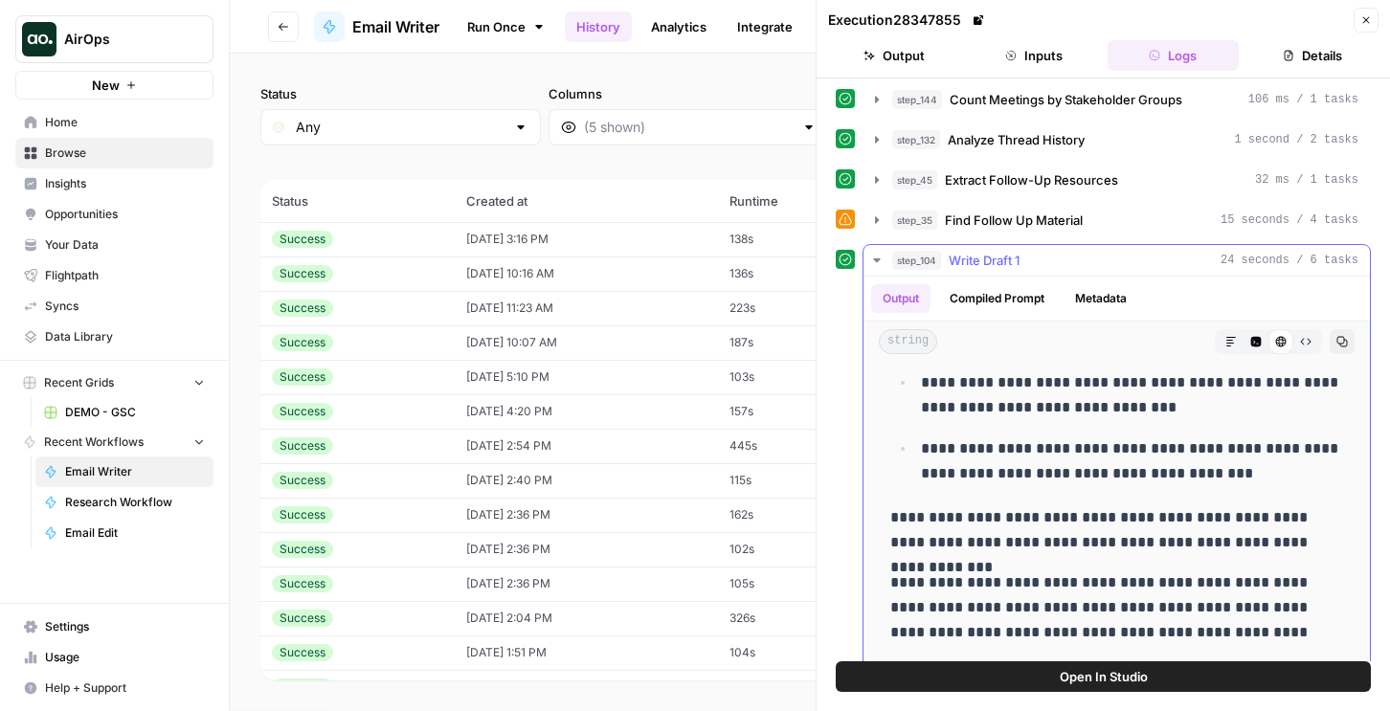
scroll to position [505, 0]
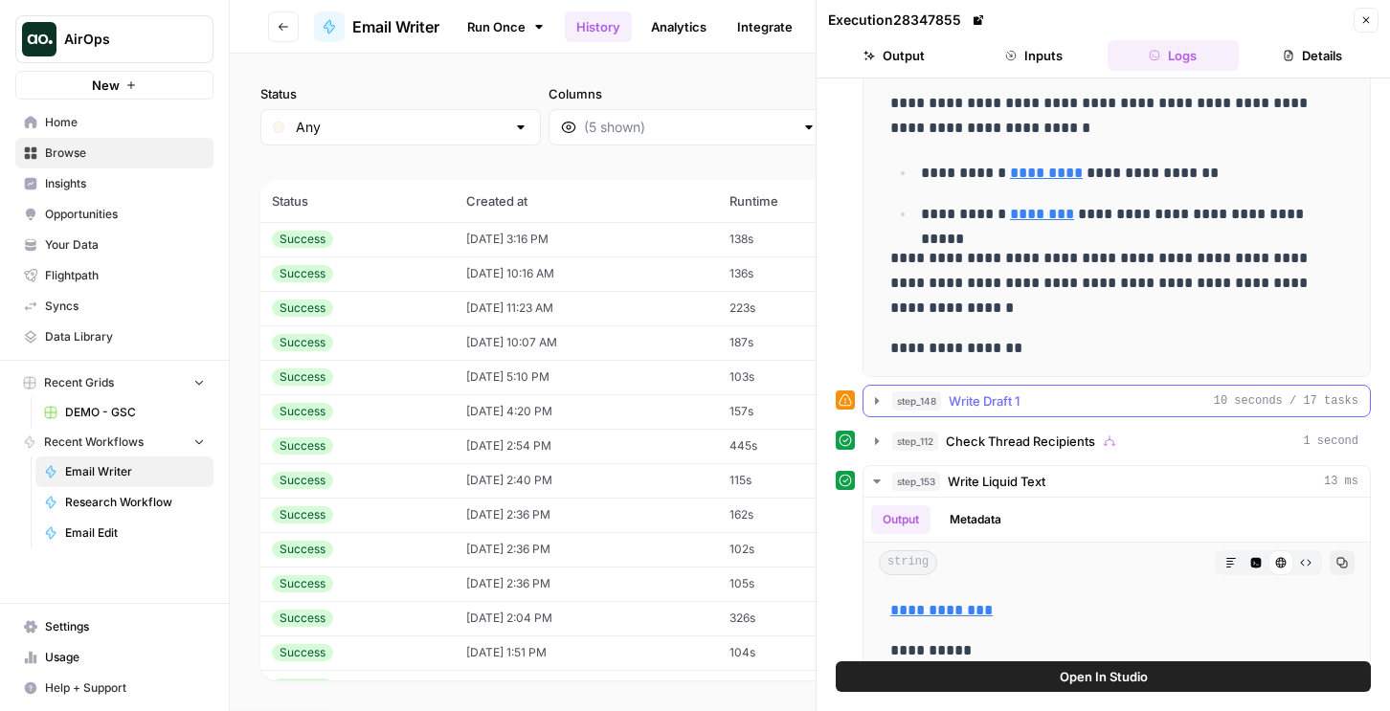
click at [1040, 404] on div "step_148 Write Draft 1 10 seconds / 17 tasks" at bounding box center [1125, 401] width 466 height 19
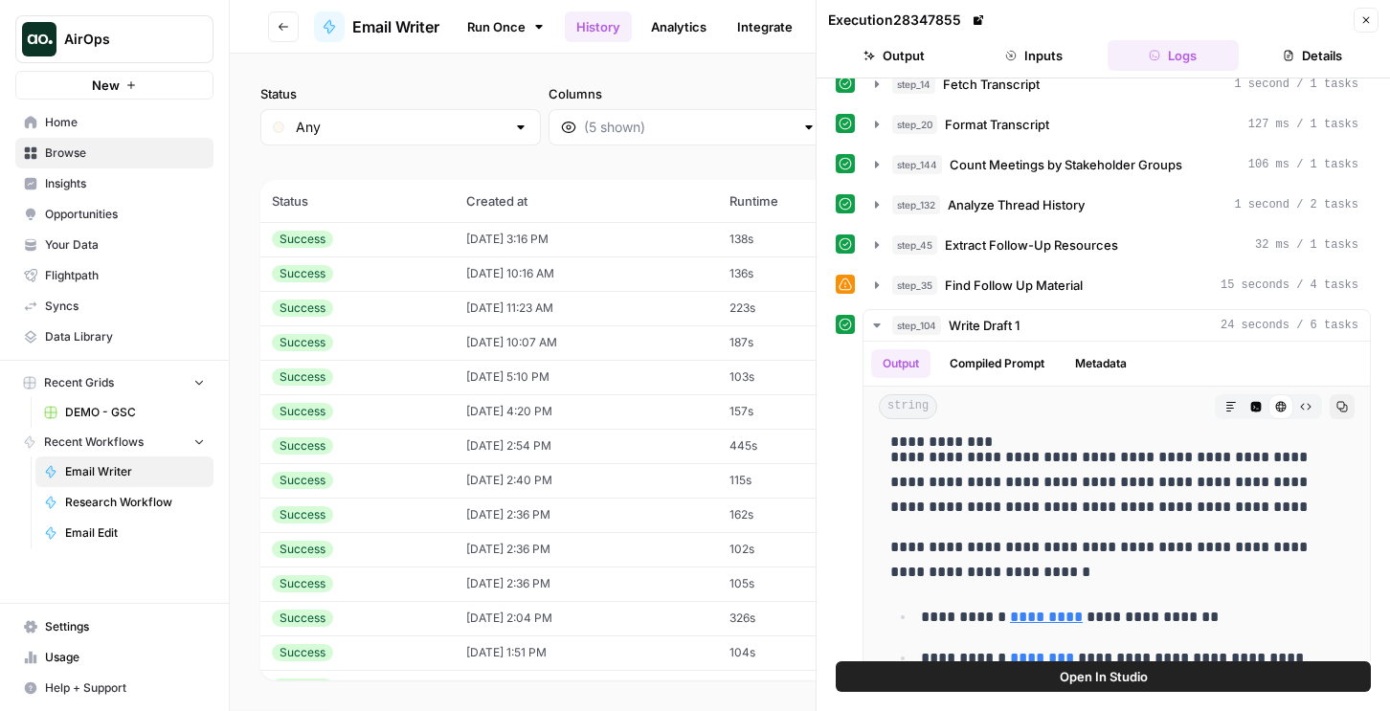
scroll to position [490, 0]
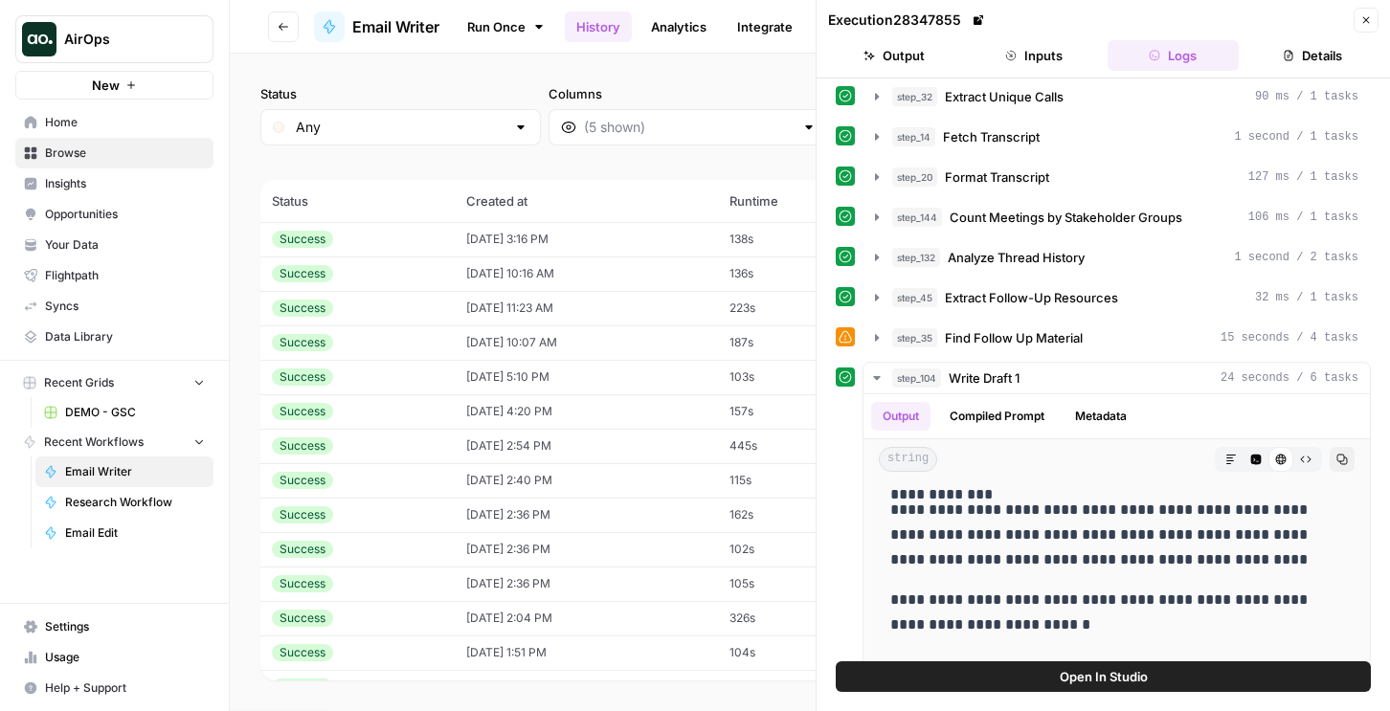
click at [1044, 669] on button "Open In Studio" at bounding box center [1103, 677] width 535 height 31
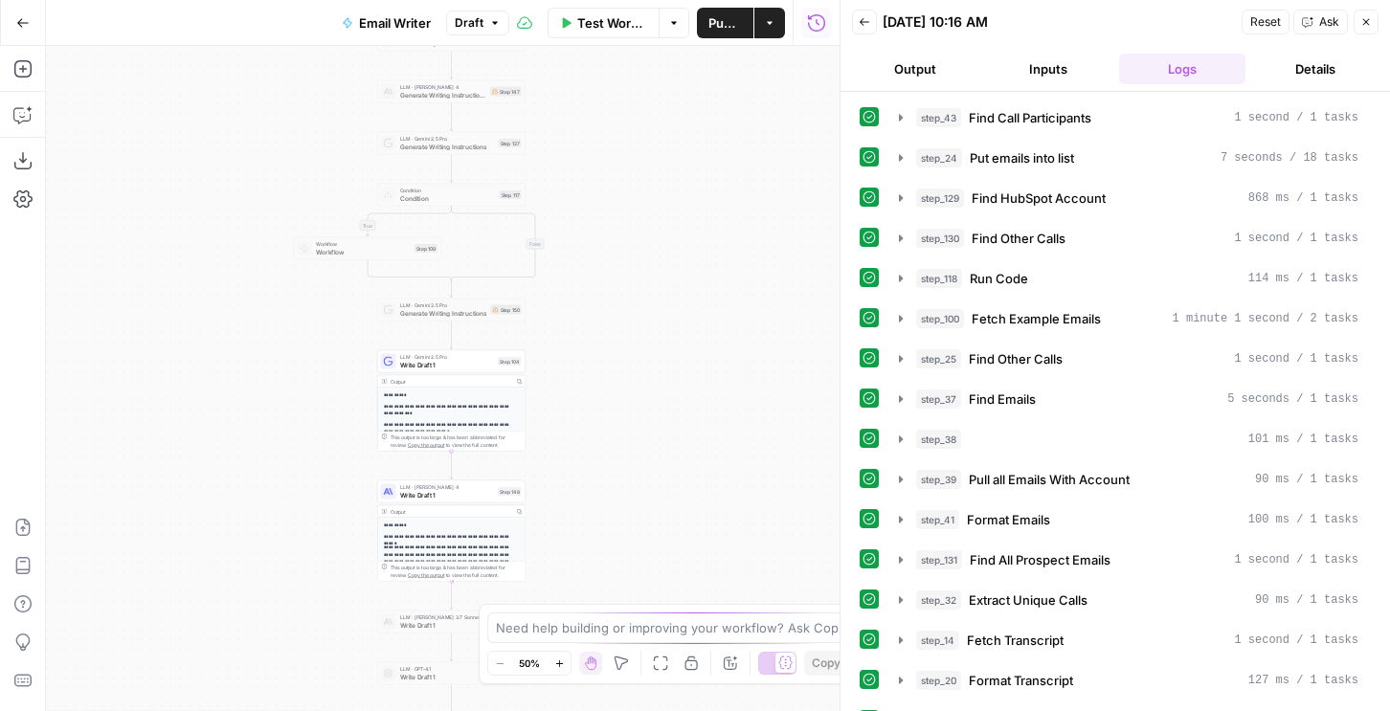
click at [459, 509] on div "Output" at bounding box center [451, 512] width 121 height 8
click at [454, 488] on span "LLM · Claude Sonnet 4" at bounding box center [447, 488] width 95 height 8
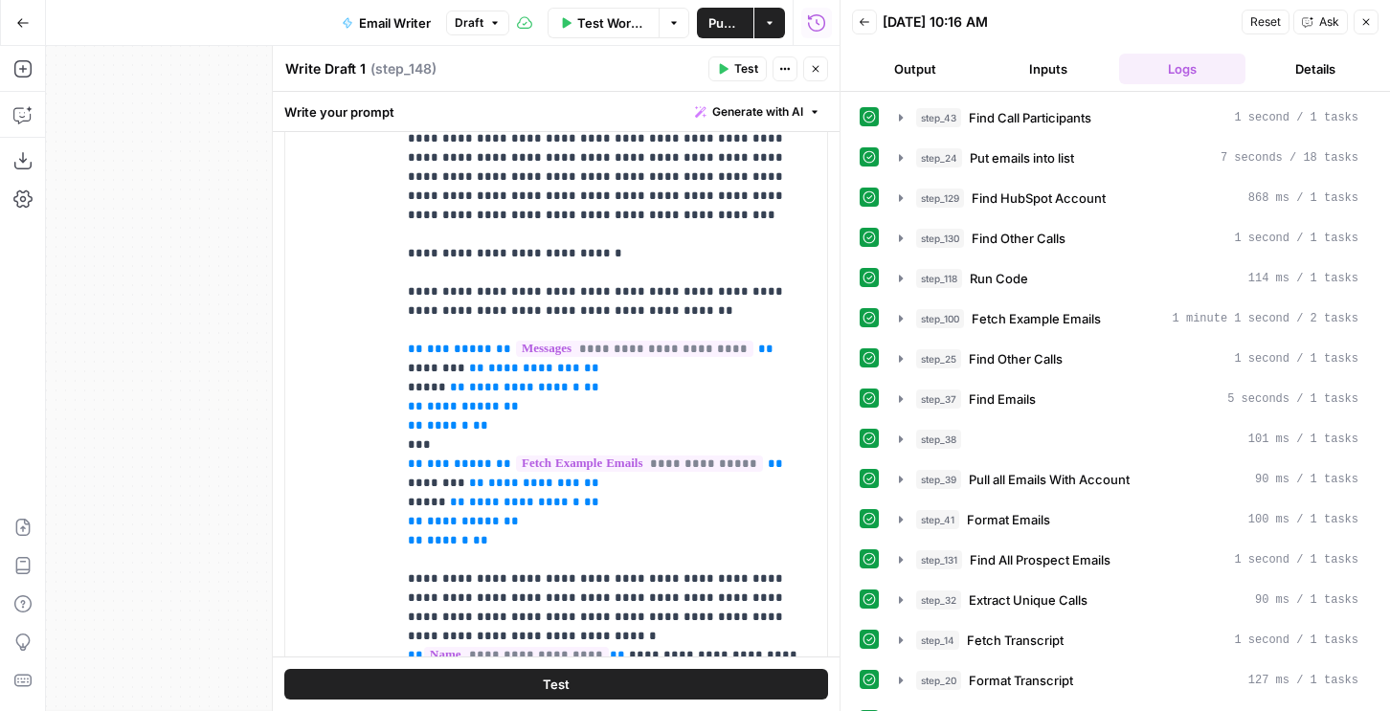
scroll to position [1588, 0]
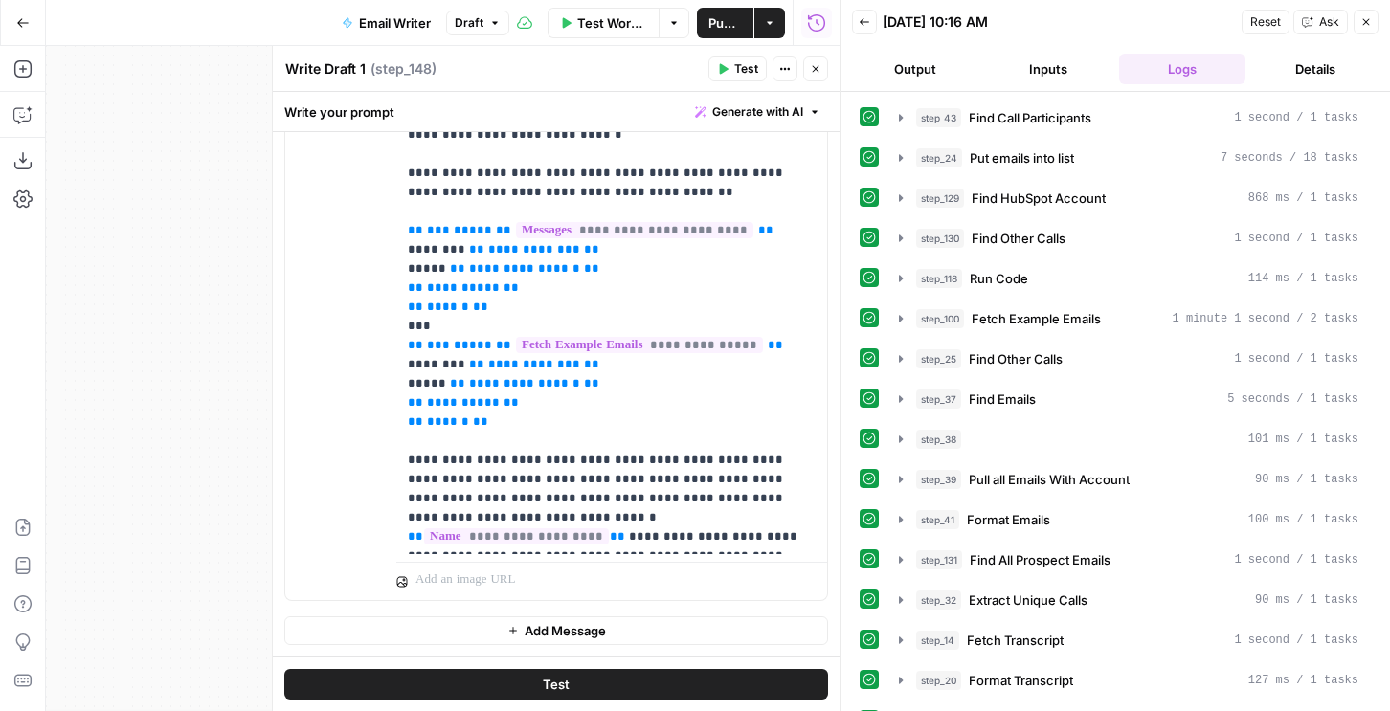
click at [812, 71] on icon "button" at bounding box center [815, 68] width 11 height 11
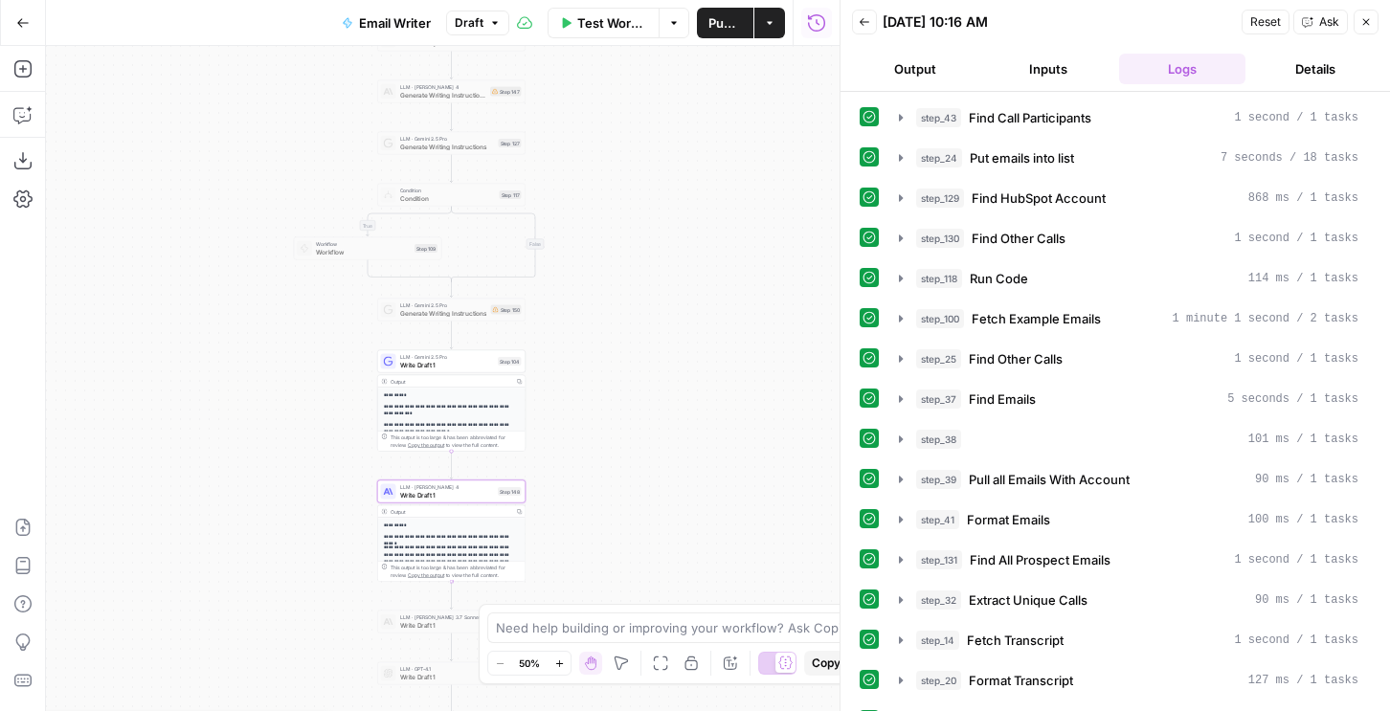
click at [440, 353] on span "LLM · Gemini 2.5 Pro" at bounding box center [447, 357] width 95 height 8
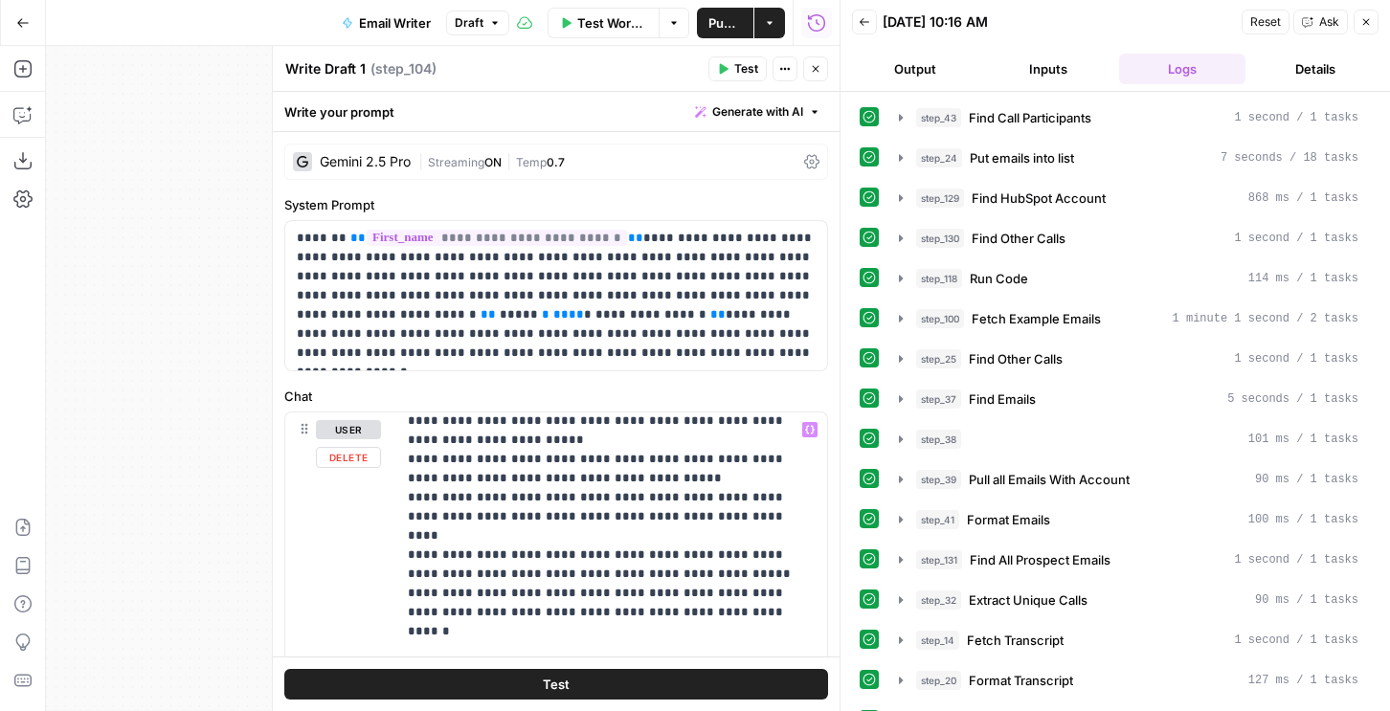
scroll to position [1064, 0]
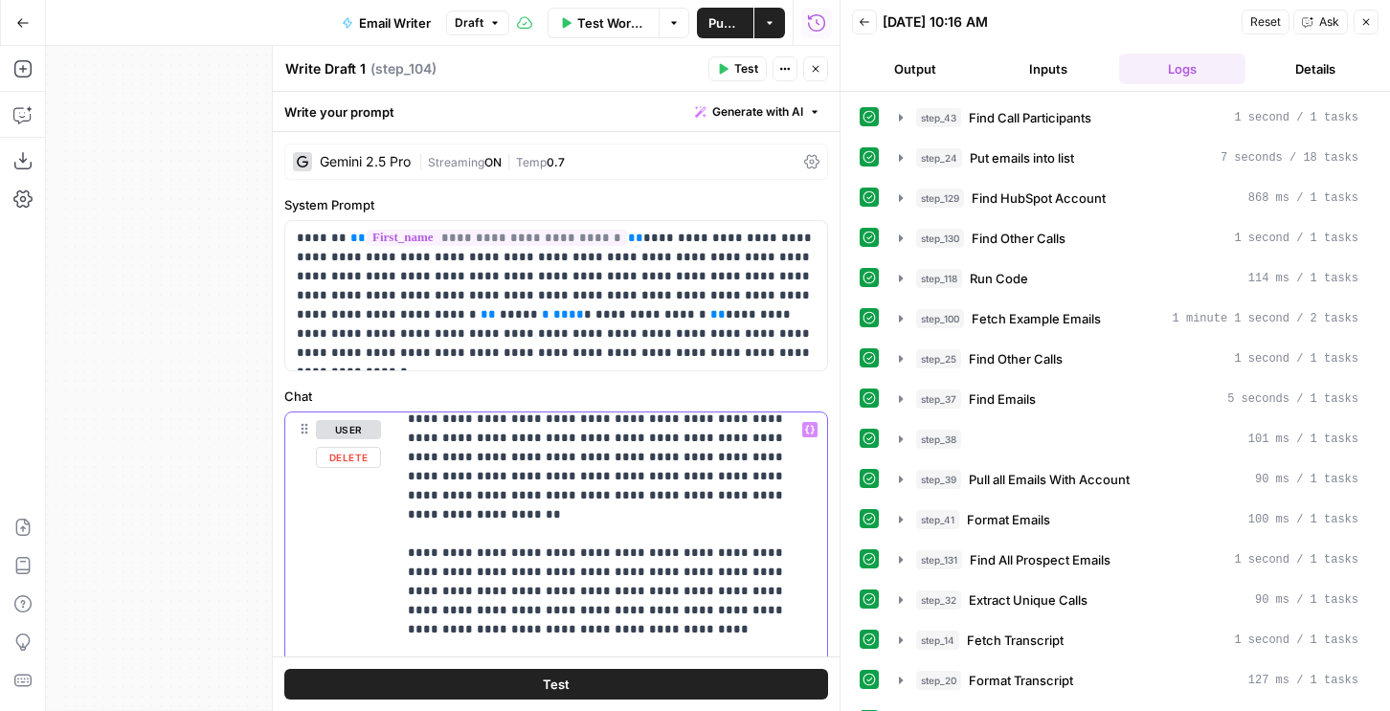
click at [817, 63] on icon "button" at bounding box center [815, 68] width 11 height 11
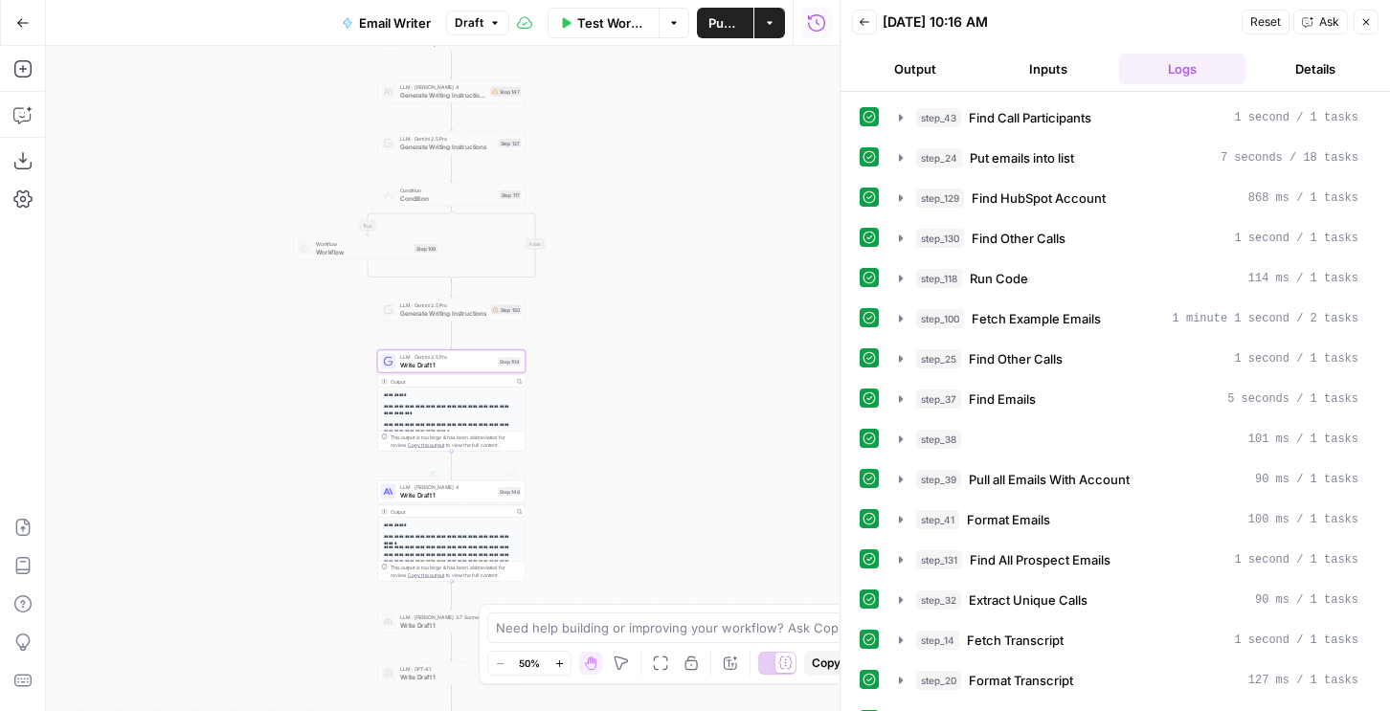
click at [440, 494] on span "Write Draft 1" at bounding box center [447, 495] width 95 height 10
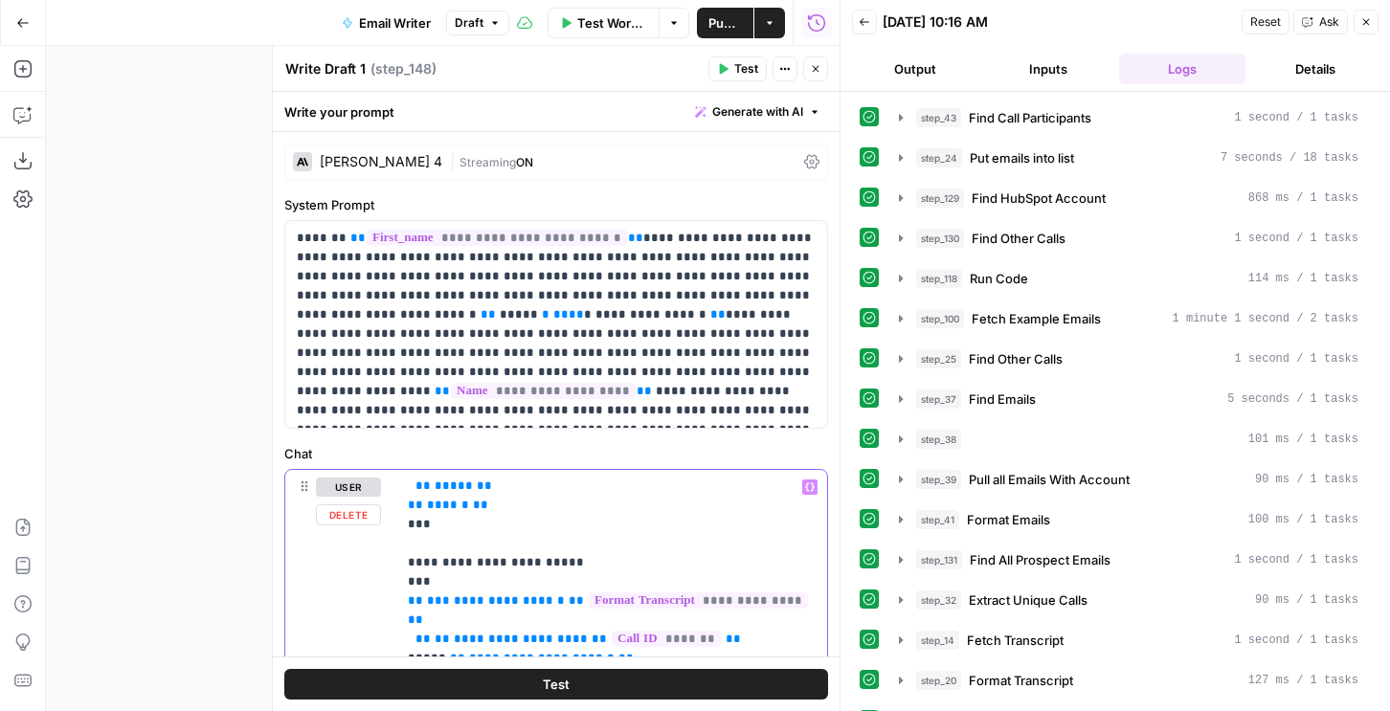
scroll to position [1588, 0]
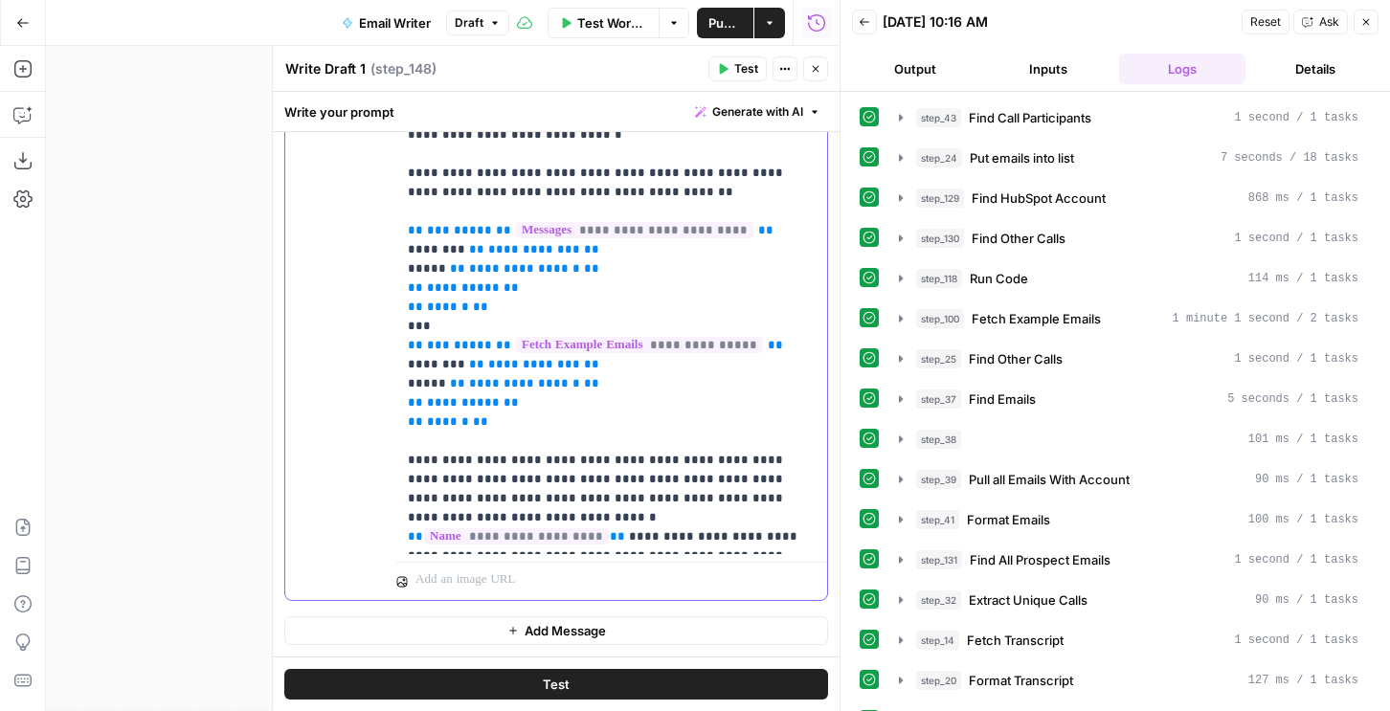
click at [593, 293] on p "**********" at bounding box center [612, 211] width 408 height 670
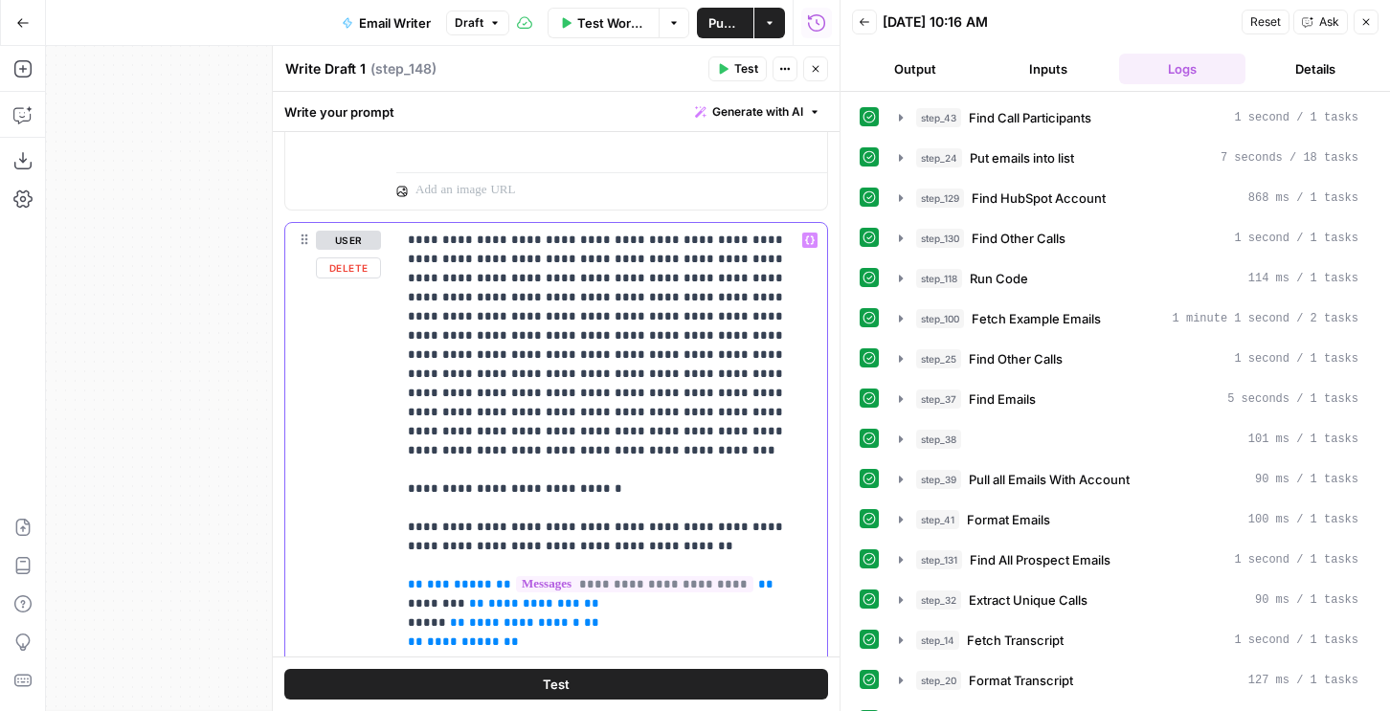
scroll to position [1240, 0]
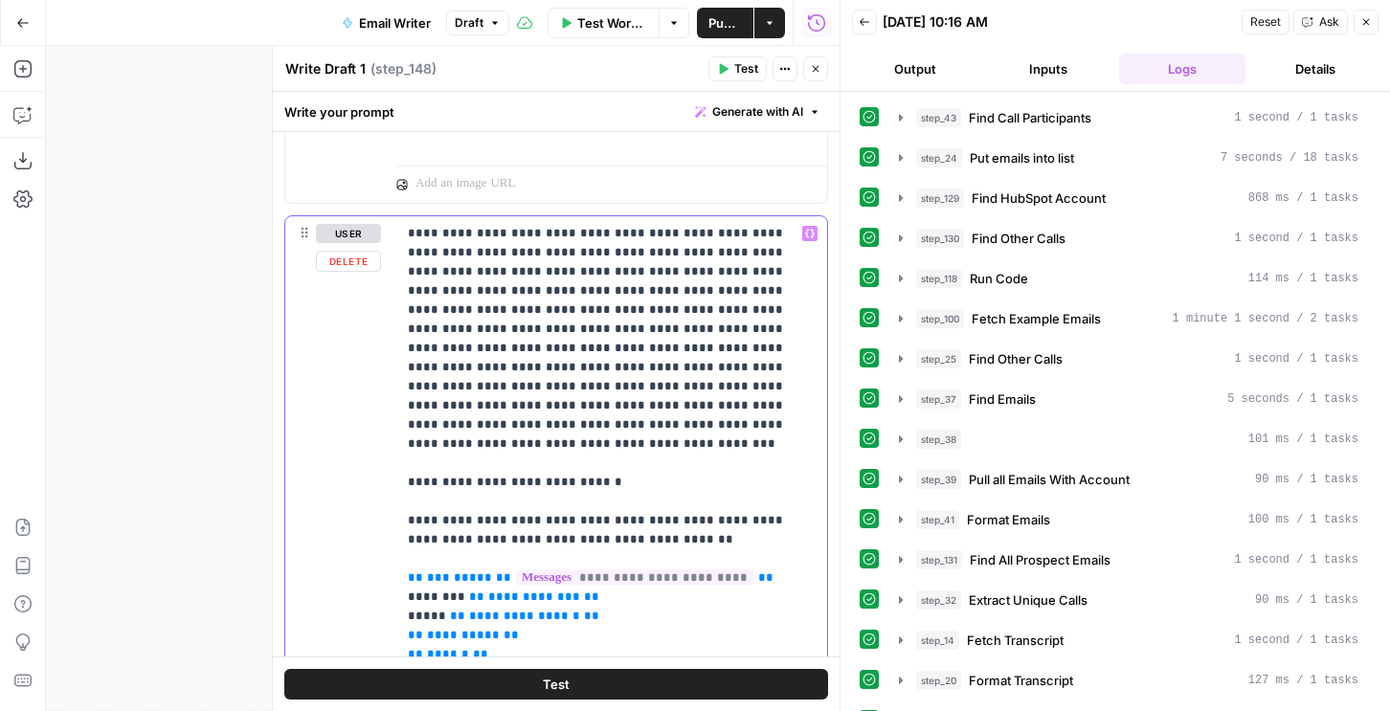
click at [428, 241] on p "**********" at bounding box center [612, 559] width 408 height 670
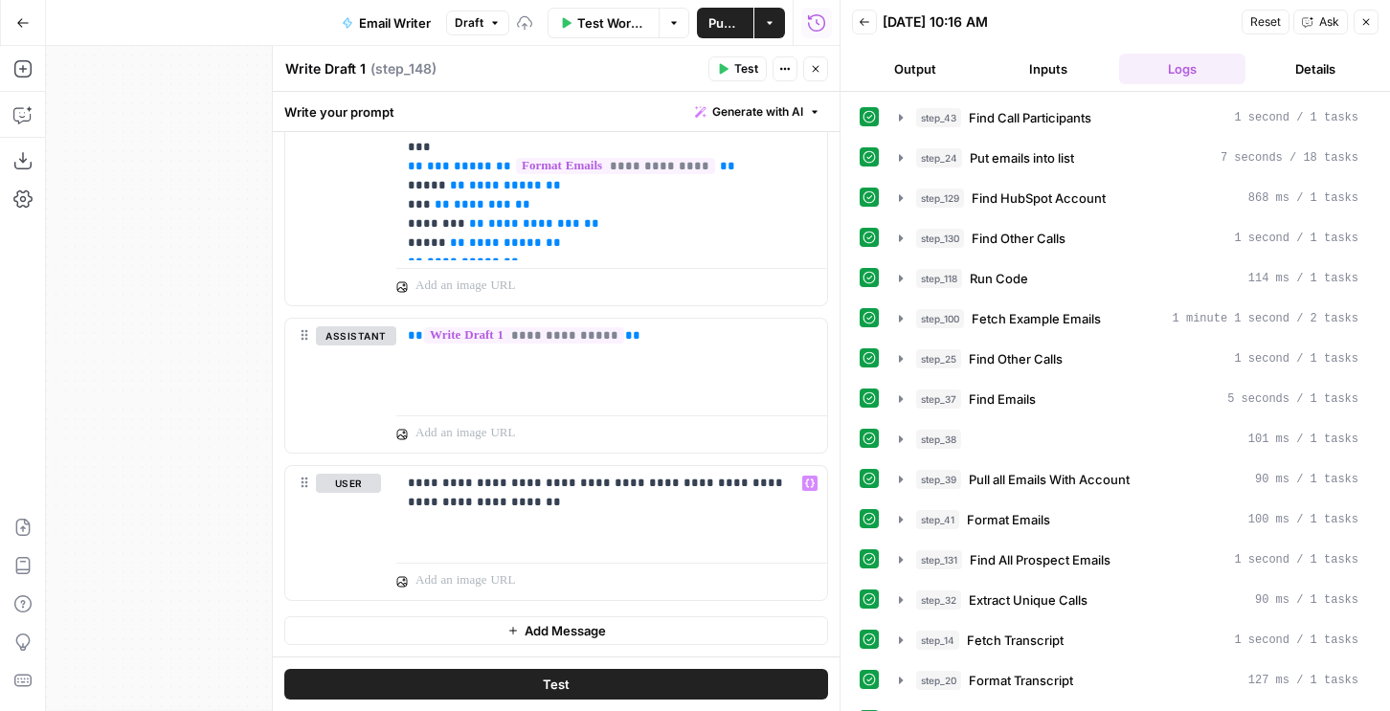
click at [732, 65] on button "Test" at bounding box center [738, 68] width 58 height 25
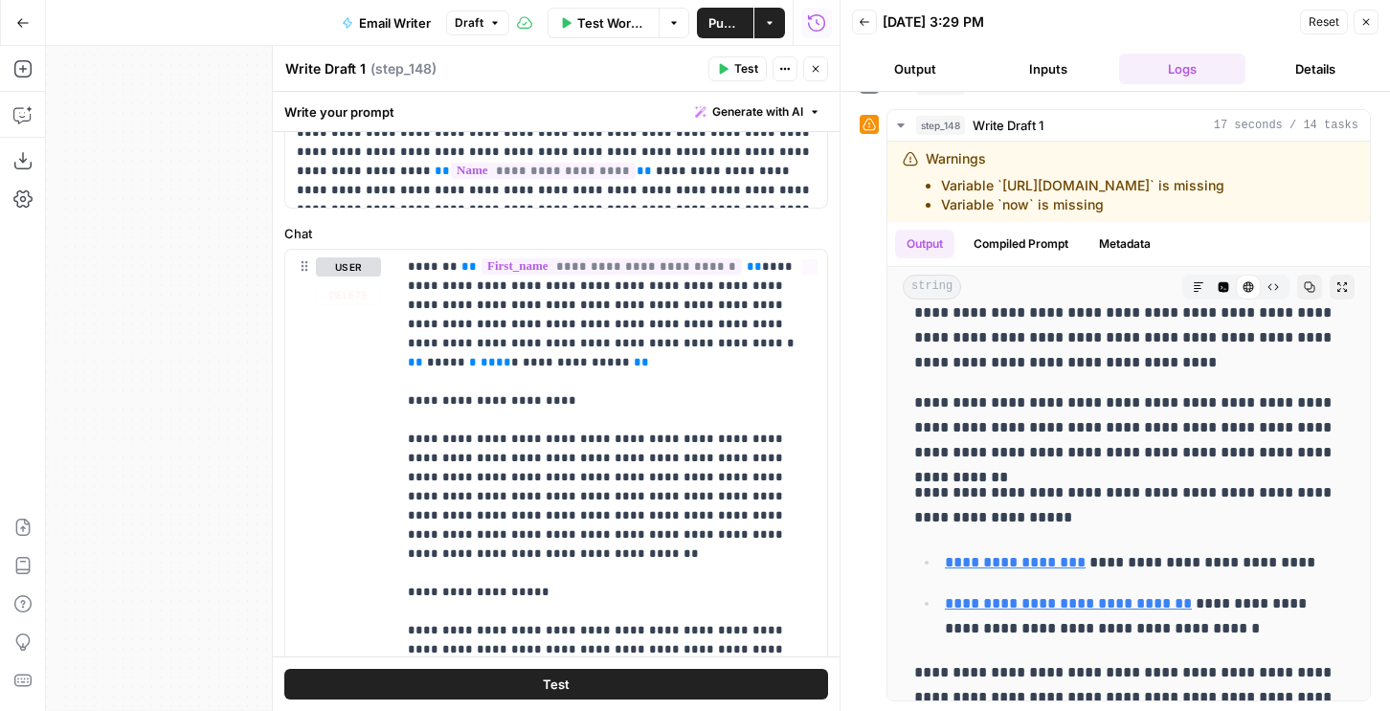
scroll to position [0, 0]
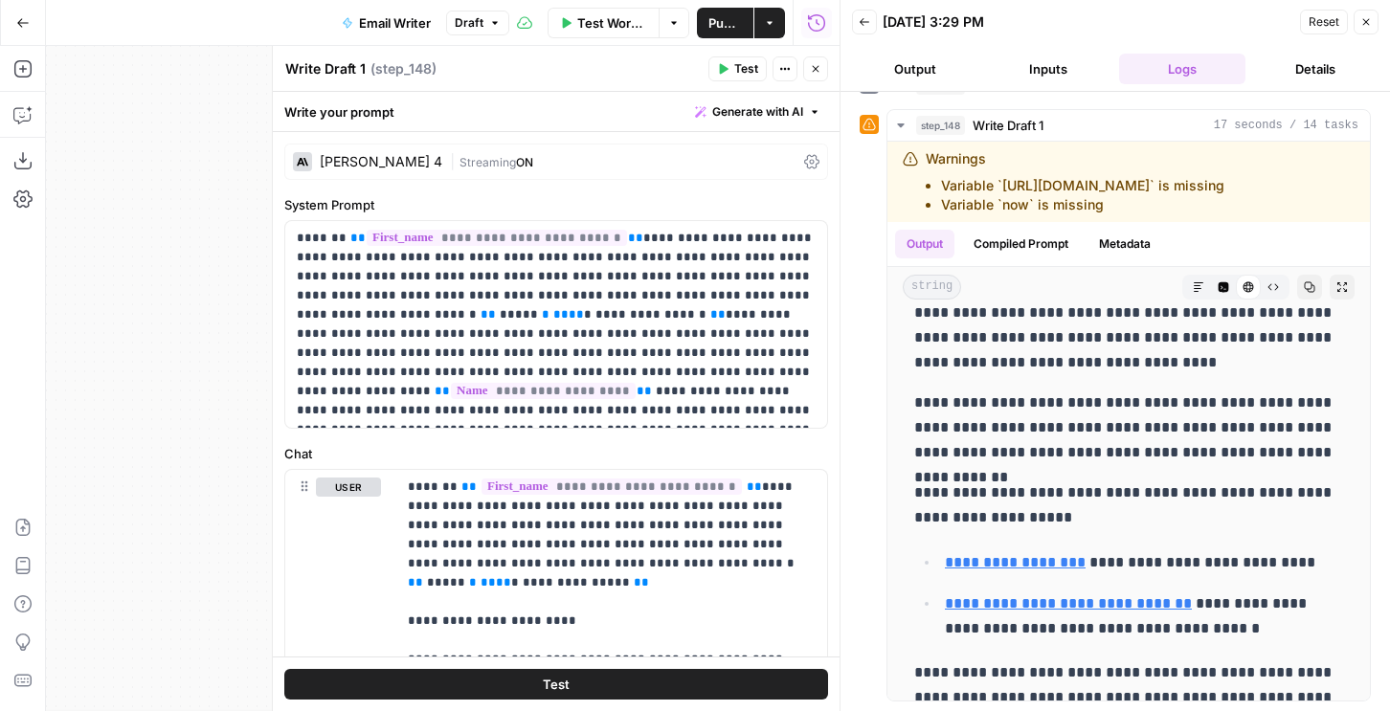
click at [414, 155] on div "Claude Sonnet 4" at bounding box center [381, 161] width 123 height 13
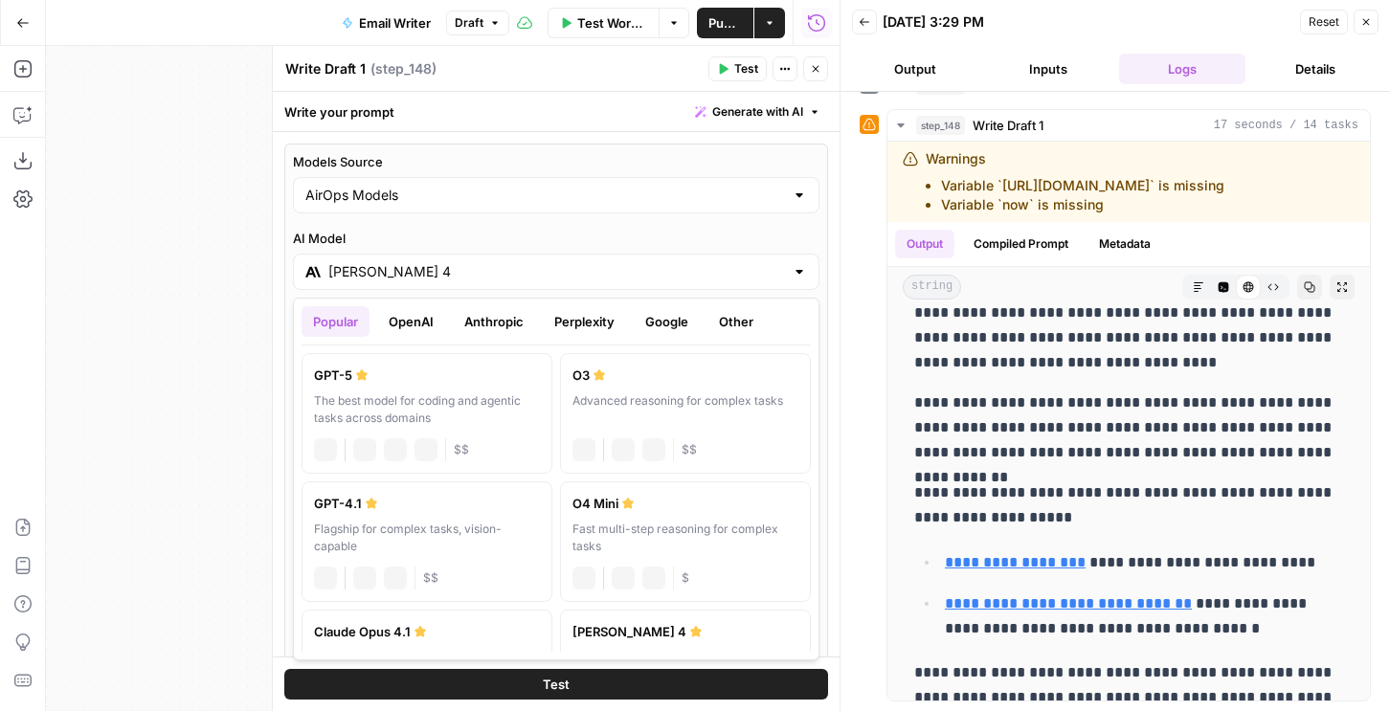
click at [375, 268] on input "Claude Sonnet 4" at bounding box center [556, 271] width 456 height 19
click at [492, 319] on button "Anthropic" at bounding box center [494, 321] width 82 height 31
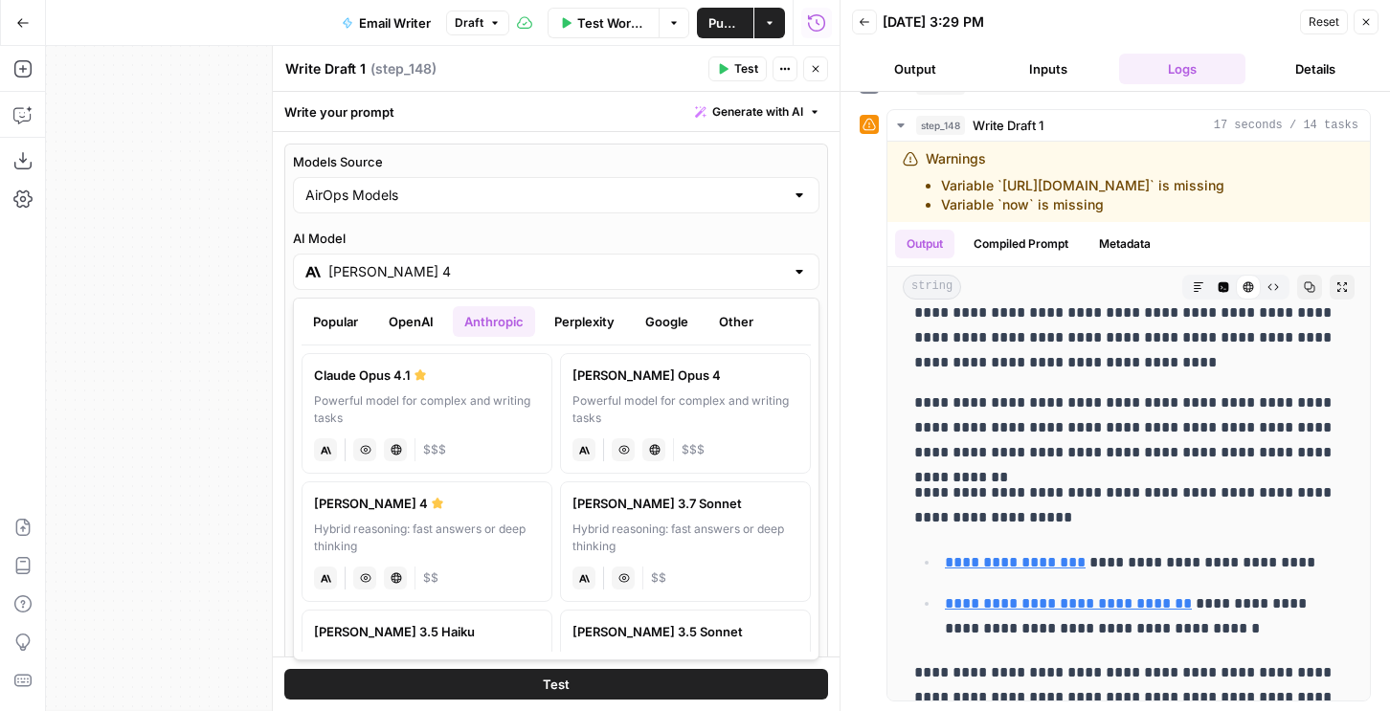
click at [417, 323] on button "OpenAI" at bounding box center [411, 321] width 68 height 31
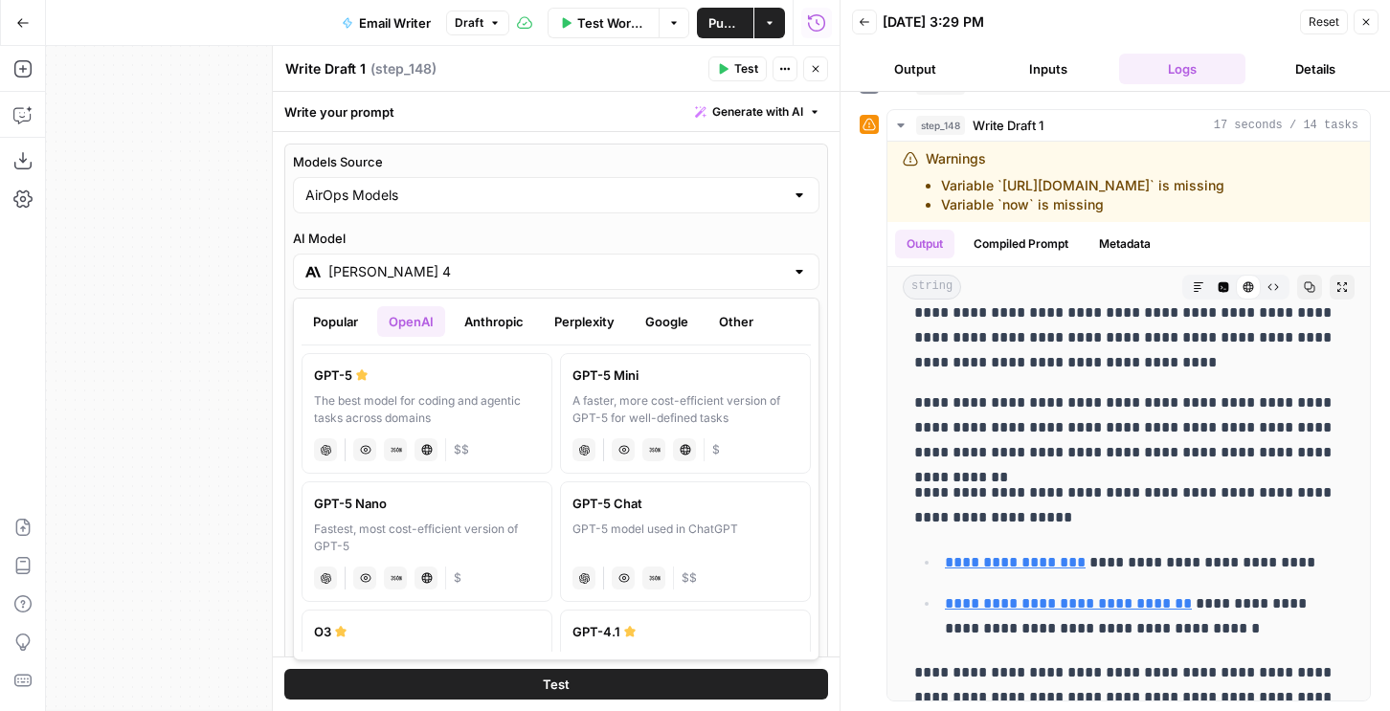
click at [808, 65] on button "Close" at bounding box center [815, 68] width 25 height 25
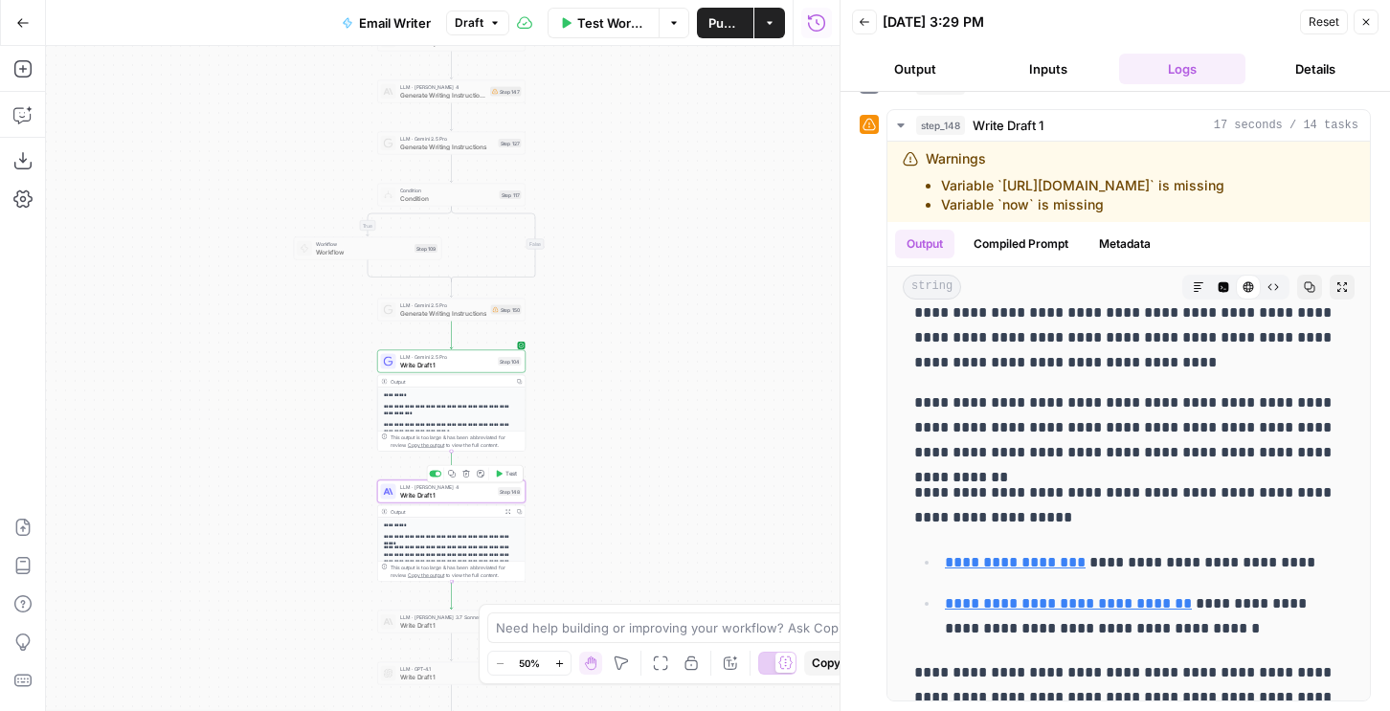
click at [437, 477] on div "Copy step Delete step Add Note Test" at bounding box center [475, 473] width 97 height 17
click at [438, 473] on div at bounding box center [438, 474] width 5 height 5
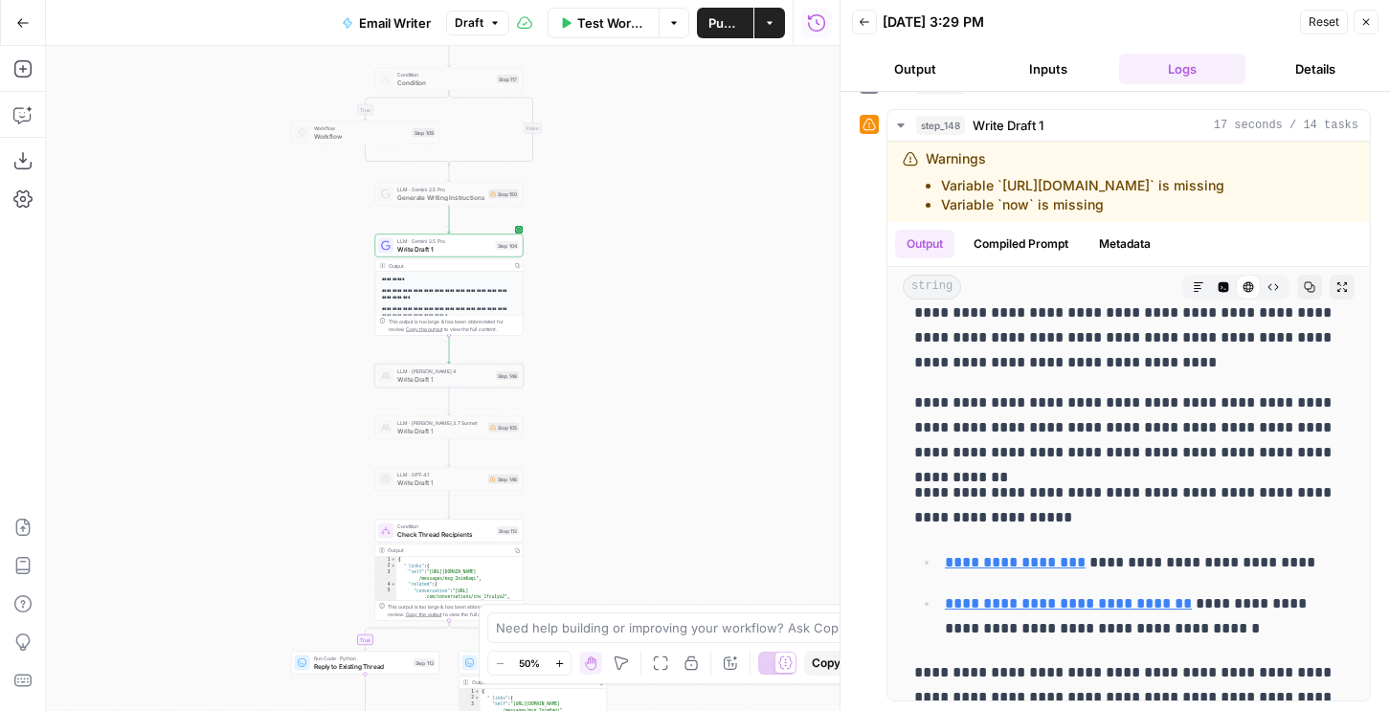
click at [407, 530] on span "Check Thread Recipients" at bounding box center [445, 535] width 96 height 10
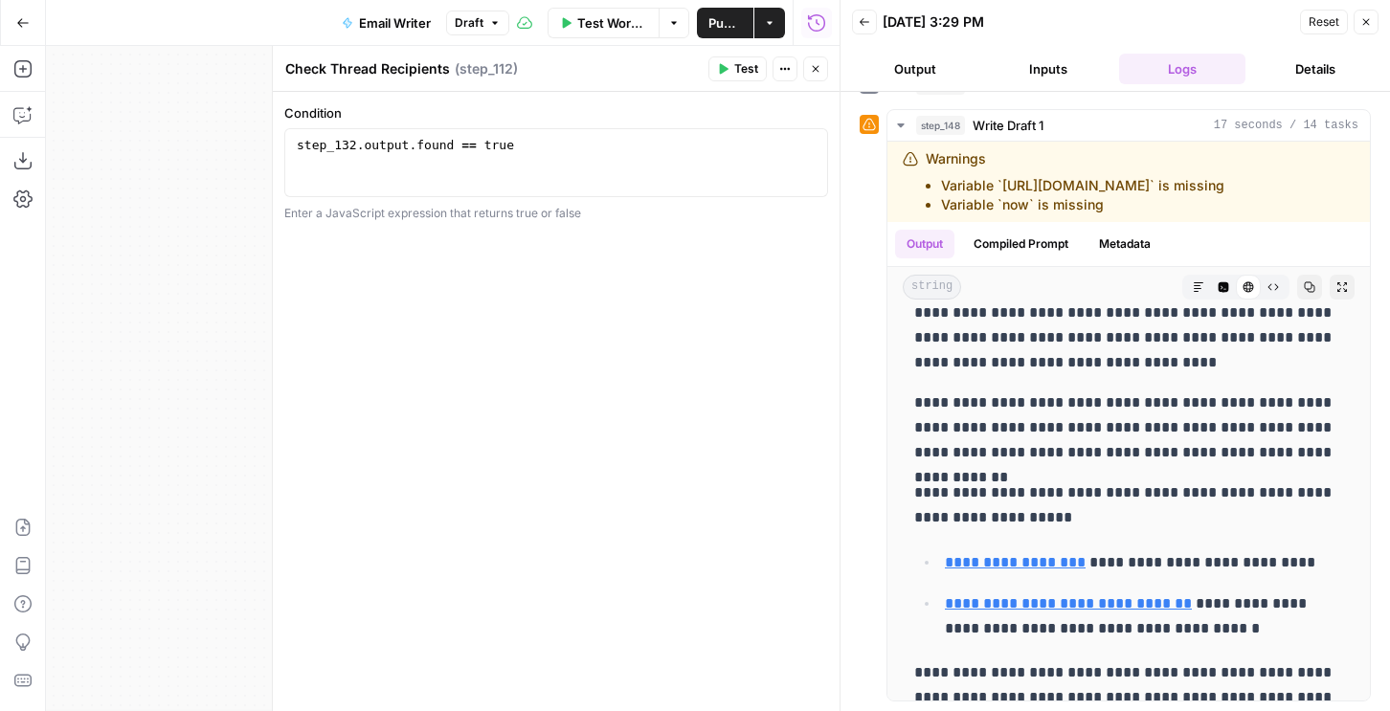
click at [814, 67] on icon "button" at bounding box center [816, 69] width 7 height 7
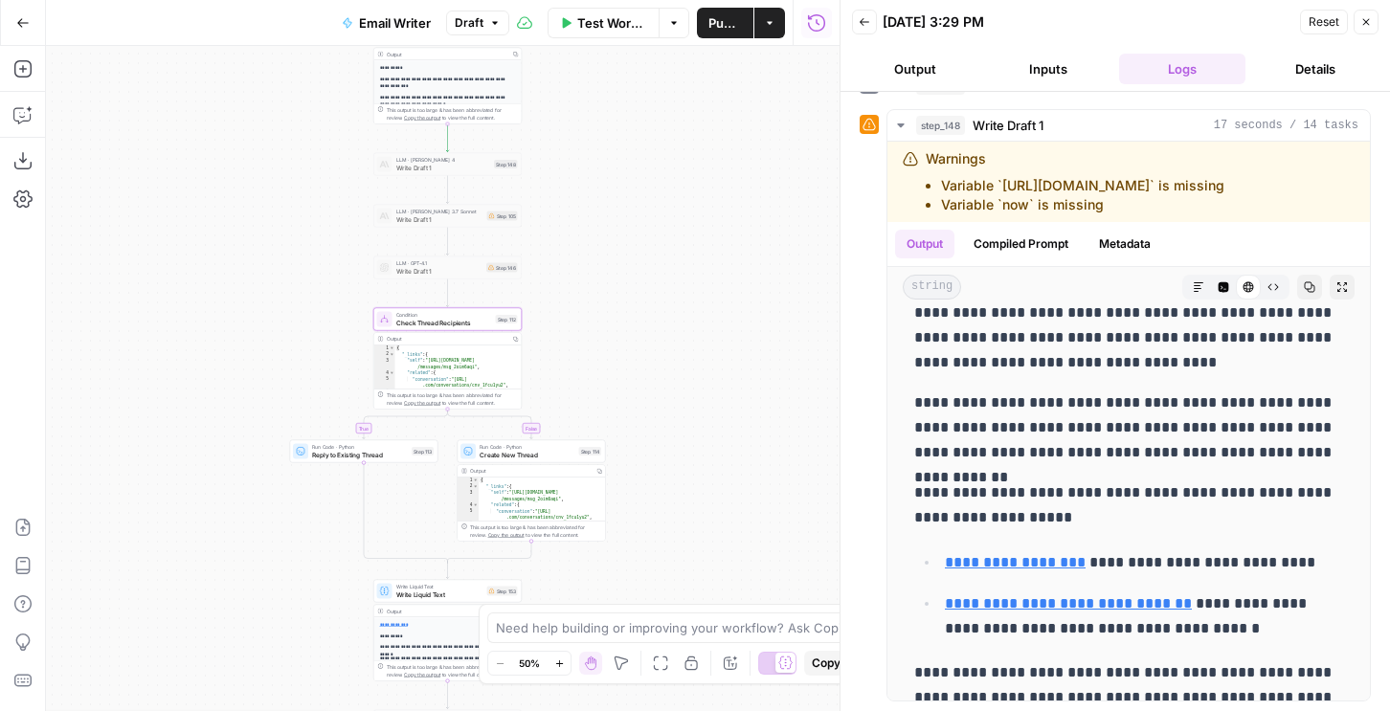
click at [500, 450] on span "Create New Thread" at bounding box center [528, 455] width 96 height 10
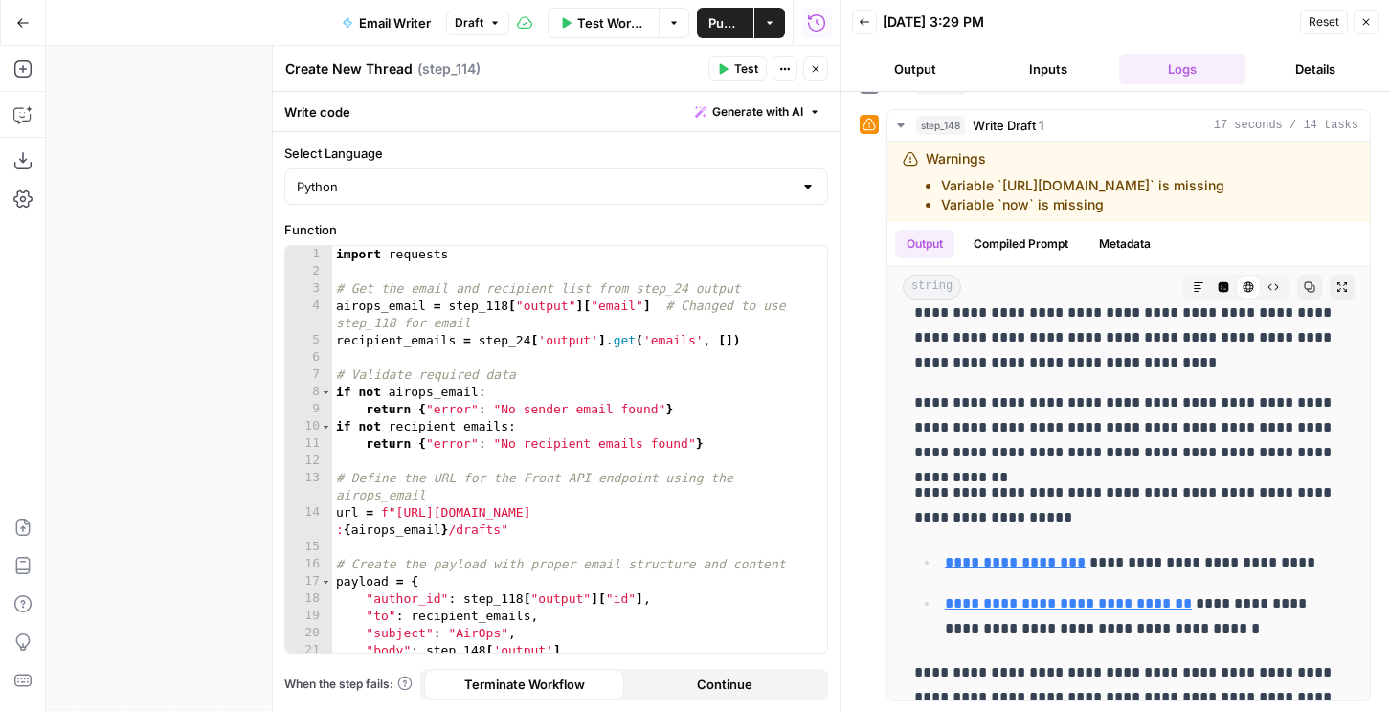
click at [607, 469] on div "import requests # Get the email and recipient list from step_24 output airops_e…" at bounding box center [579, 466] width 495 height 441
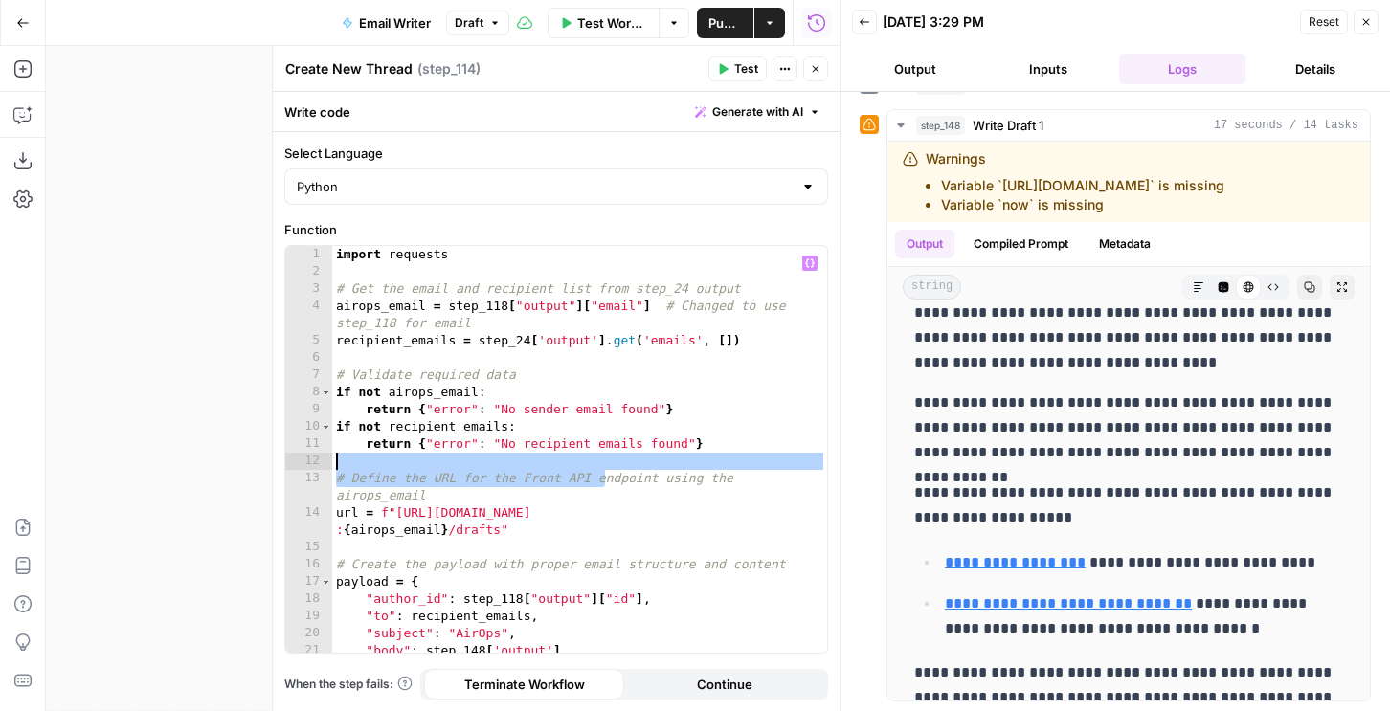
click at [548, 516] on div "import requests # Get the email and recipient list from step_24 output airops_e…" at bounding box center [579, 466] width 495 height 441
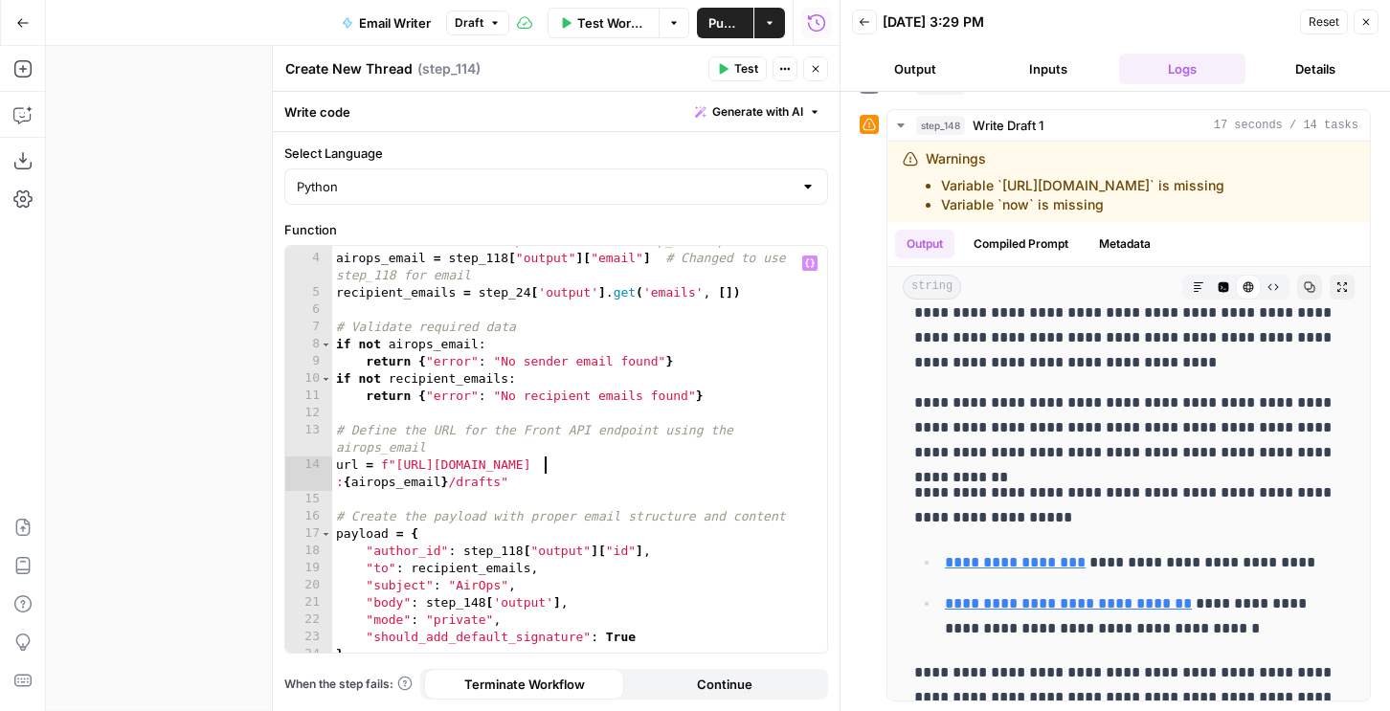
scroll to position [85, 0]
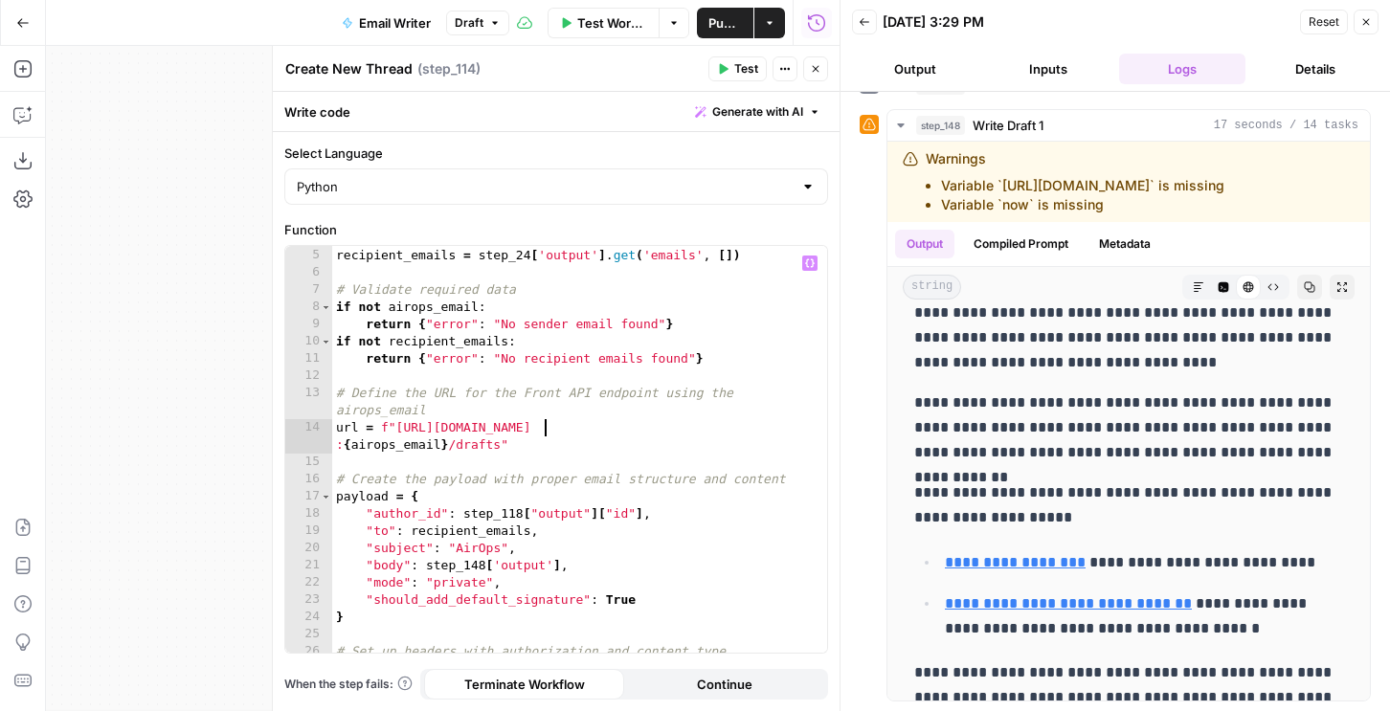
click at [483, 564] on div "airops_email = step_118 [ "output" ] [ "email" ] # Changed to use step_118 for …" at bounding box center [579, 442] width 495 height 459
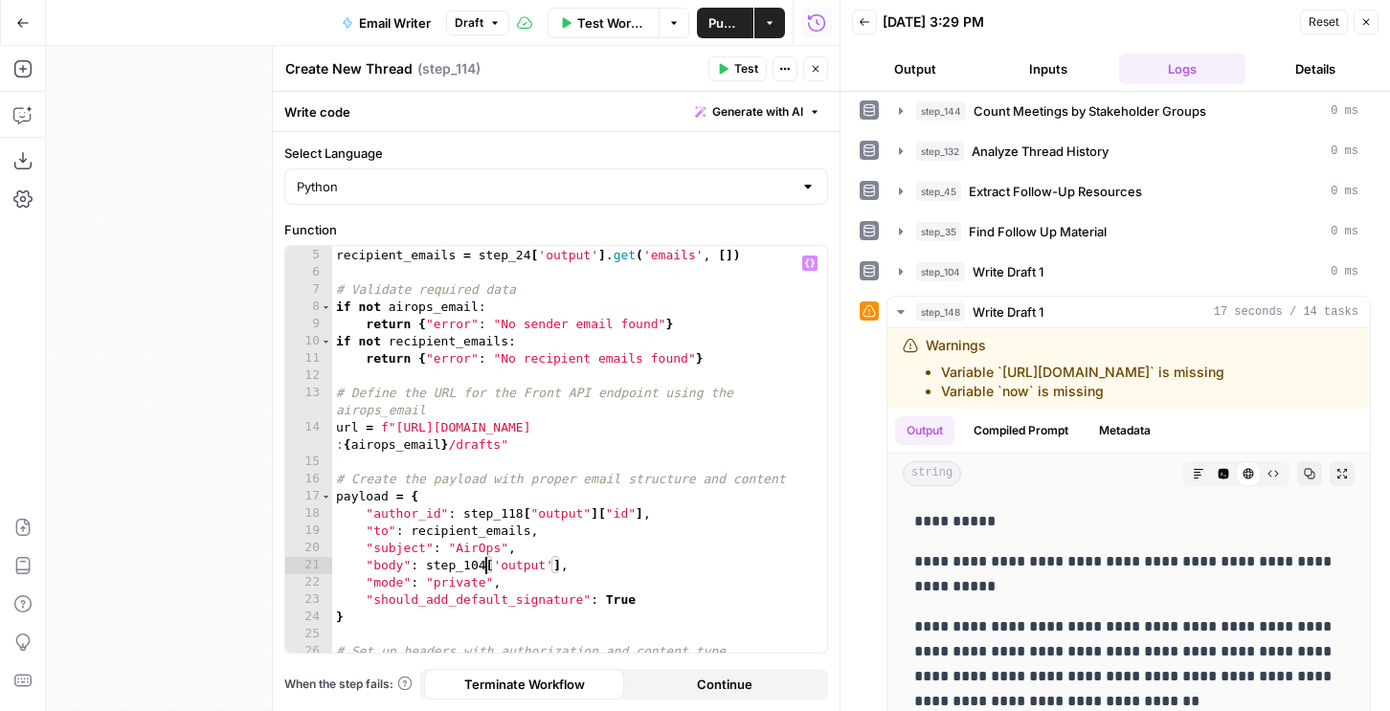
scroll to position [0, 11]
type textarea "**********"
click at [801, 65] on div "Test Actions Close" at bounding box center [769, 68] width 120 height 25
click at [820, 63] on icon "button" at bounding box center [815, 68] width 11 height 11
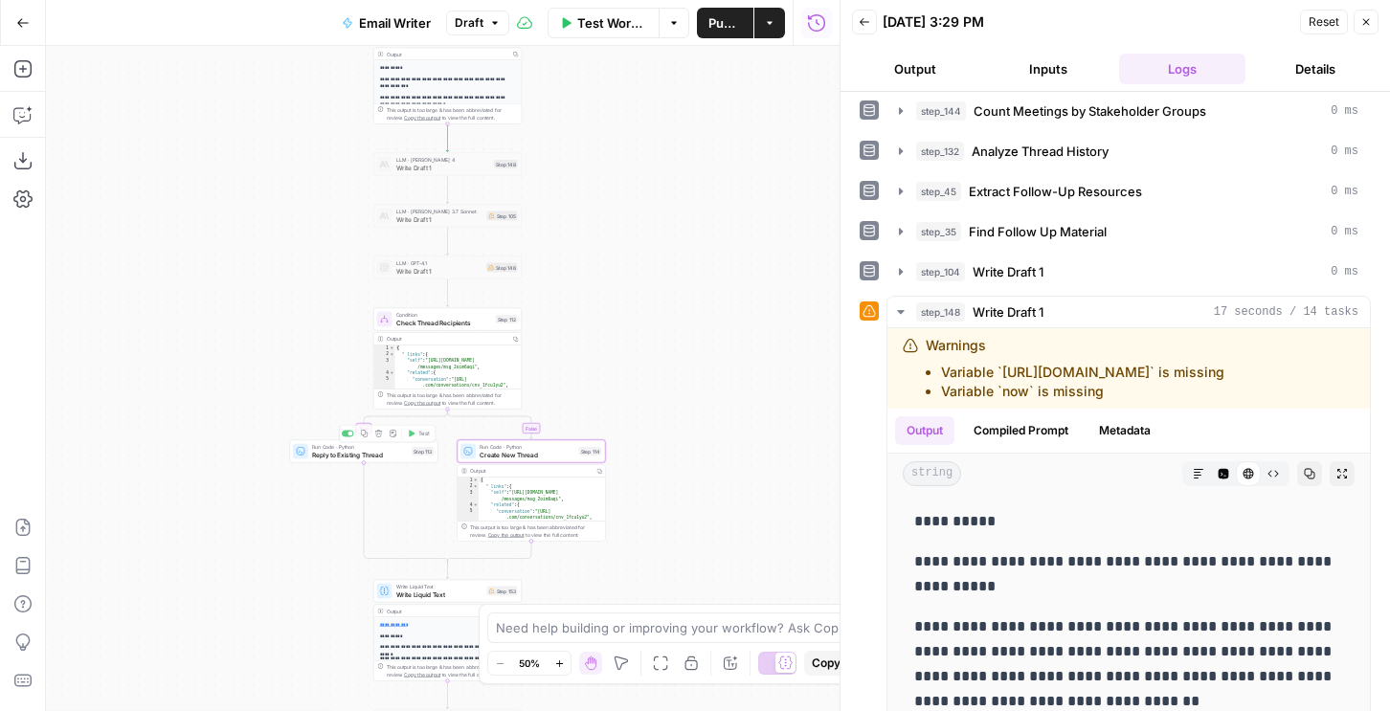
click at [382, 461] on div "Run Code · Python Reply to Existing Thread Step 113 Copy step Delete step Add N…" at bounding box center [364, 451] width 148 height 23
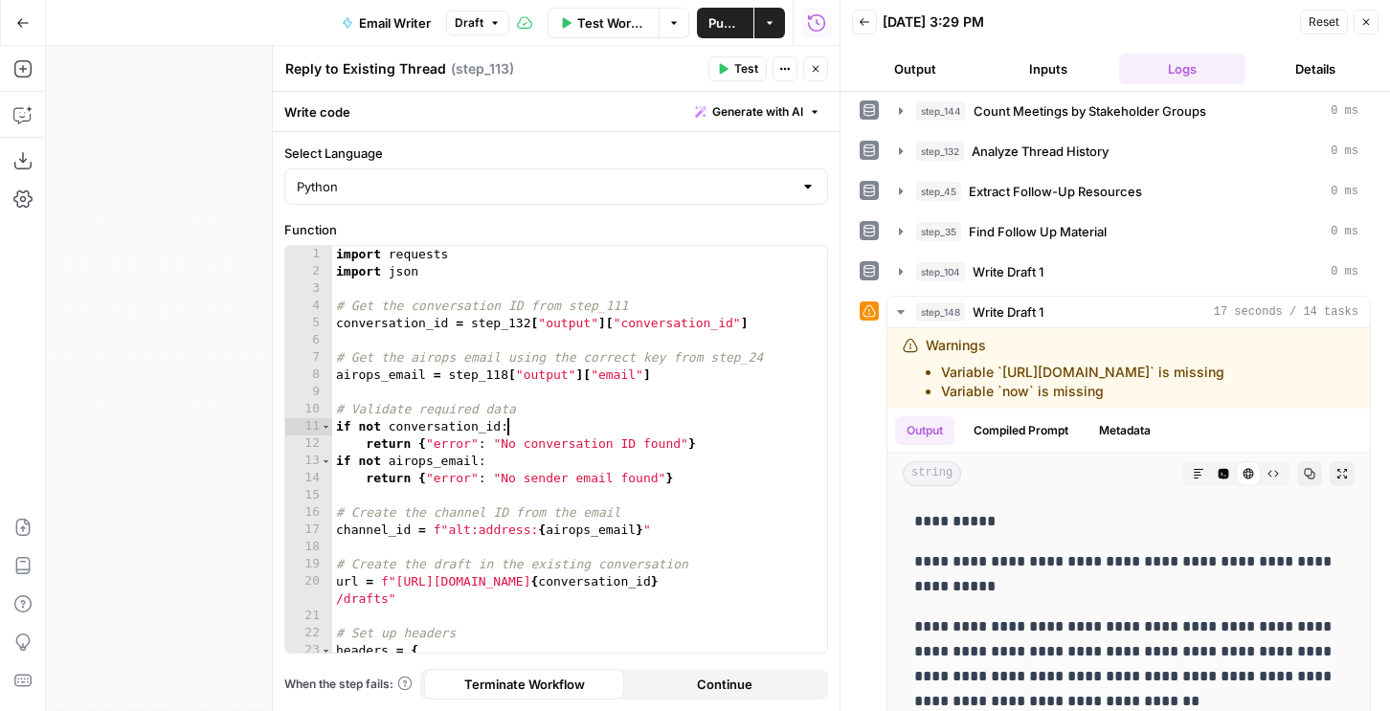
click at [561, 434] on div "import requests import json # Get the conversation ID from step_111 conversatio…" at bounding box center [579, 466] width 495 height 441
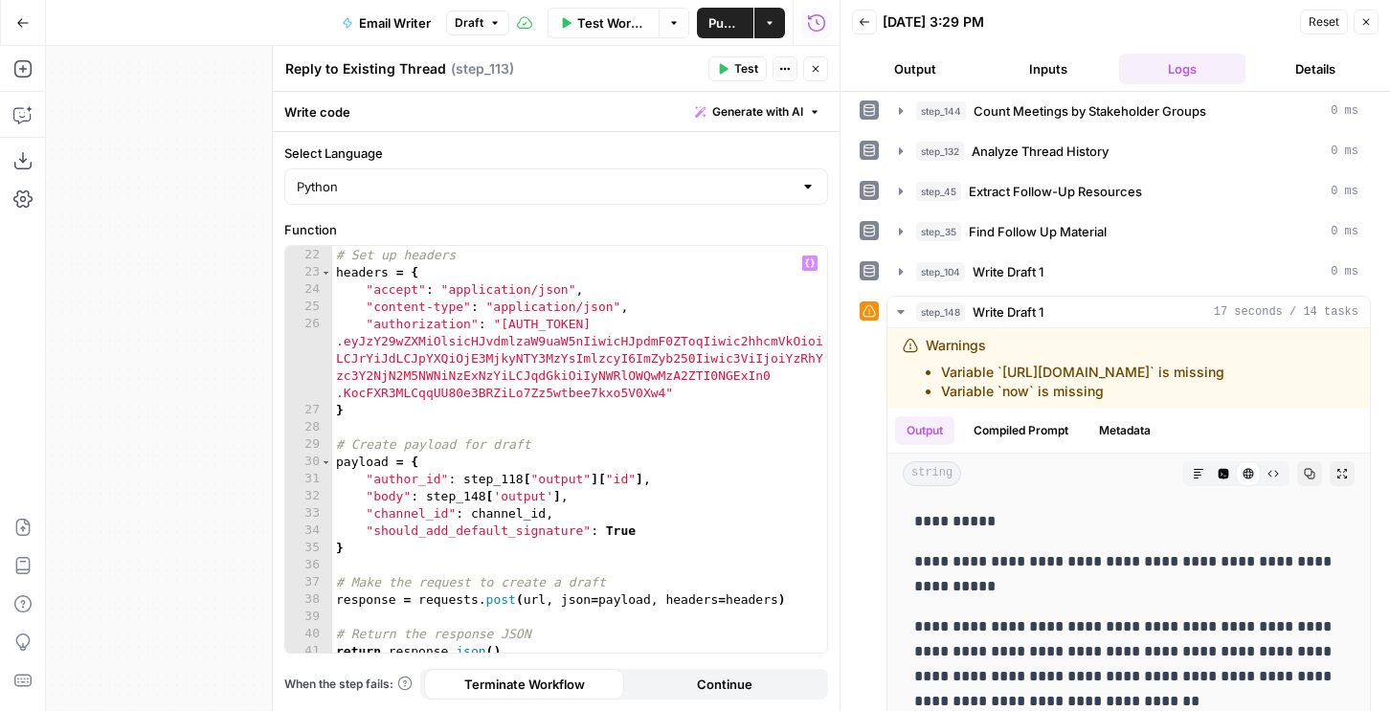
scroll to position [378, 0]
click at [483, 490] on div "# Set up headers headers = { "accept" : "application/json" , "content-type" : "…" at bounding box center [579, 450] width 495 height 441
type textarea "**********"
click at [809, 71] on button "Close" at bounding box center [815, 68] width 25 height 25
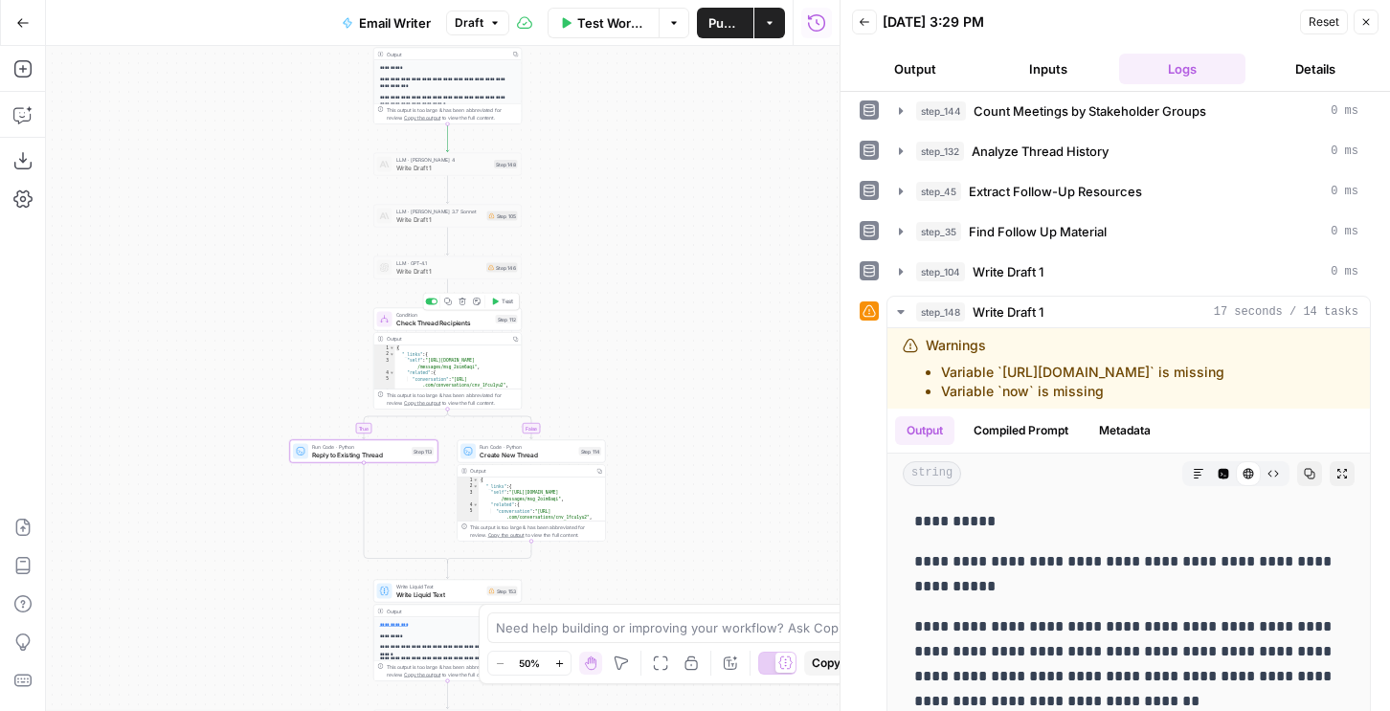
click at [497, 305] on icon "button" at bounding box center [495, 302] width 8 height 8
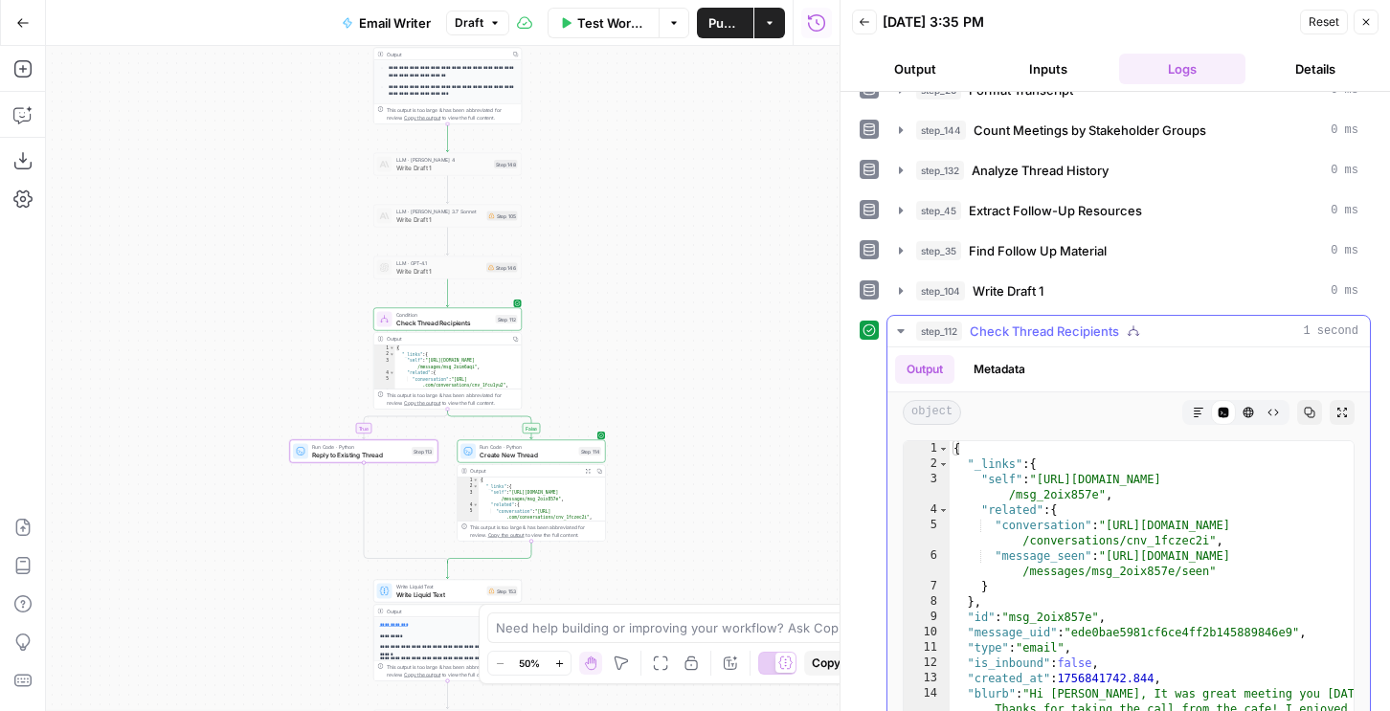
scroll to position [765, 0]
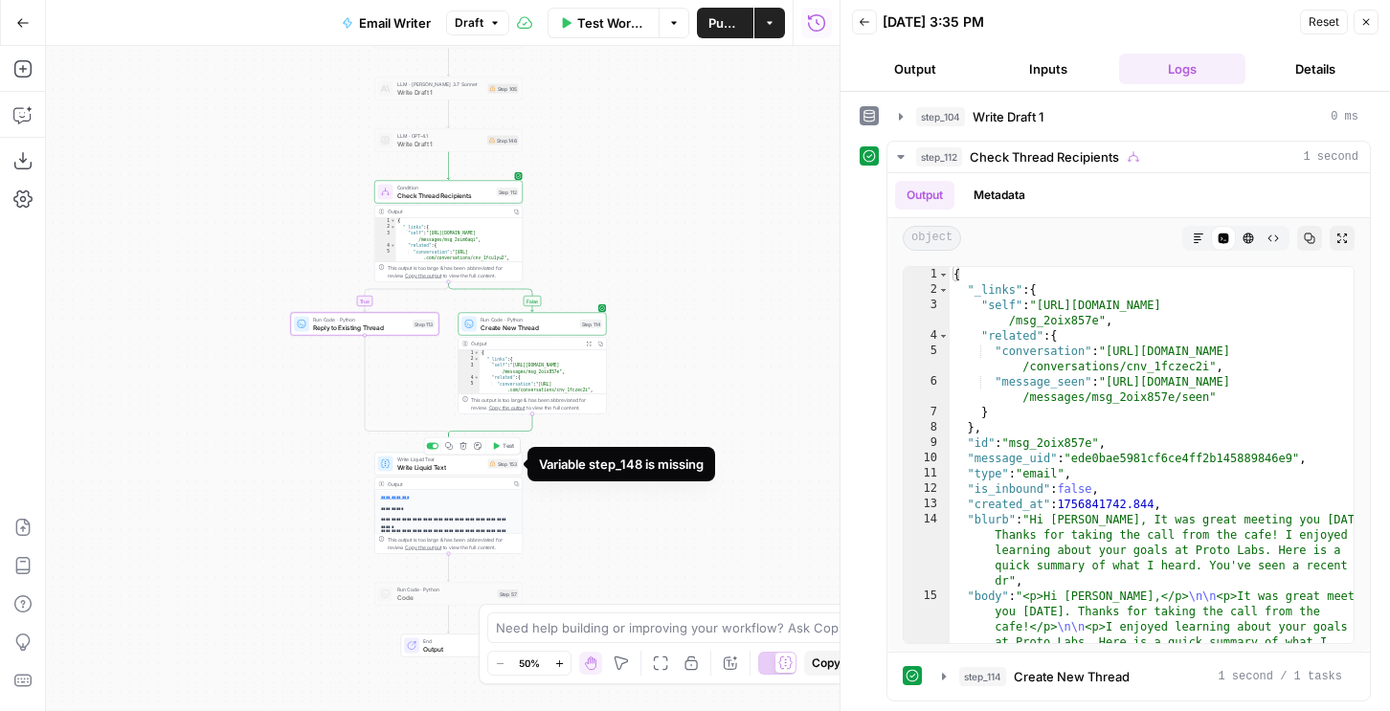
click at [457, 465] on span "Write Liquid Text" at bounding box center [440, 468] width 87 height 10
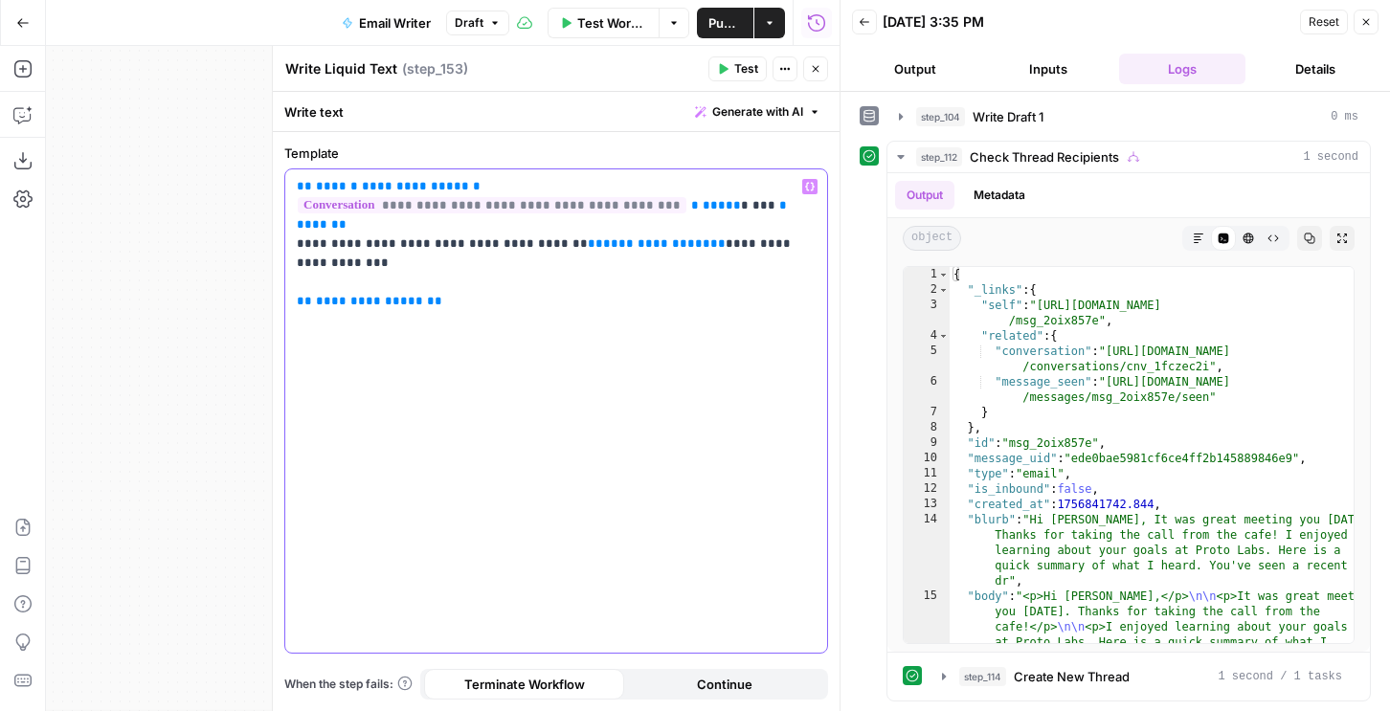
click at [354, 295] on span "**********" at bounding box center [369, 301] width 107 height 12
click at [721, 26] on span "Publish" at bounding box center [726, 22] width 34 height 19
